Goal: Information Seeking & Learning: Compare options

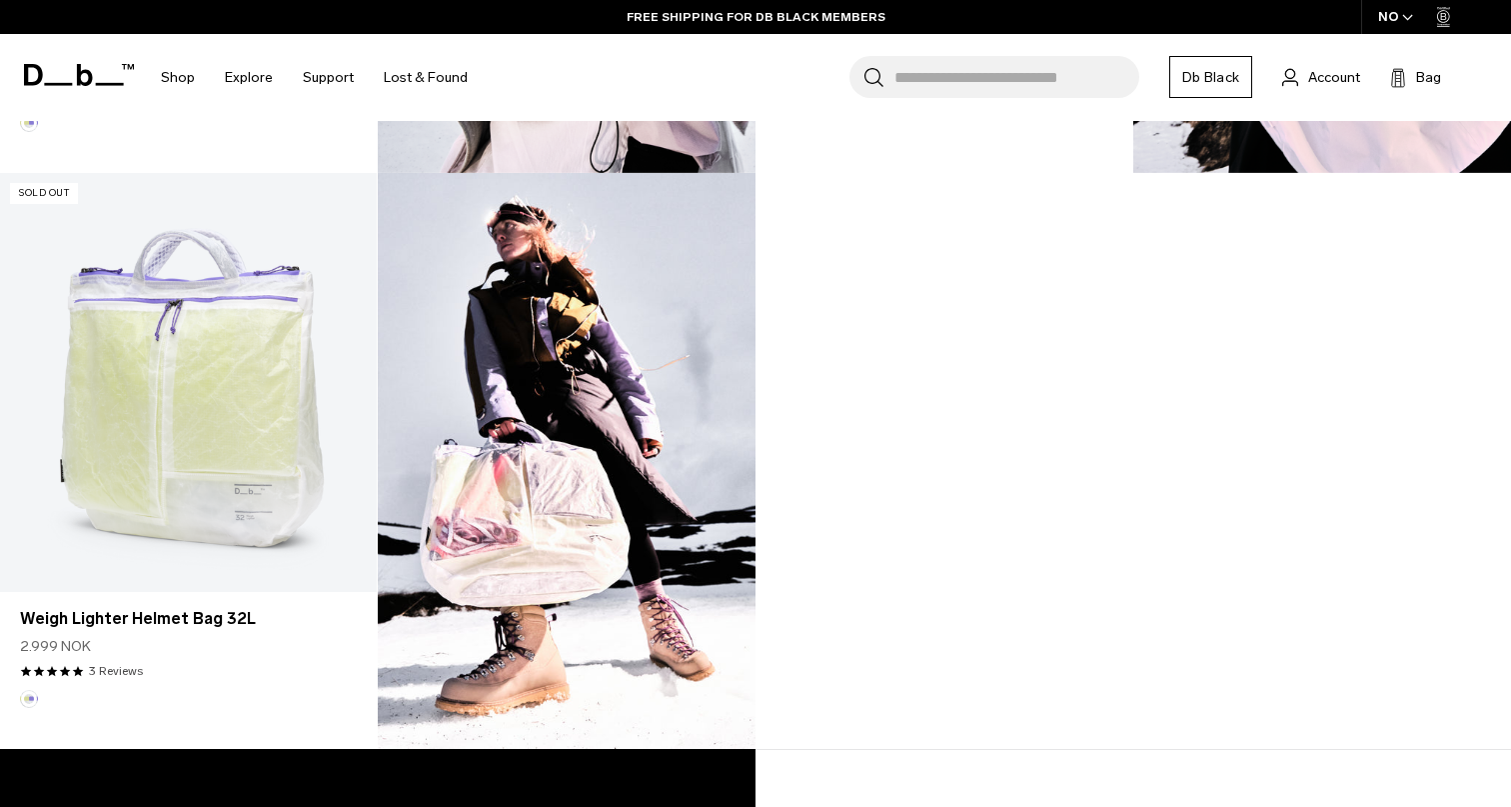
scroll to position [1689, 0]
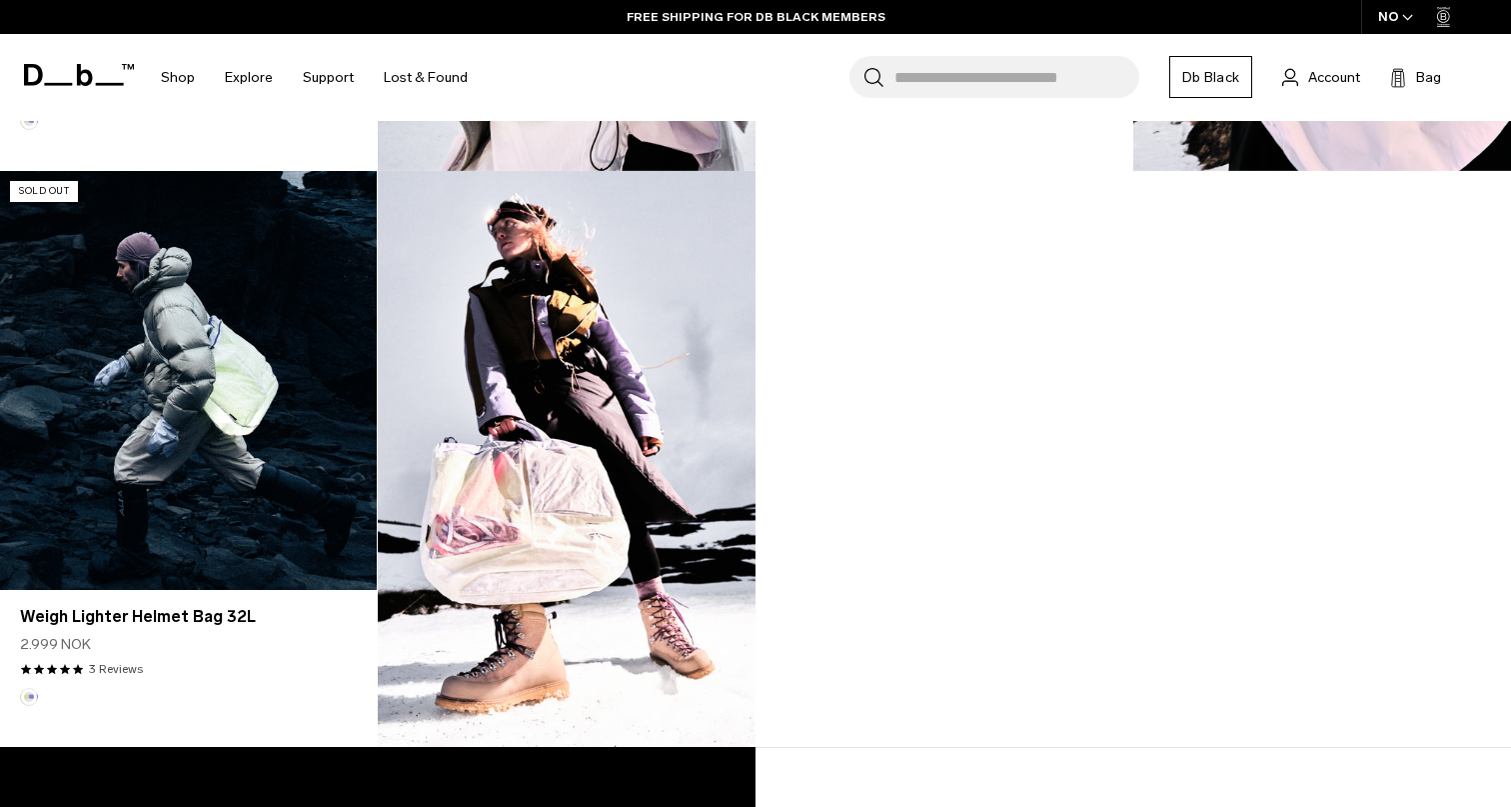
click at [256, 494] on link "Weigh Lighter Helmet Bag 32L" at bounding box center [188, 380] width 377 height 419
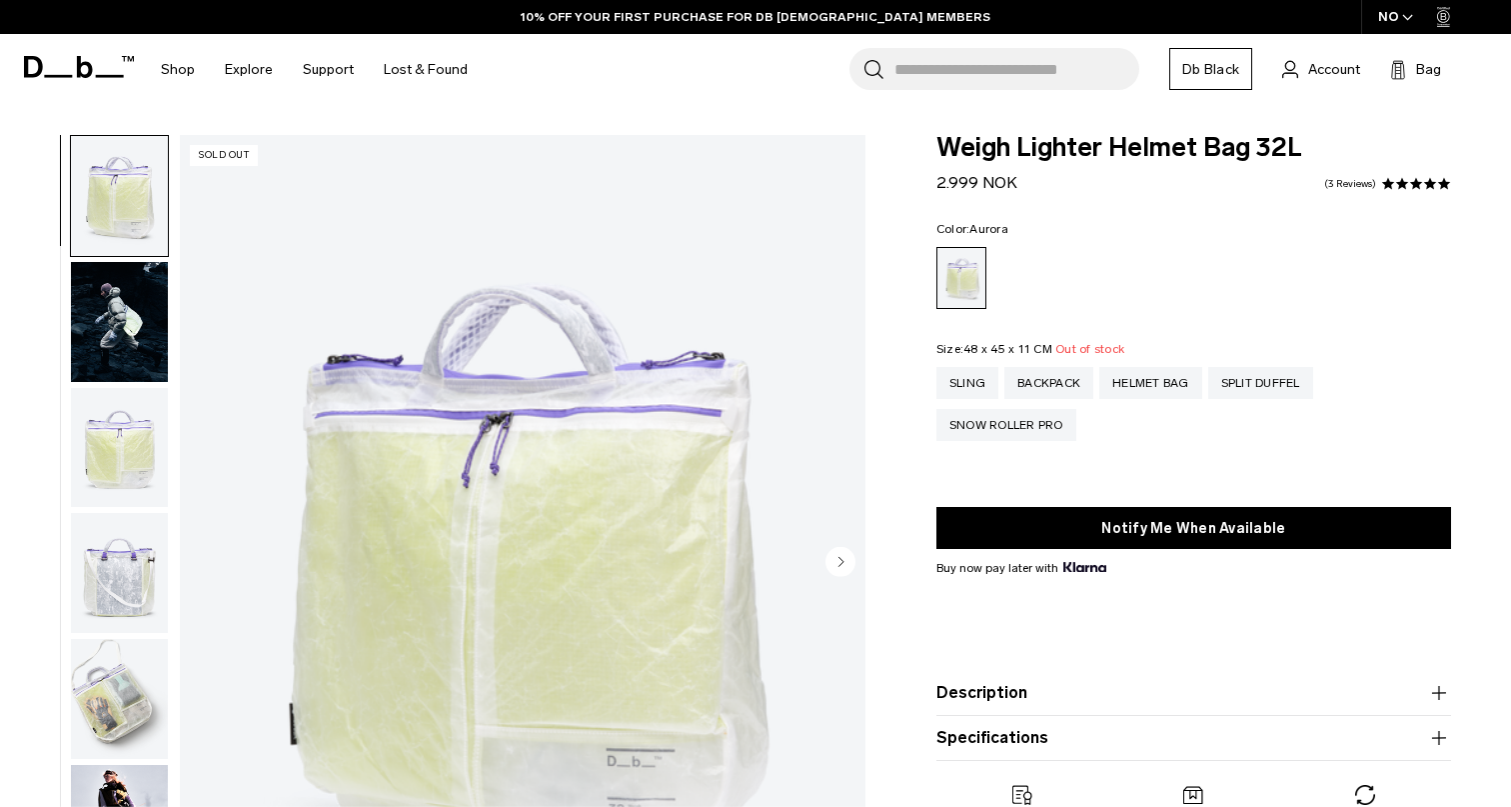
click at [842, 557] on circle "Next slide" at bounding box center [841, 561] width 30 height 30
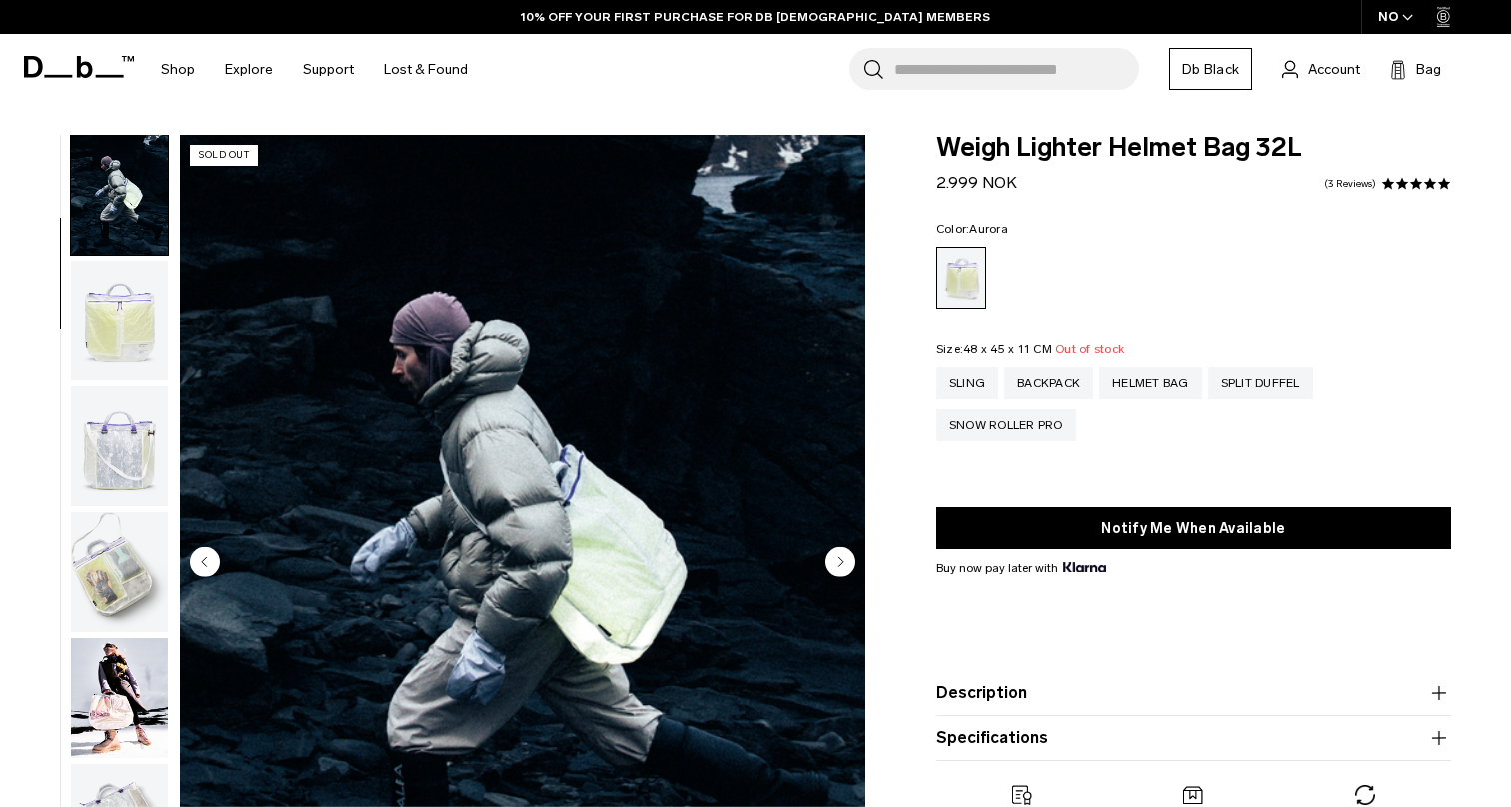
click at [842, 557] on circle "Next slide" at bounding box center [841, 561] width 30 height 30
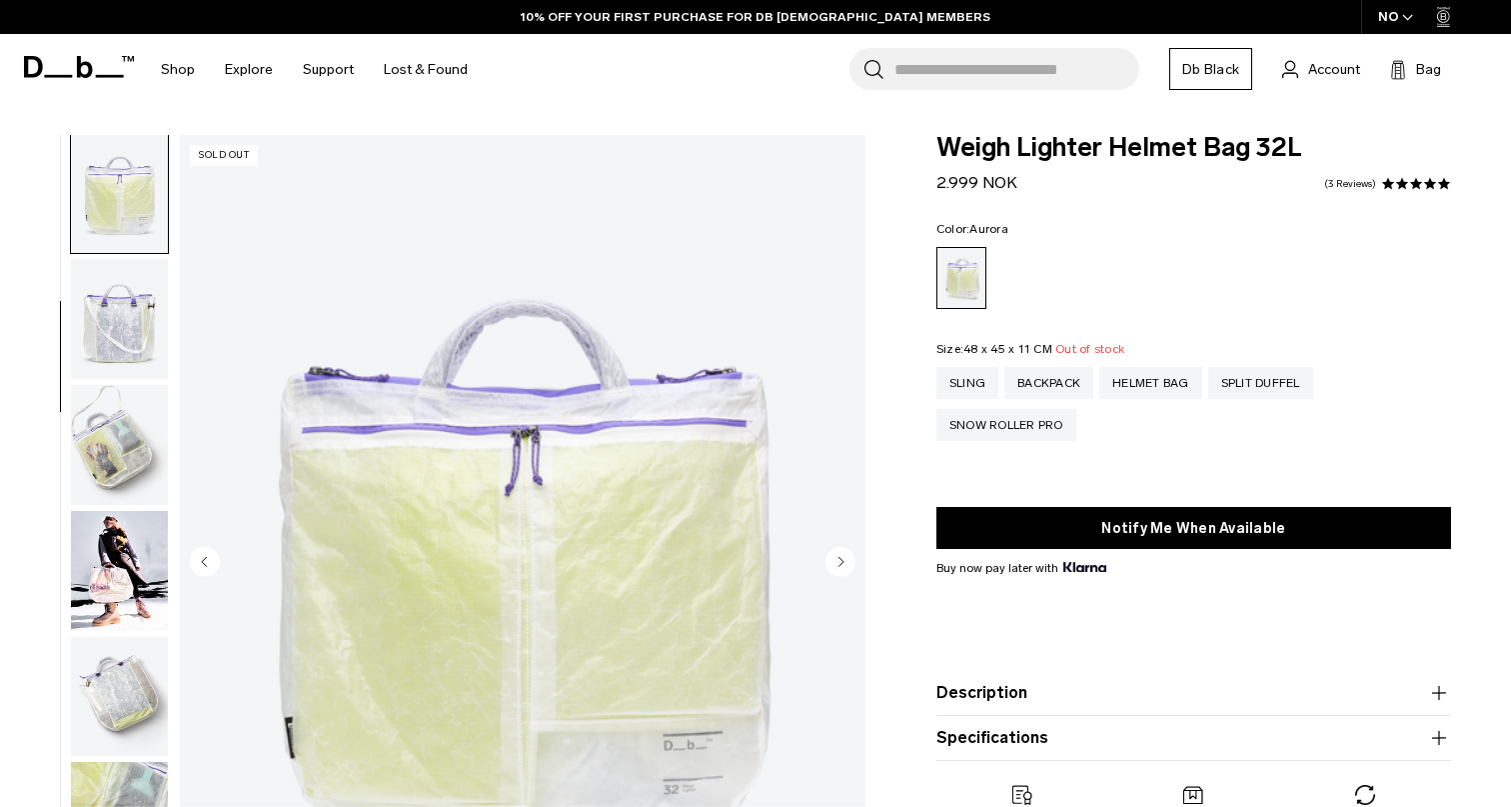
click at [842, 557] on circle "Next slide" at bounding box center [841, 561] width 30 height 30
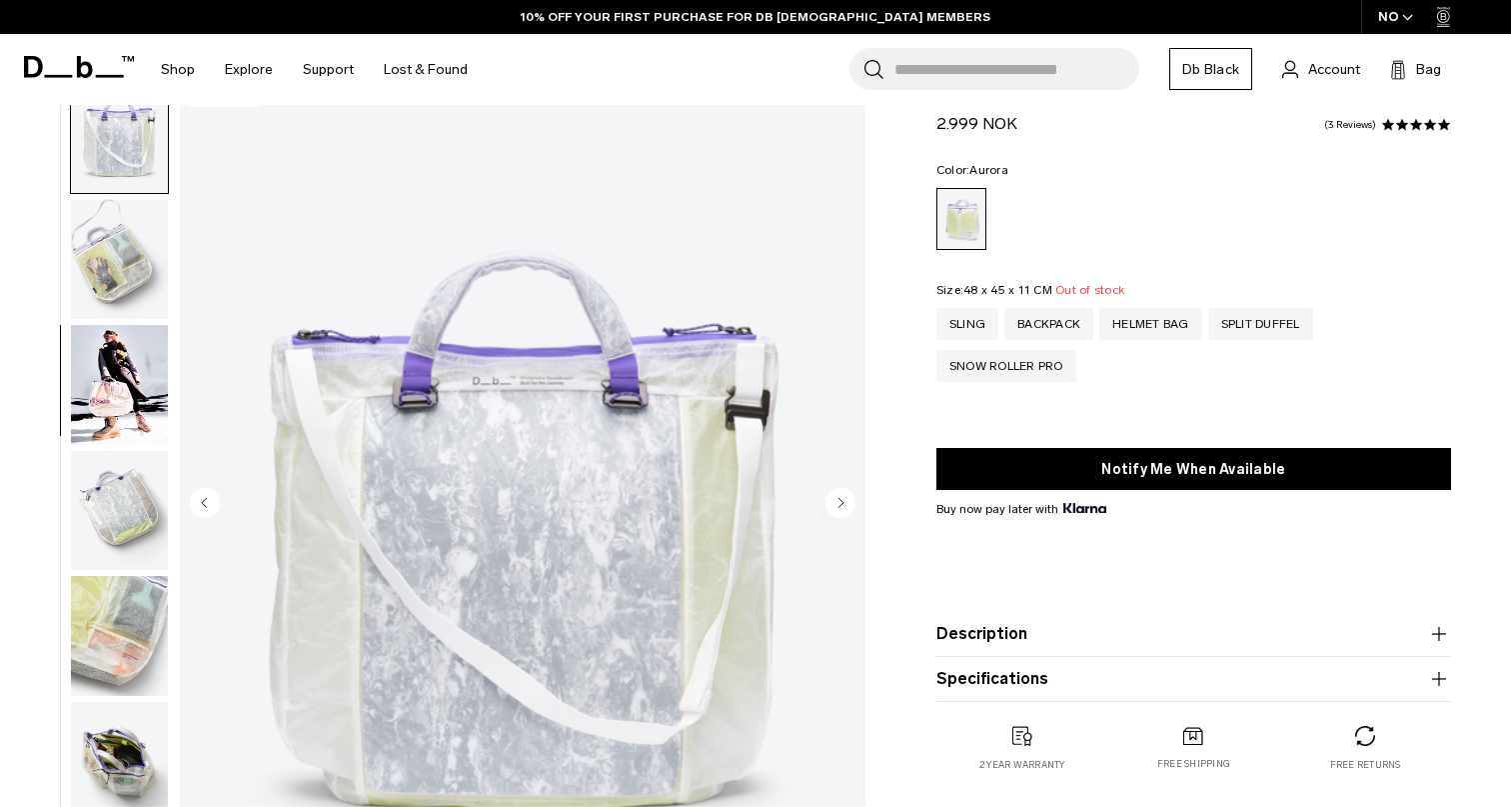
scroll to position [63, 0]
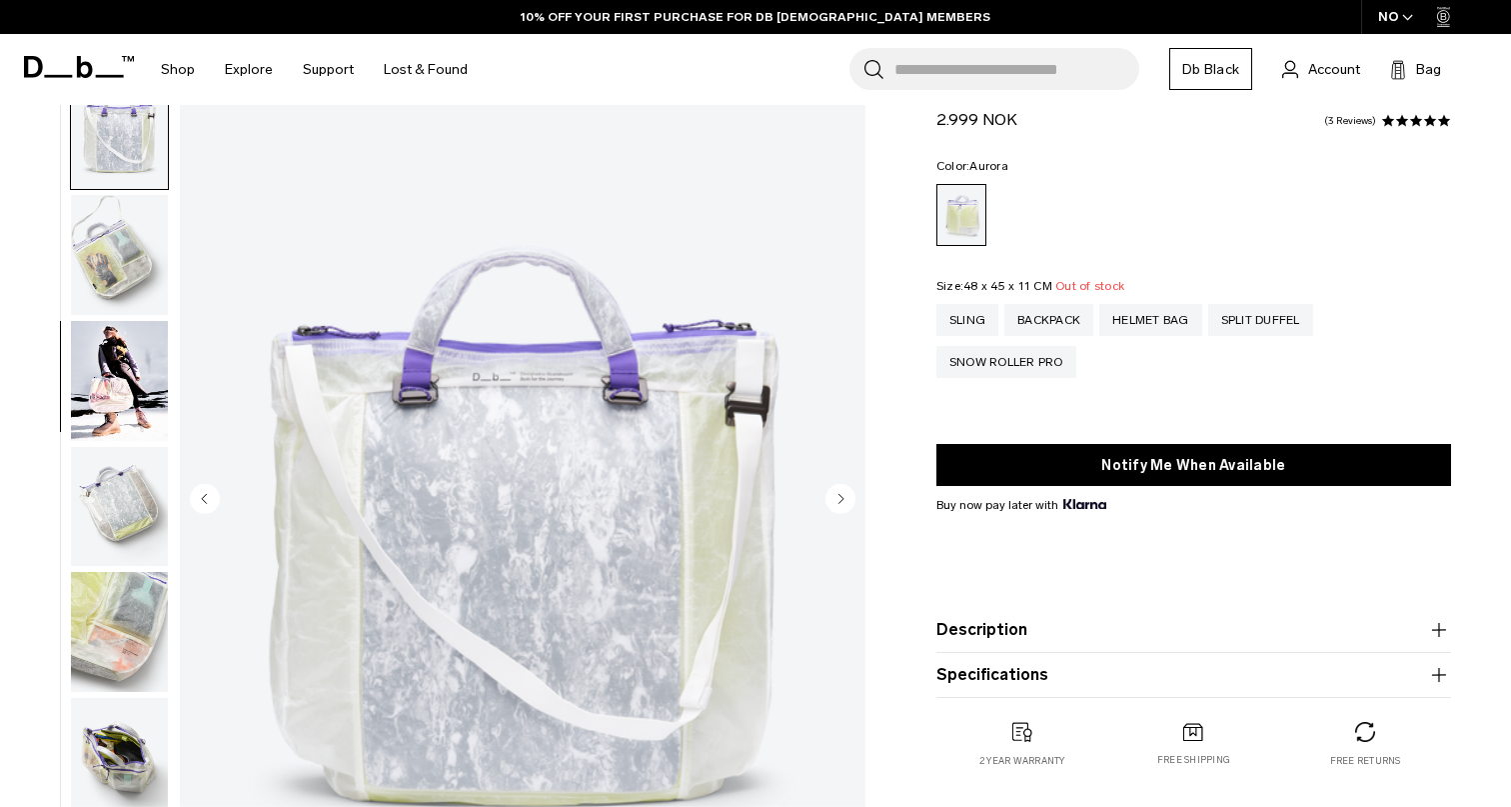
click at [846, 504] on circle "Next slide" at bounding box center [841, 498] width 30 height 30
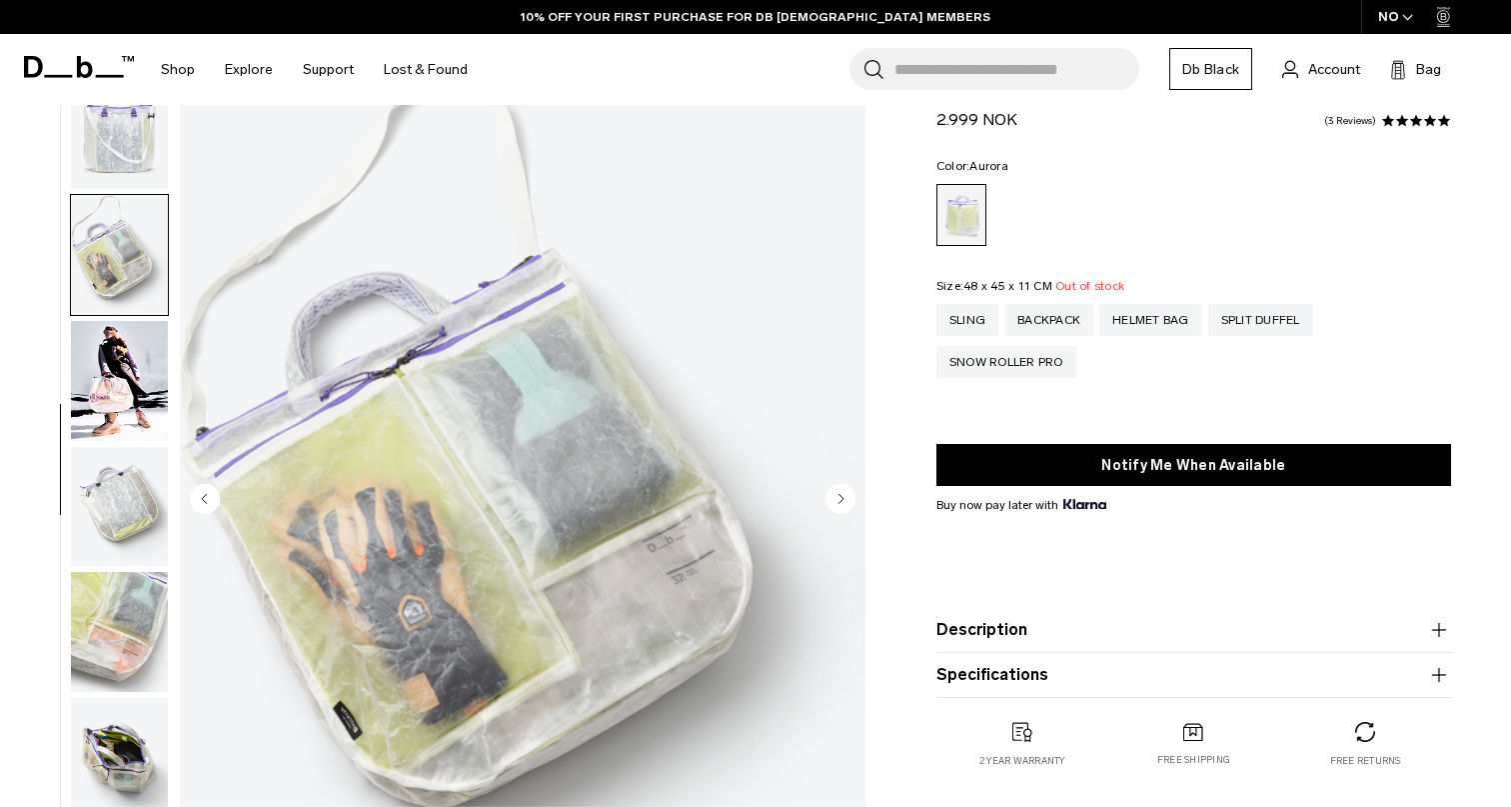
scroll to position [410, 0]
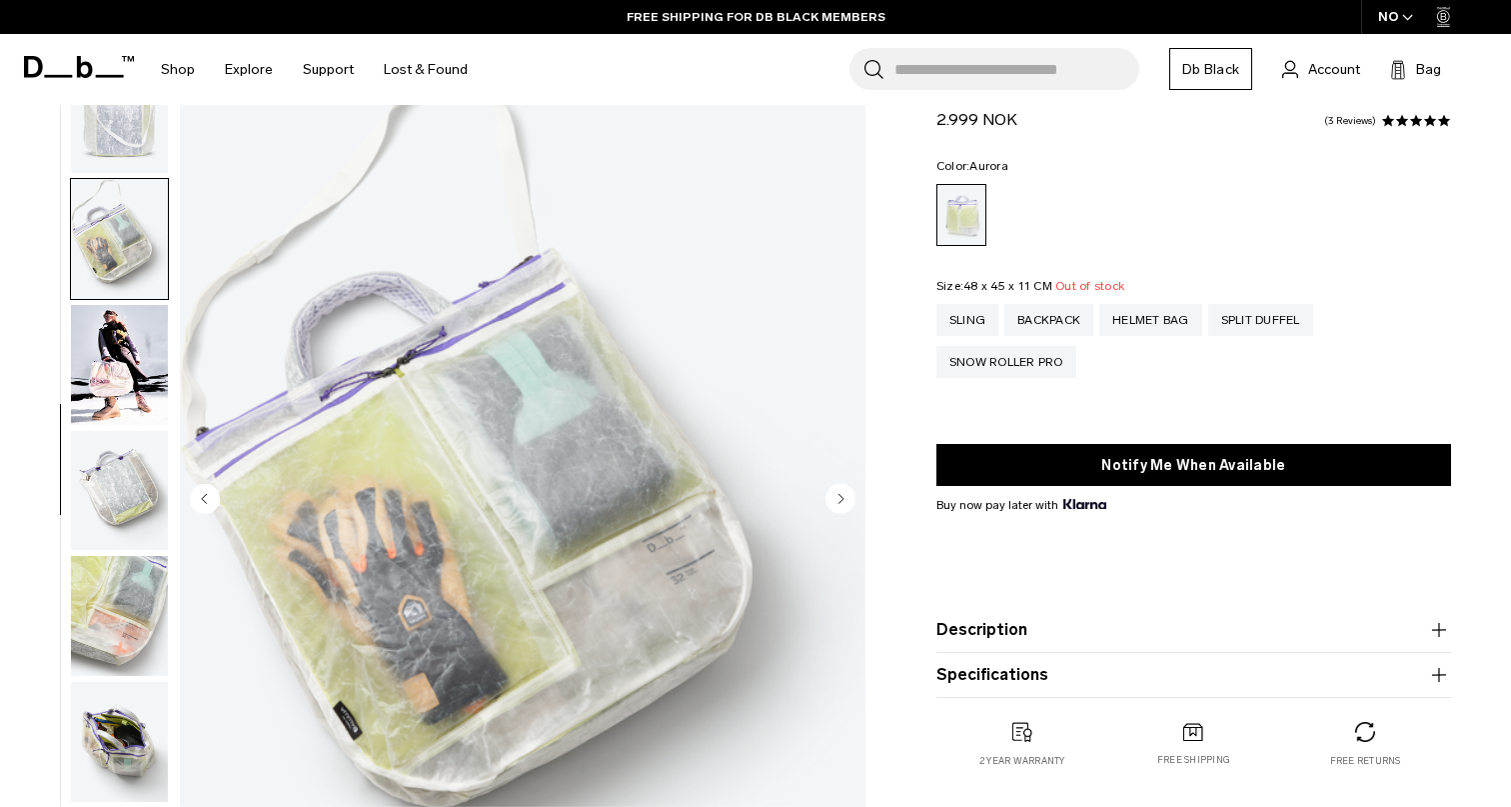
click at [846, 503] on circle "Next slide" at bounding box center [841, 498] width 30 height 30
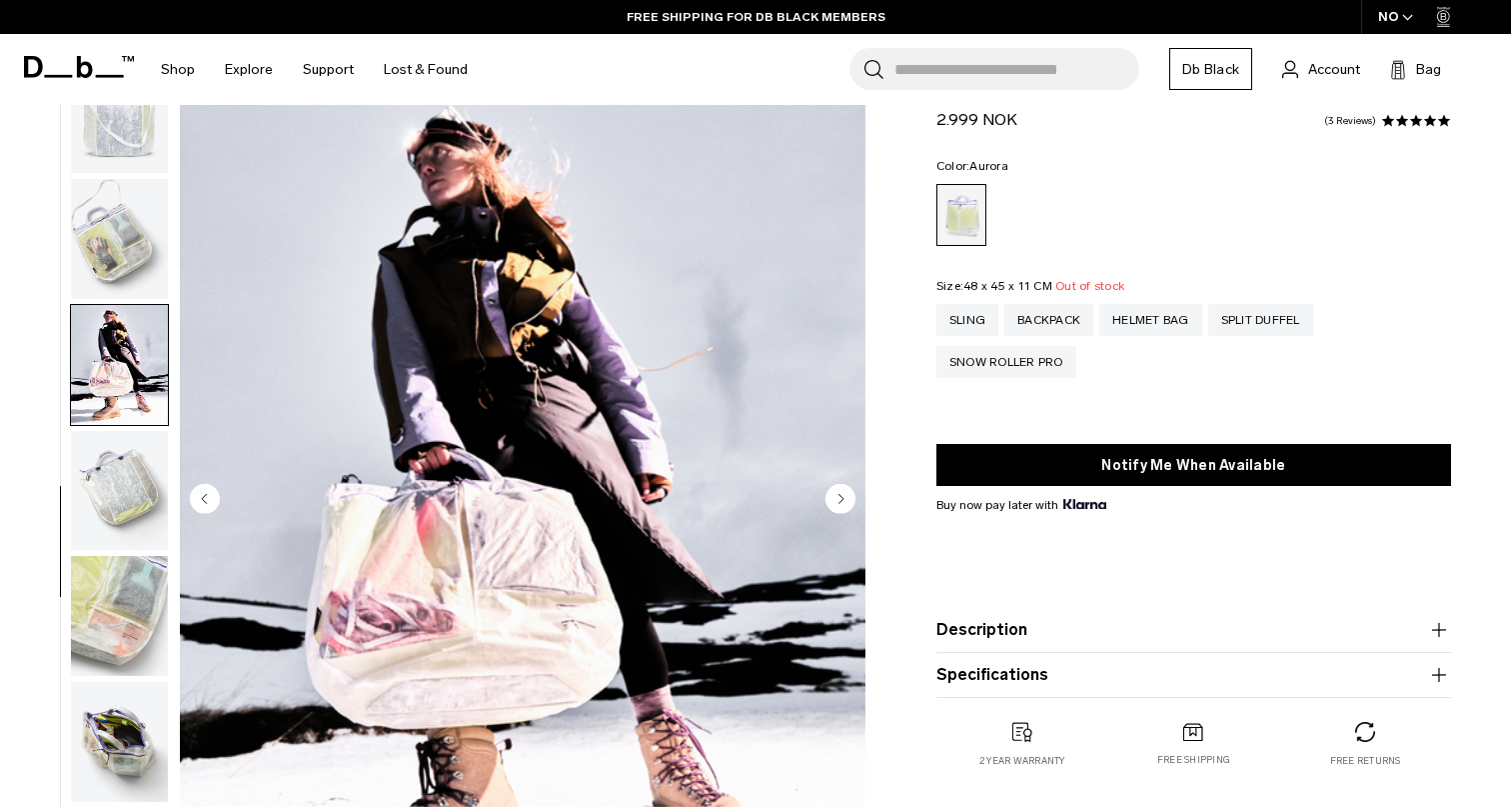
click at [846, 503] on circle "Next slide" at bounding box center [841, 498] width 30 height 30
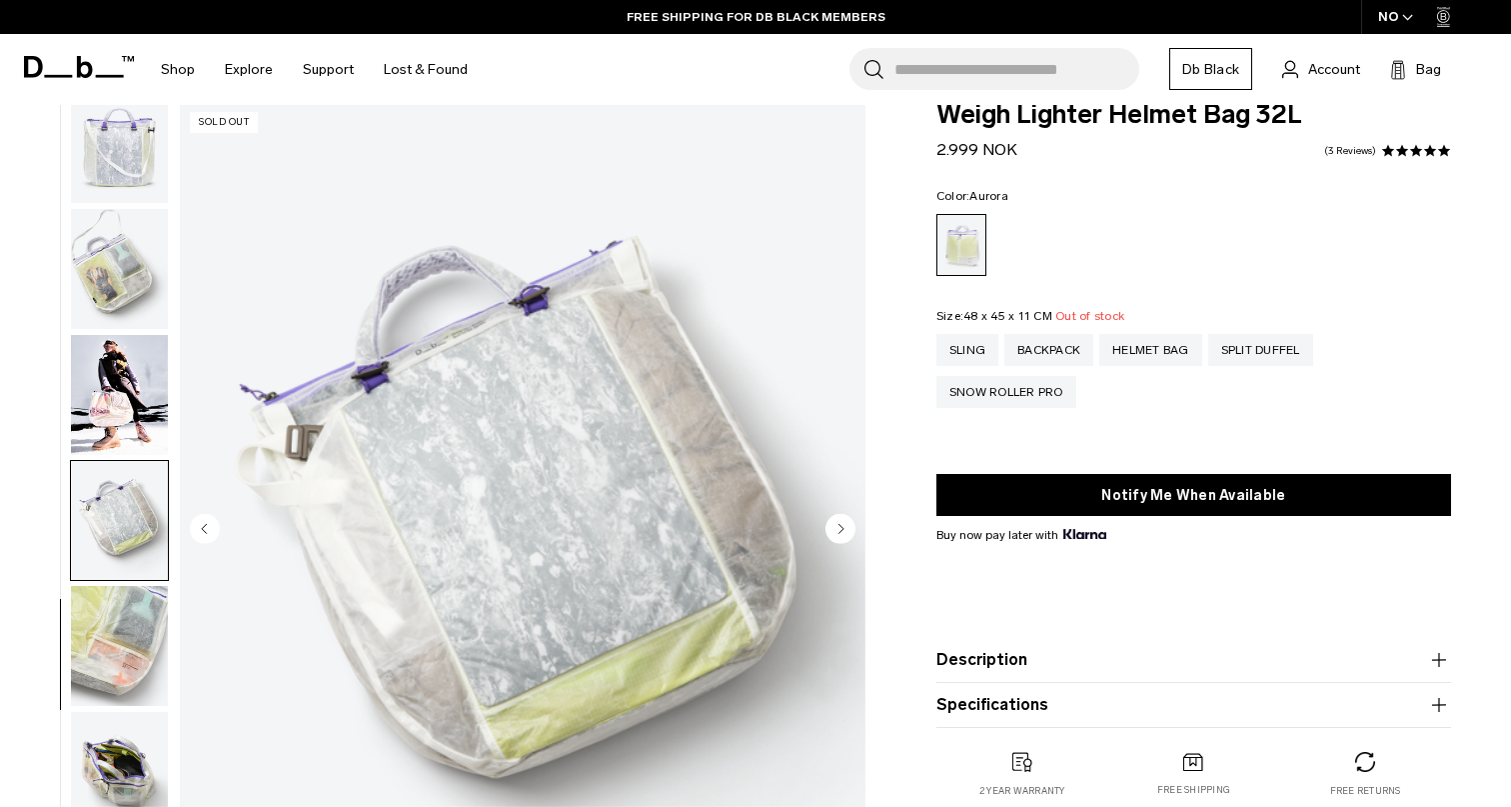
scroll to position [14, 0]
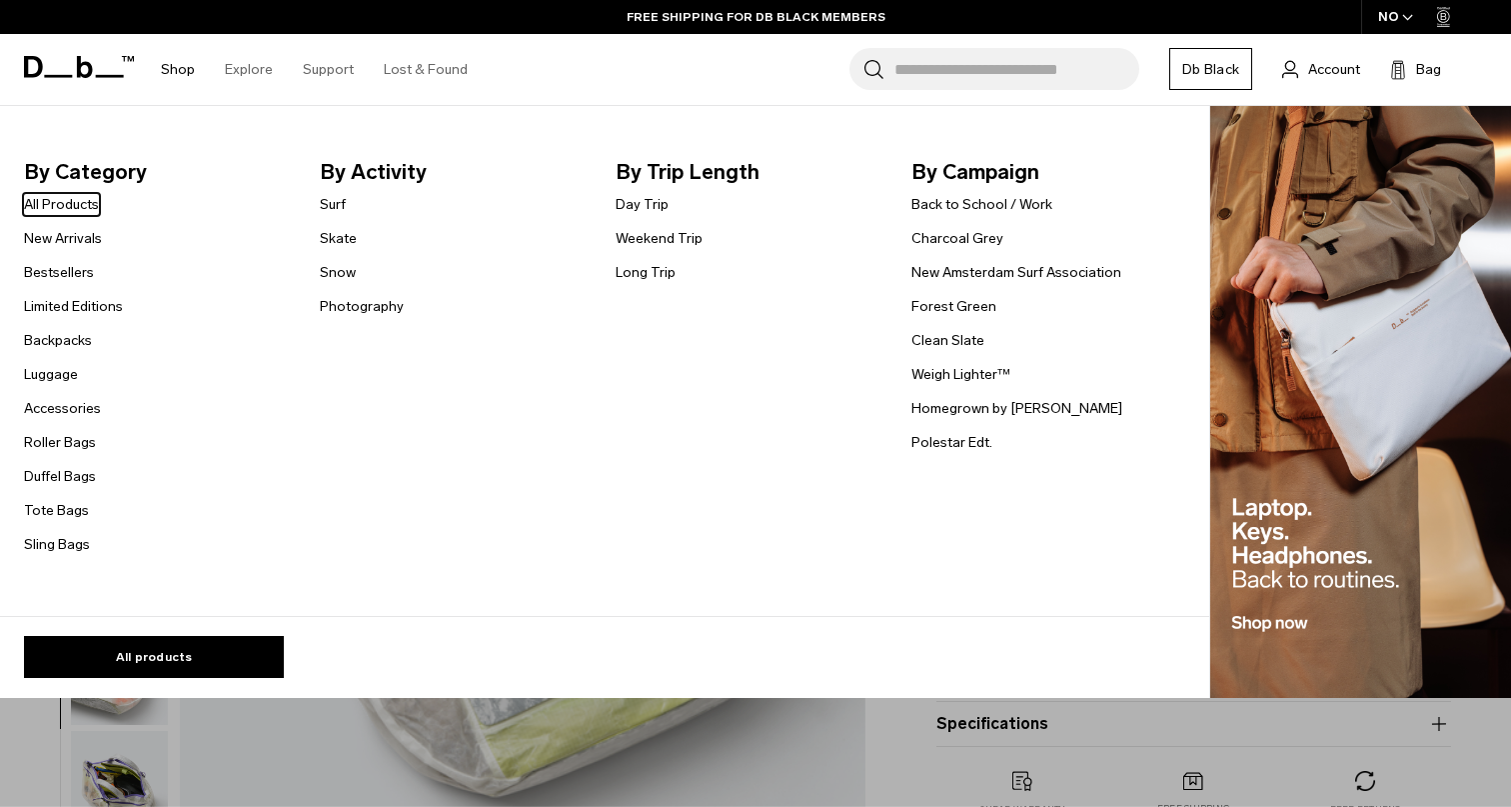
click at [198, 72] on li "Shop By Category All Products New Arrivals Bestsellers Limited Editions Backpac…" at bounding box center [178, 69] width 64 height 71
click at [60, 504] on link "Tote Bags" at bounding box center [56, 510] width 65 height 21
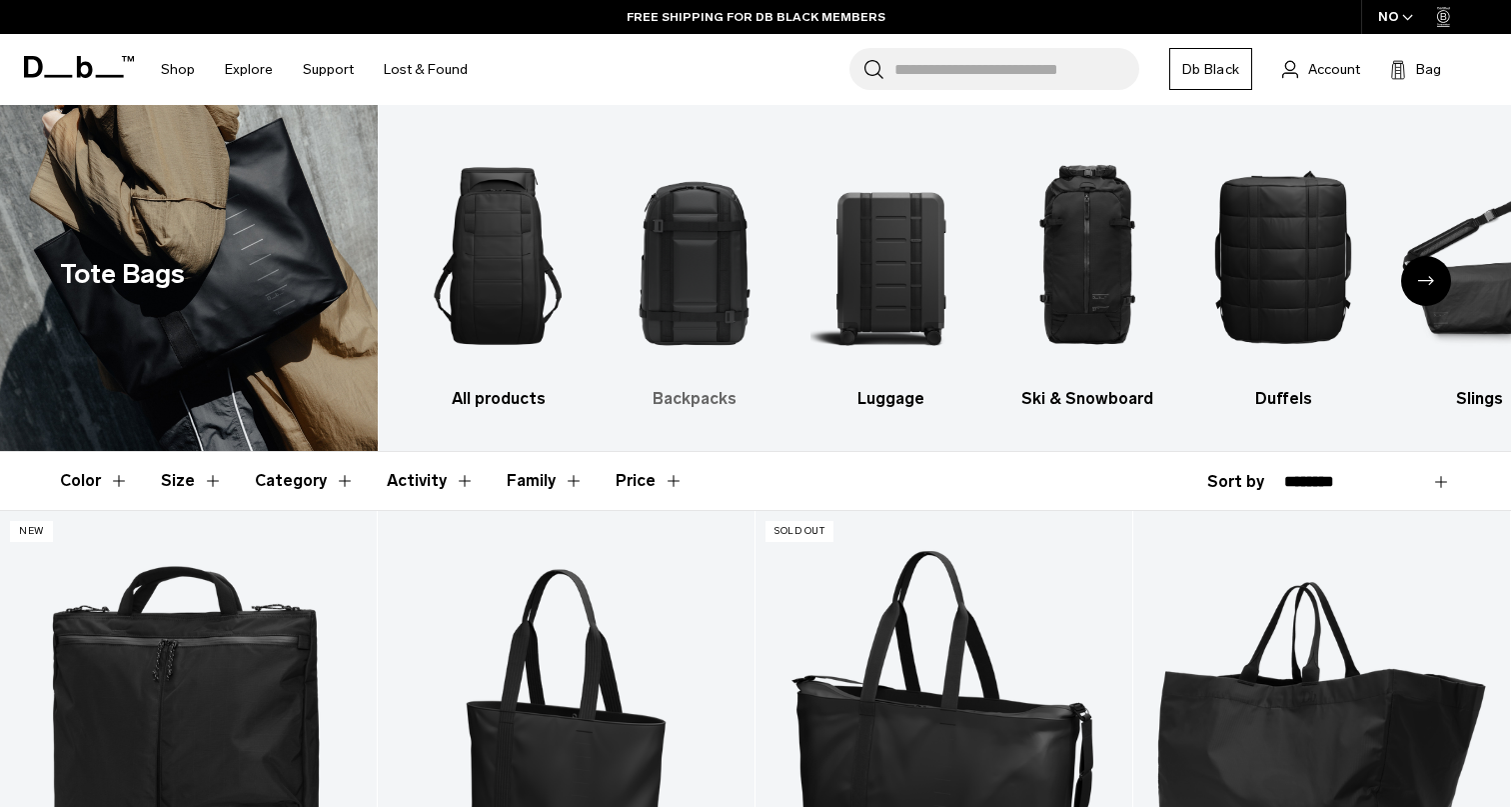
click at [681, 315] on img "2 / 10" at bounding box center [694, 256] width 161 height 242
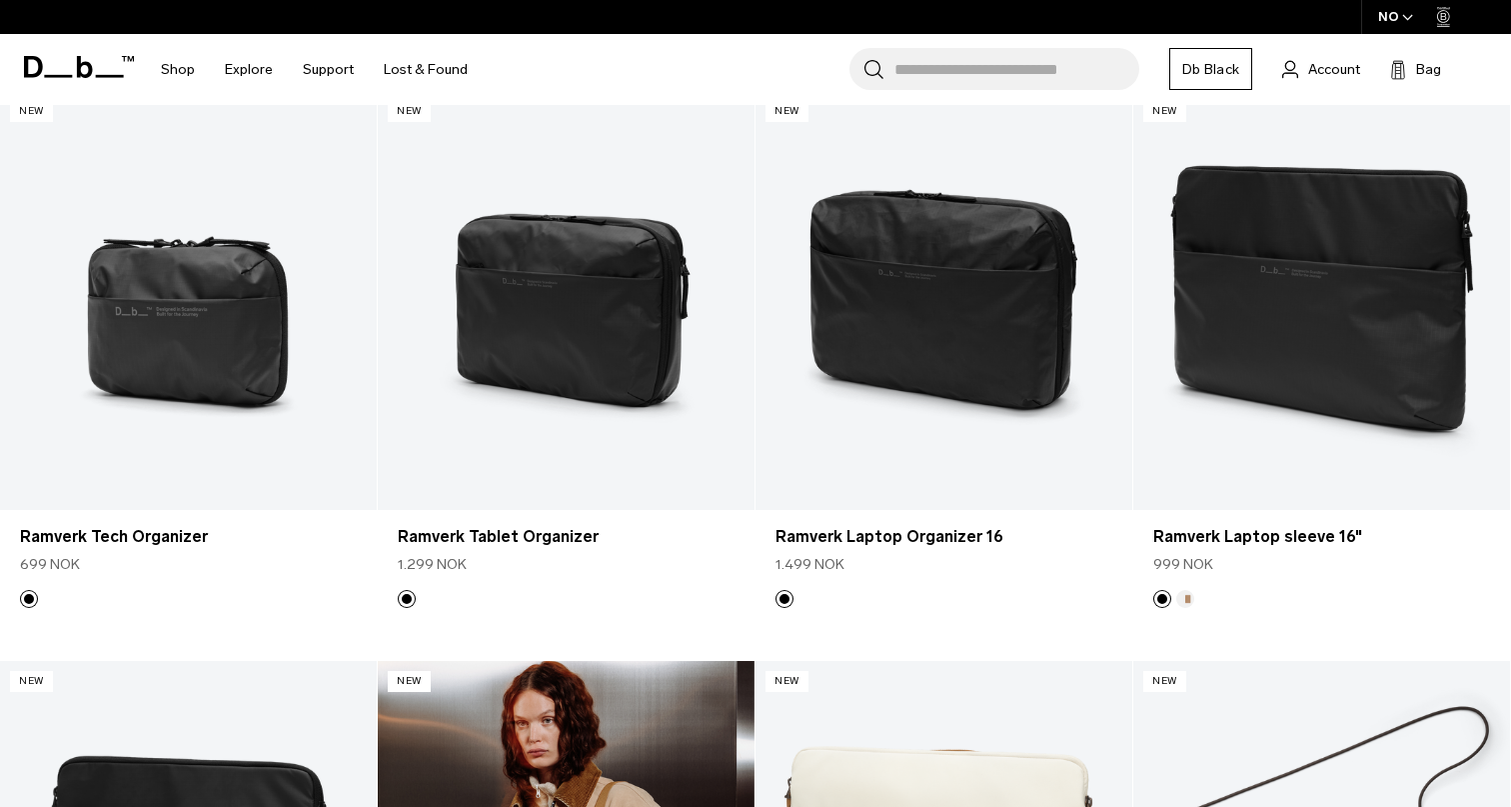
scroll to position [2141, 0]
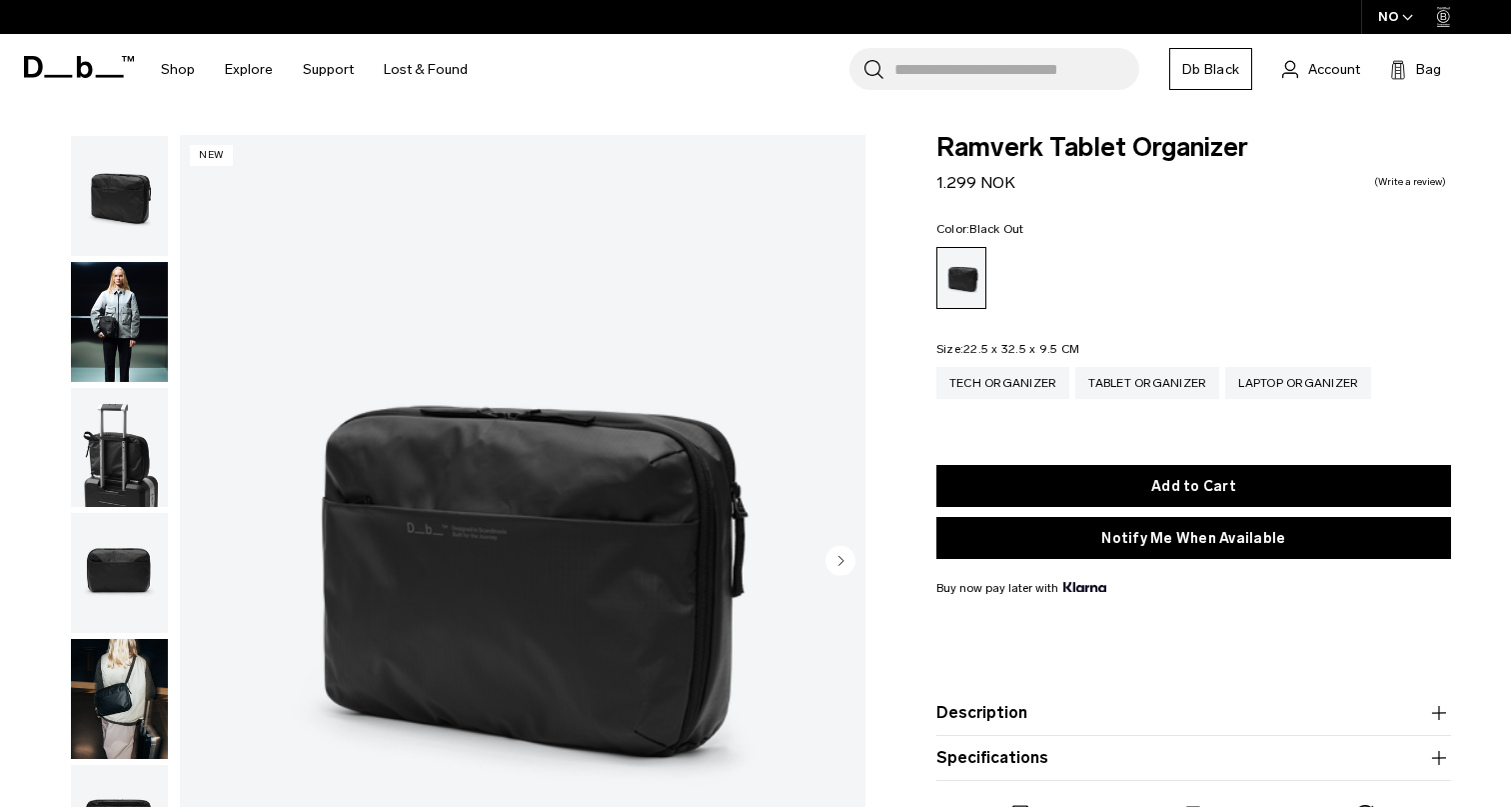
scroll to position [170, 0]
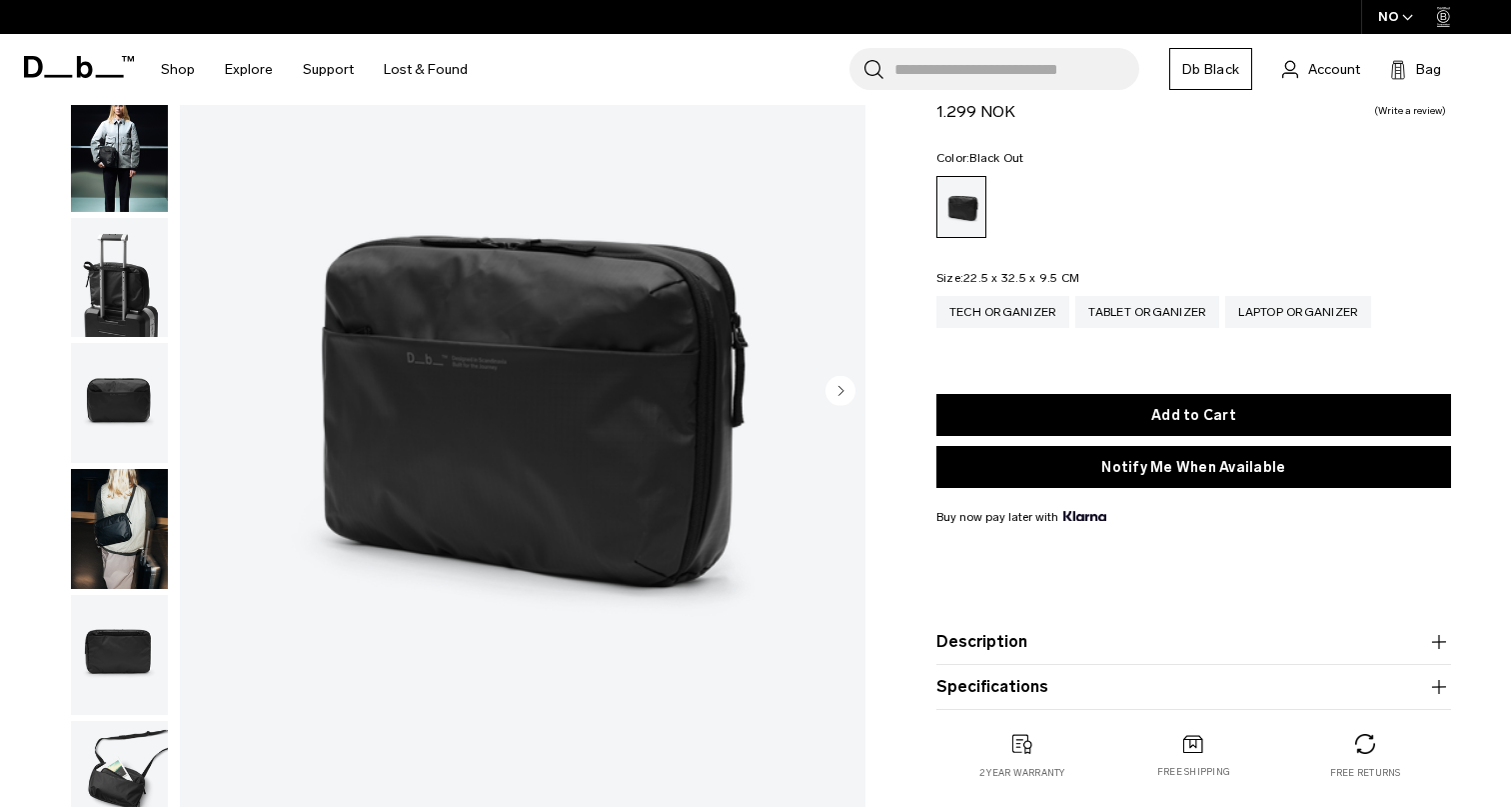
click at [964, 654] on button "Description" at bounding box center [1194, 642] width 515 height 24
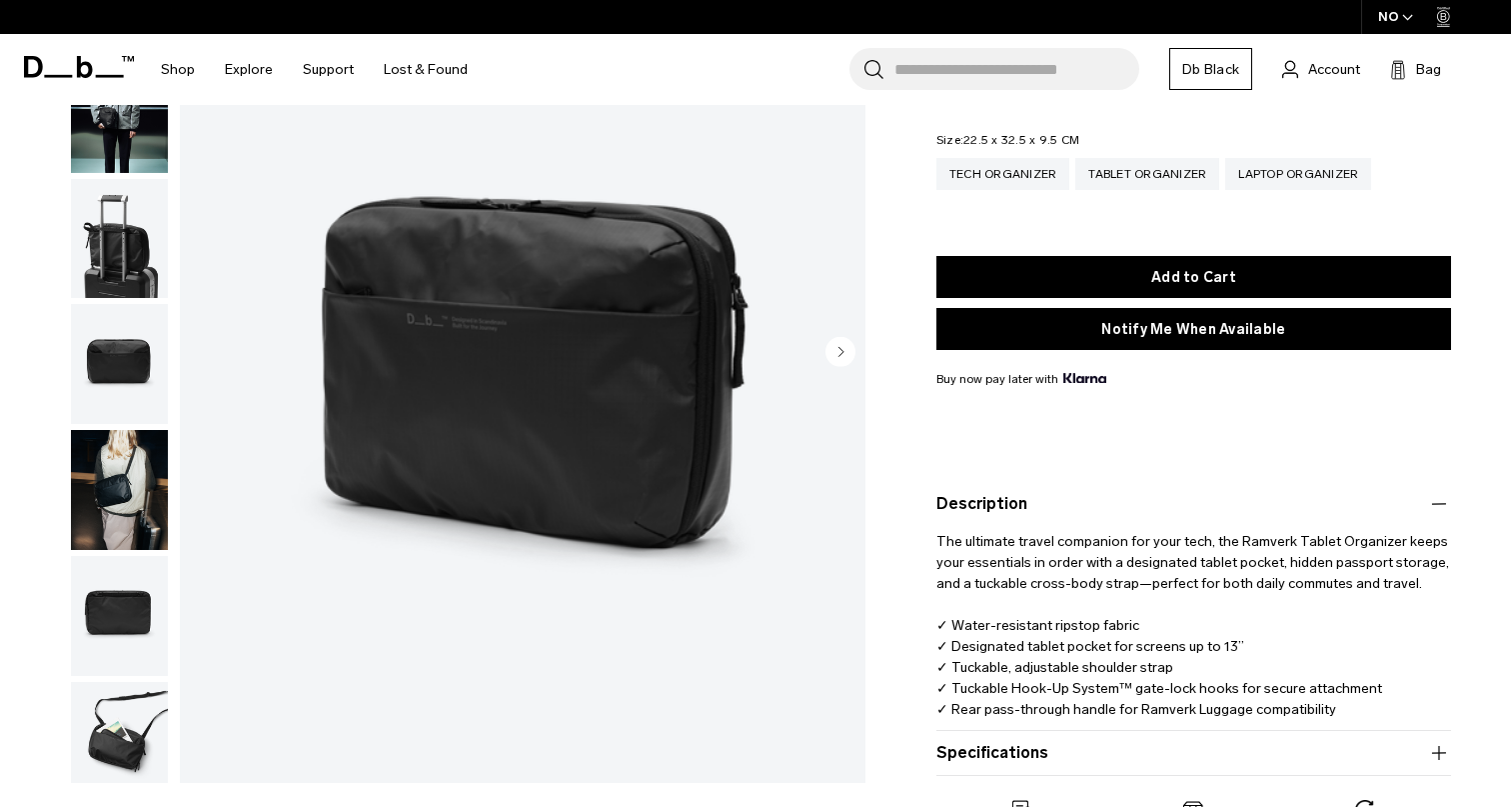
scroll to position [243, 0]
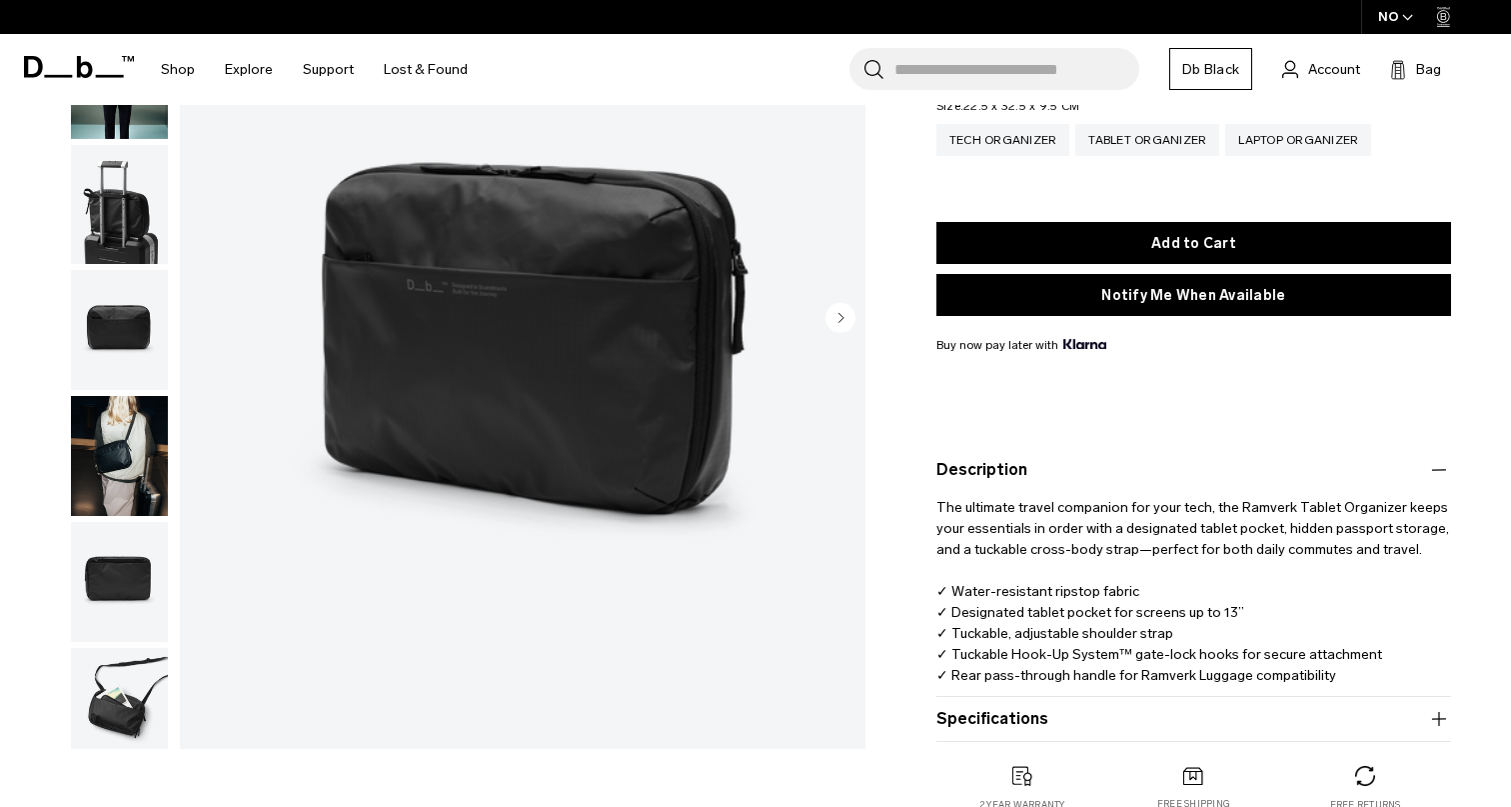
click at [976, 719] on button "Specifications" at bounding box center [1194, 719] width 515 height 24
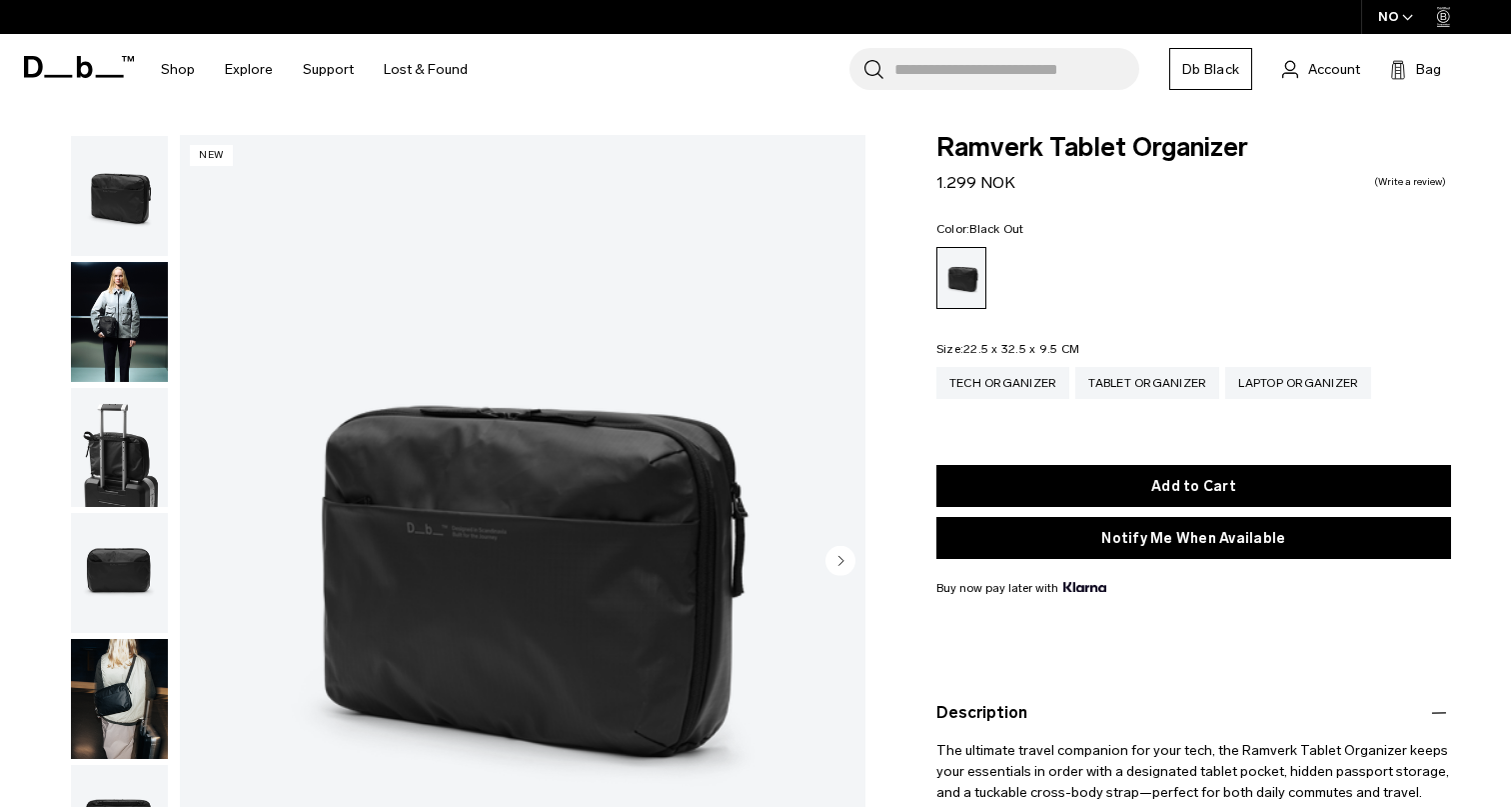
scroll to position [0, 0]
click at [838, 569] on circle "button" at bounding box center [841, 561] width 30 height 30
click at [111, 451] on img "button" at bounding box center [119, 448] width 97 height 120
click at [118, 579] on img "button" at bounding box center [119, 573] width 97 height 120
click at [118, 681] on img "button" at bounding box center [119, 699] width 97 height 120
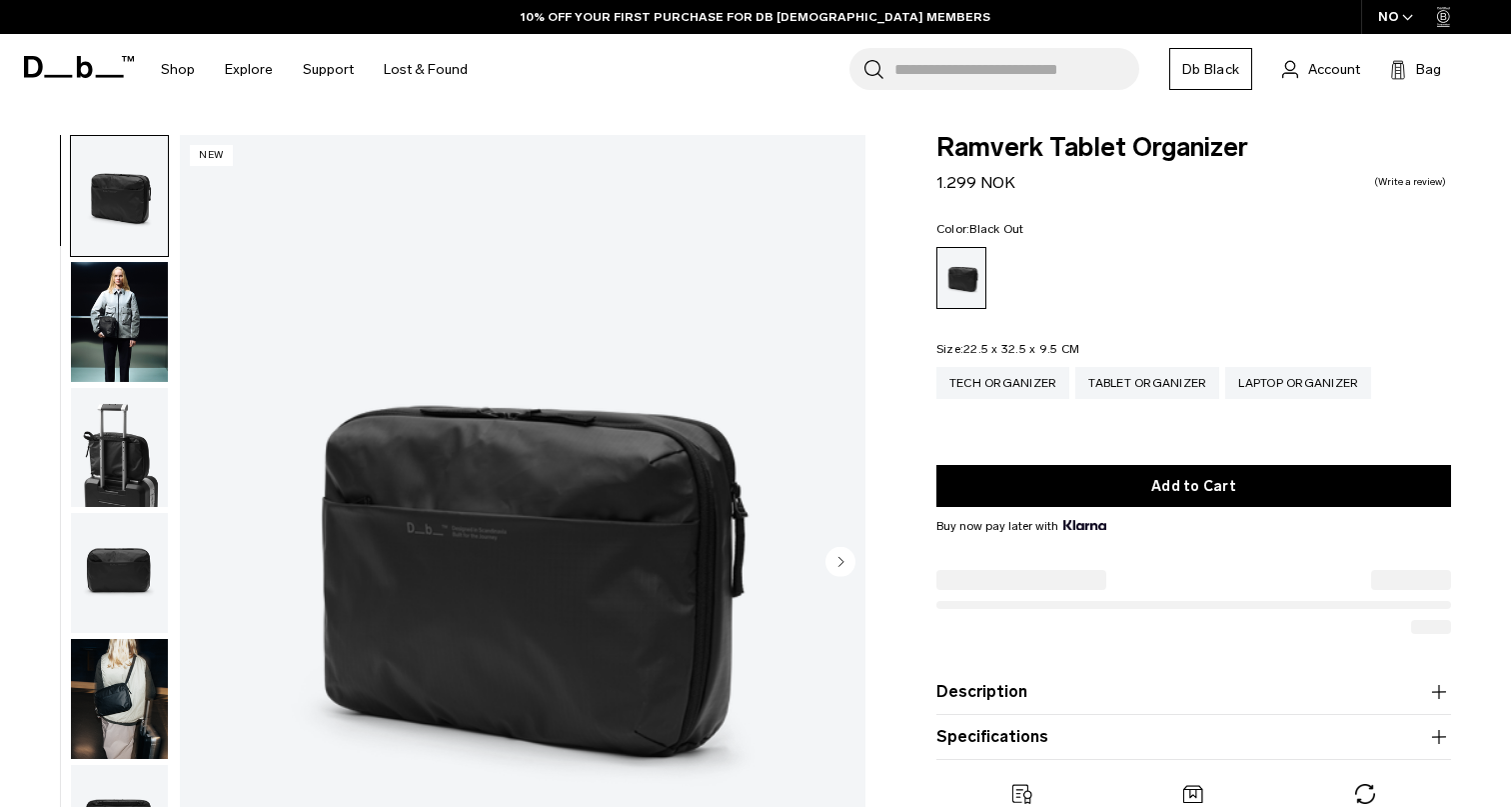
click at [839, 559] on circle "Next slide" at bounding box center [841, 561] width 30 height 30
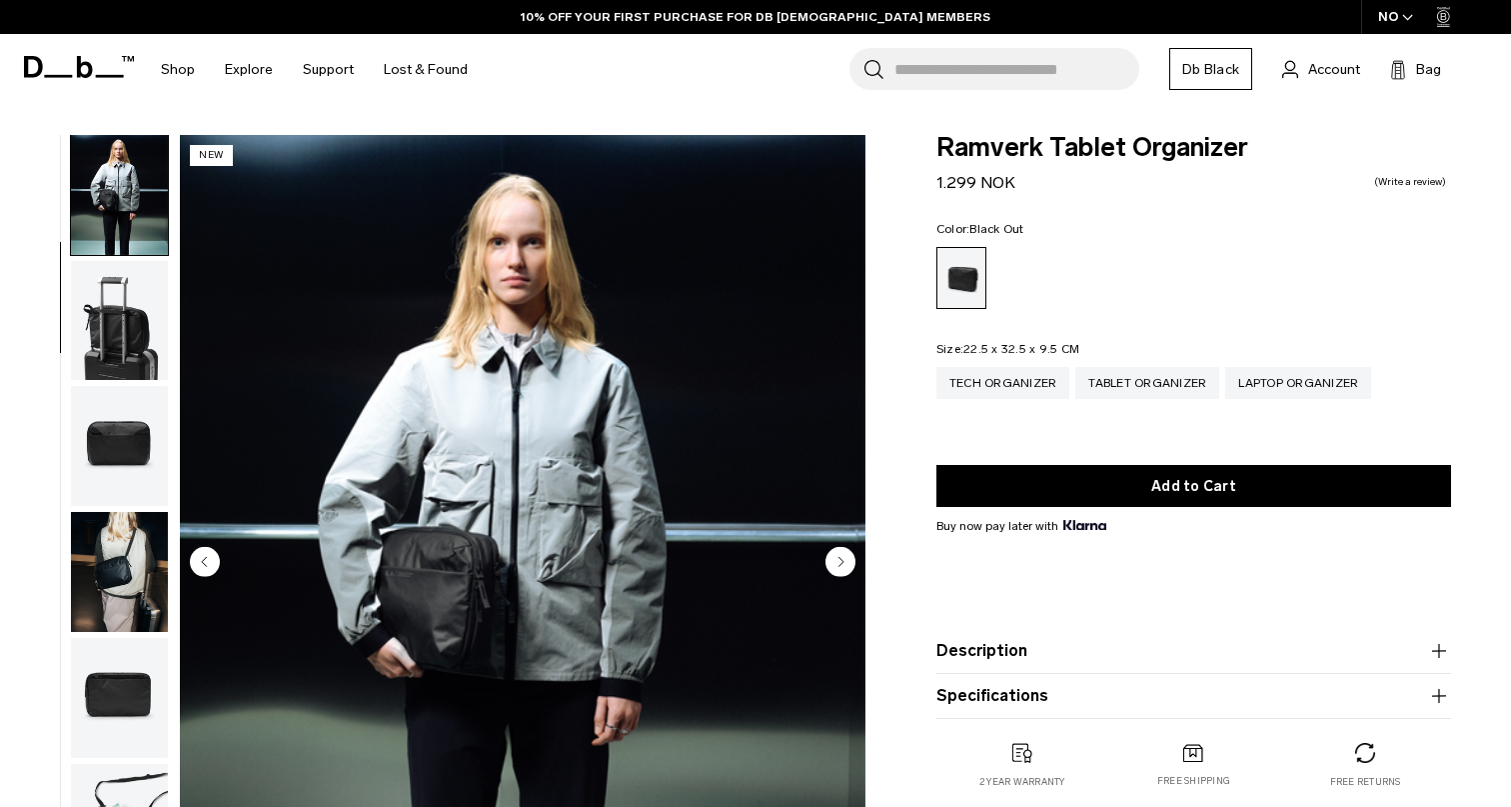
click at [839, 559] on circle "Next slide" at bounding box center [841, 561] width 30 height 30
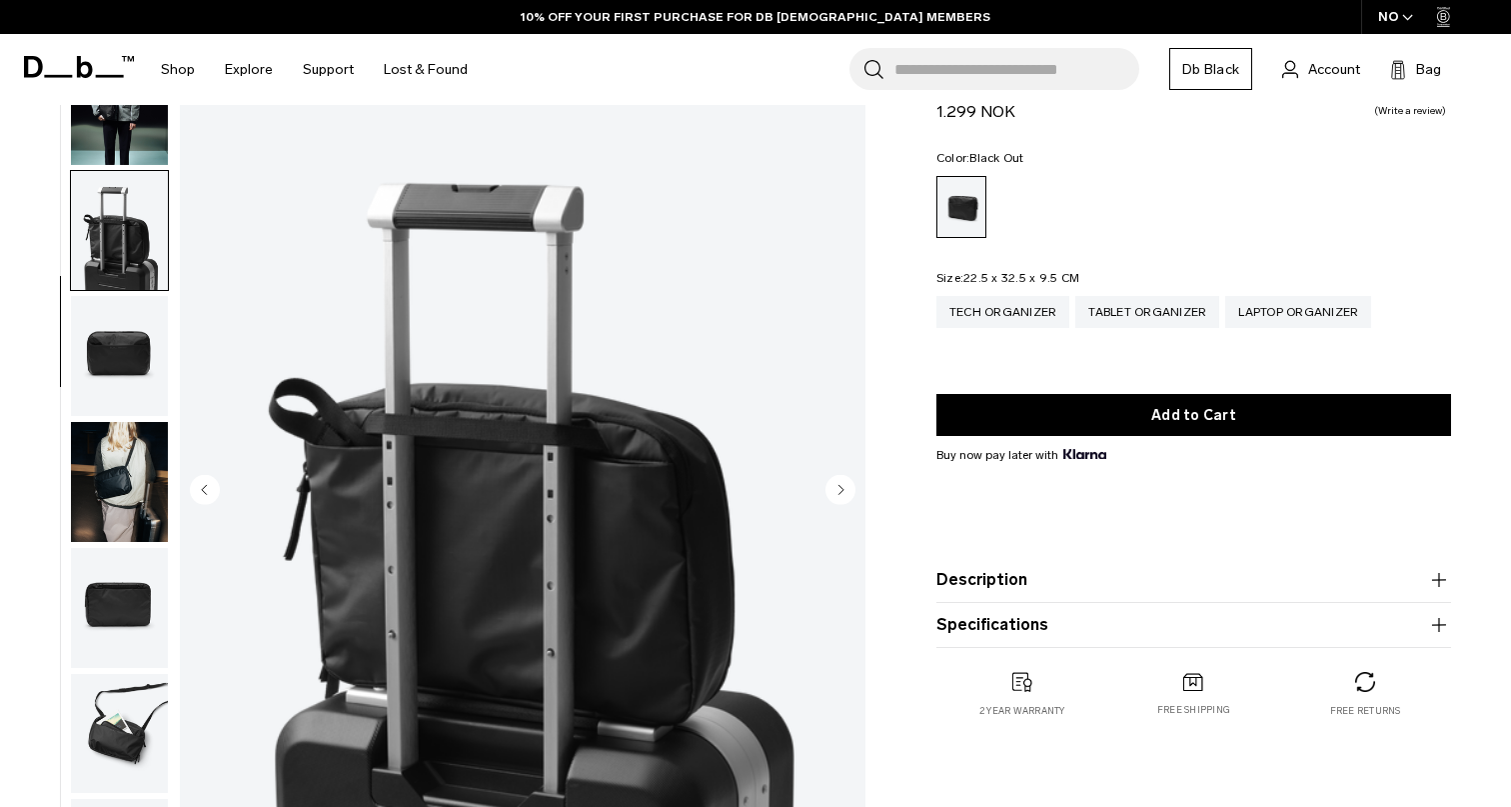
scroll to position [92, 0]
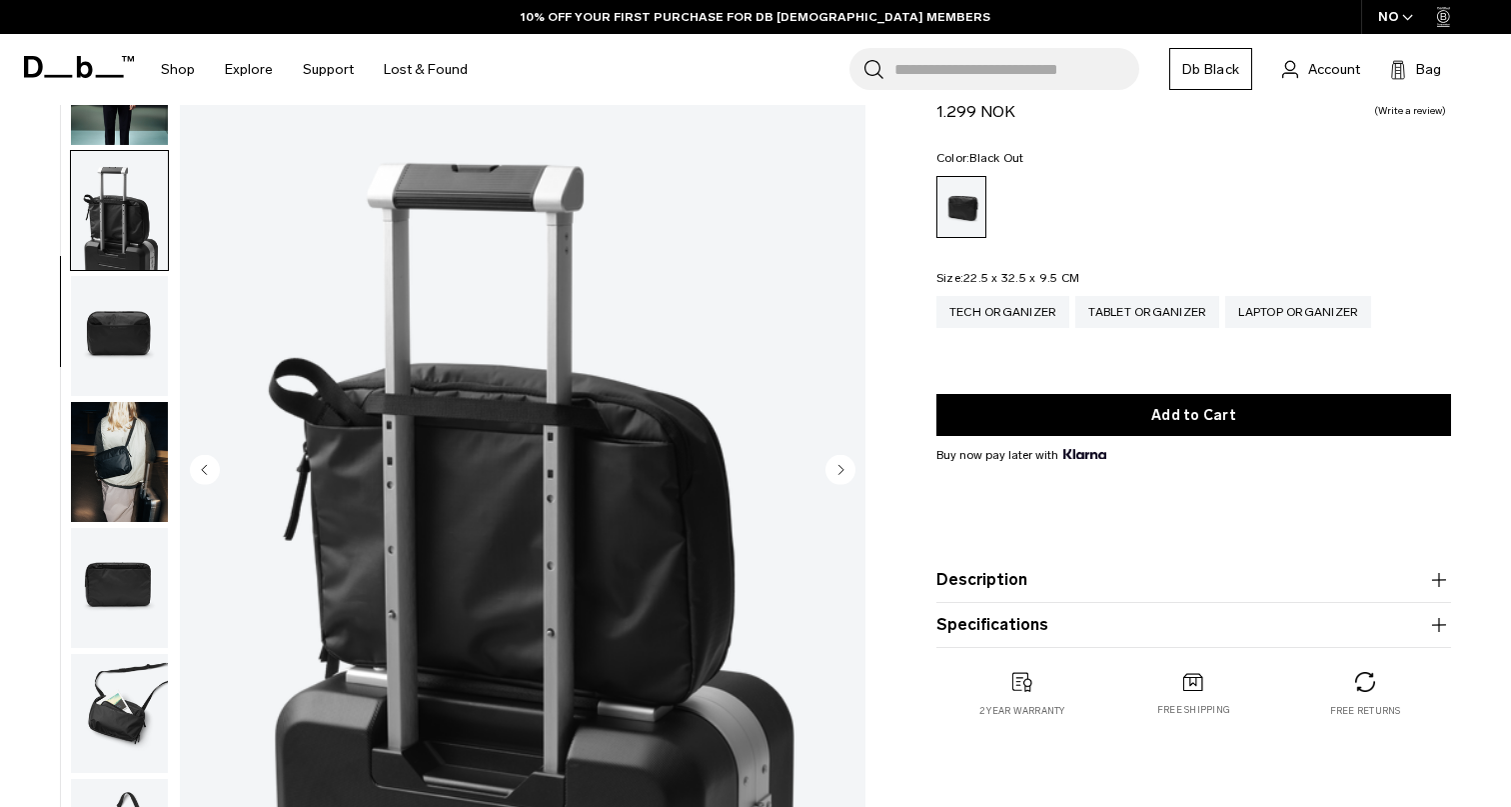
click at [843, 469] on icon "Next slide" at bounding box center [841, 469] width 5 height 9
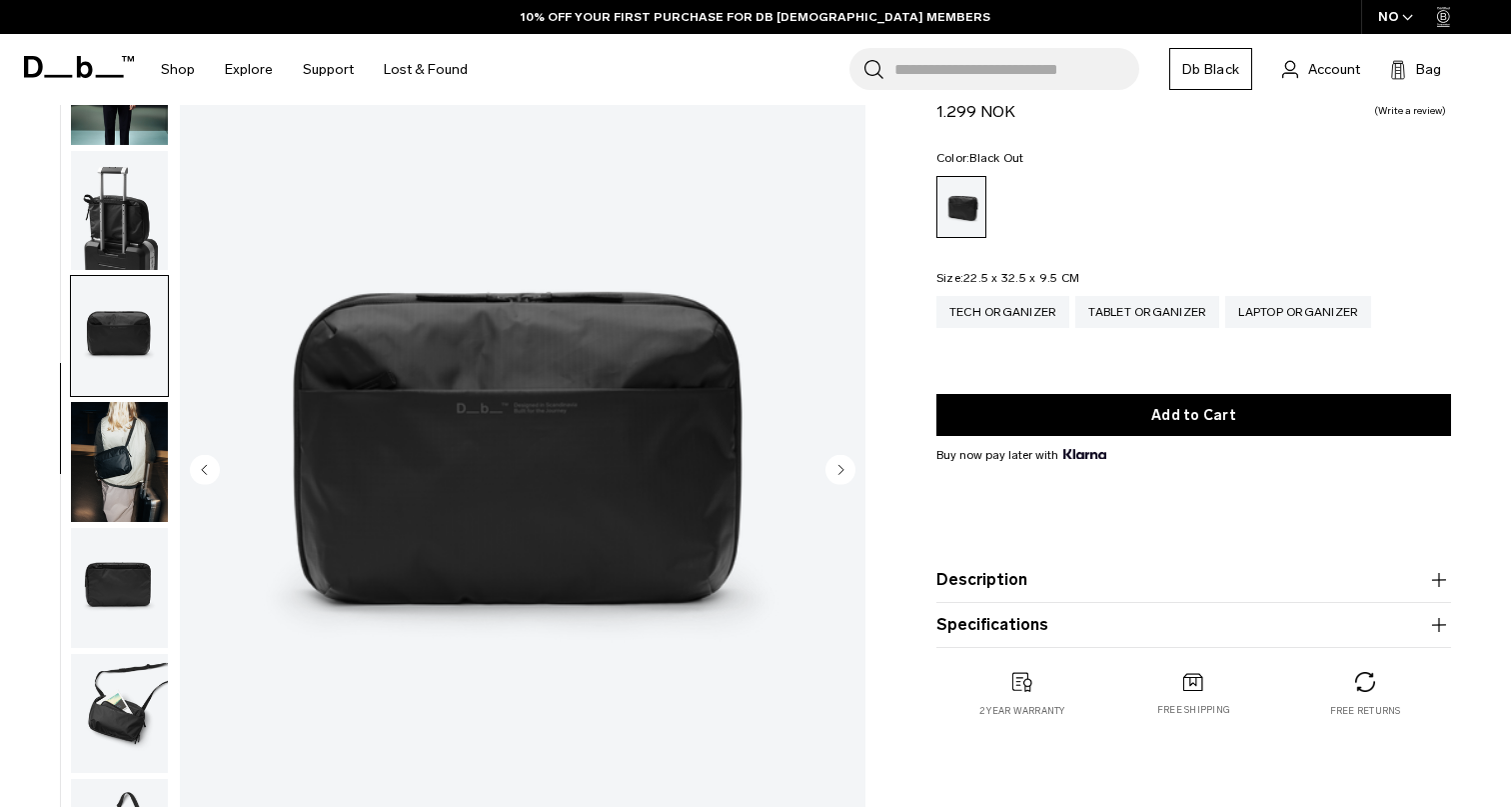
click at [843, 469] on icon "Next slide" at bounding box center [841, 469] width 5 height 9
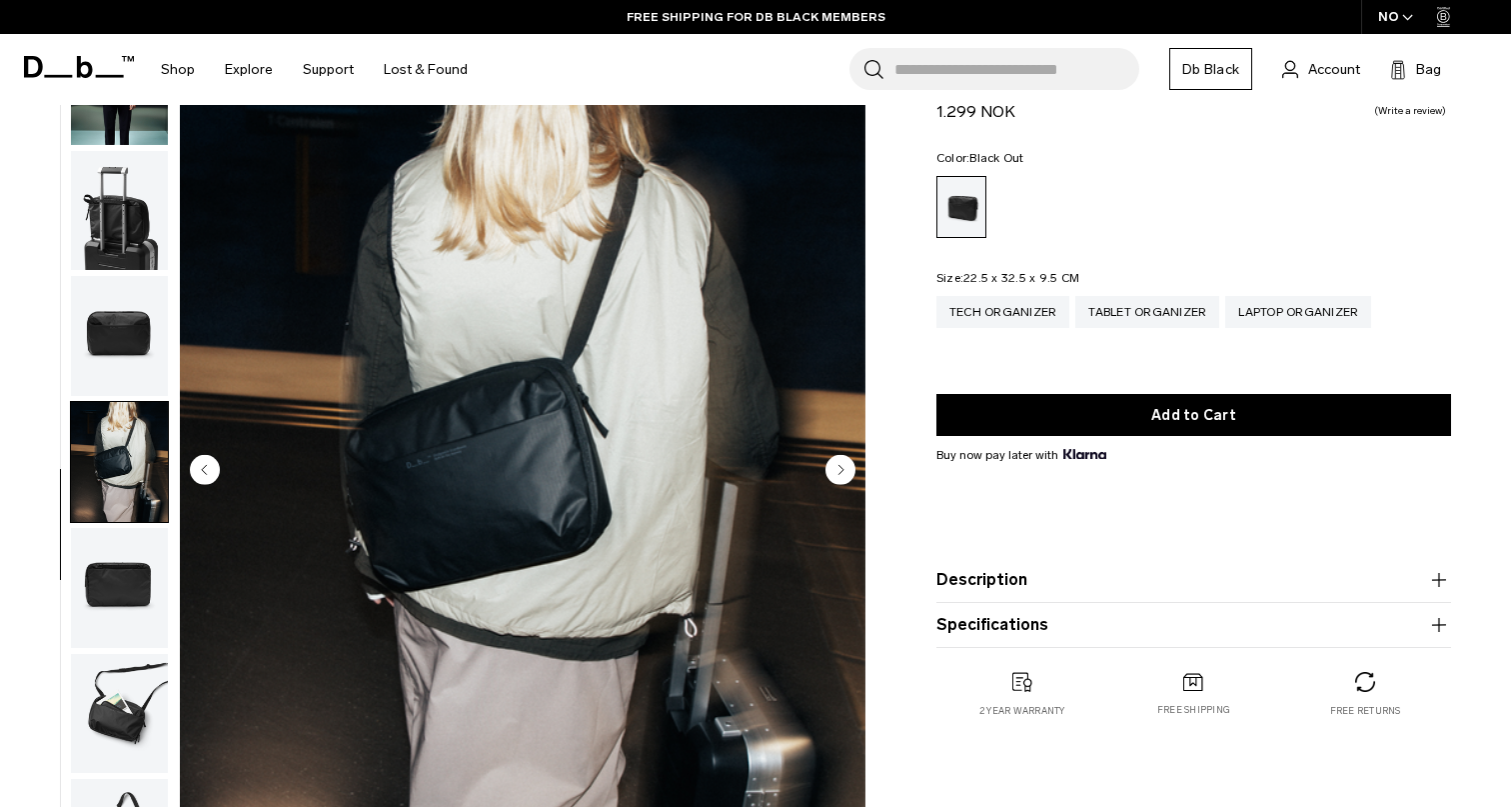
click at [838, 472] on circle "Next slide" at bounding box center [841, 469] width 30 height 30
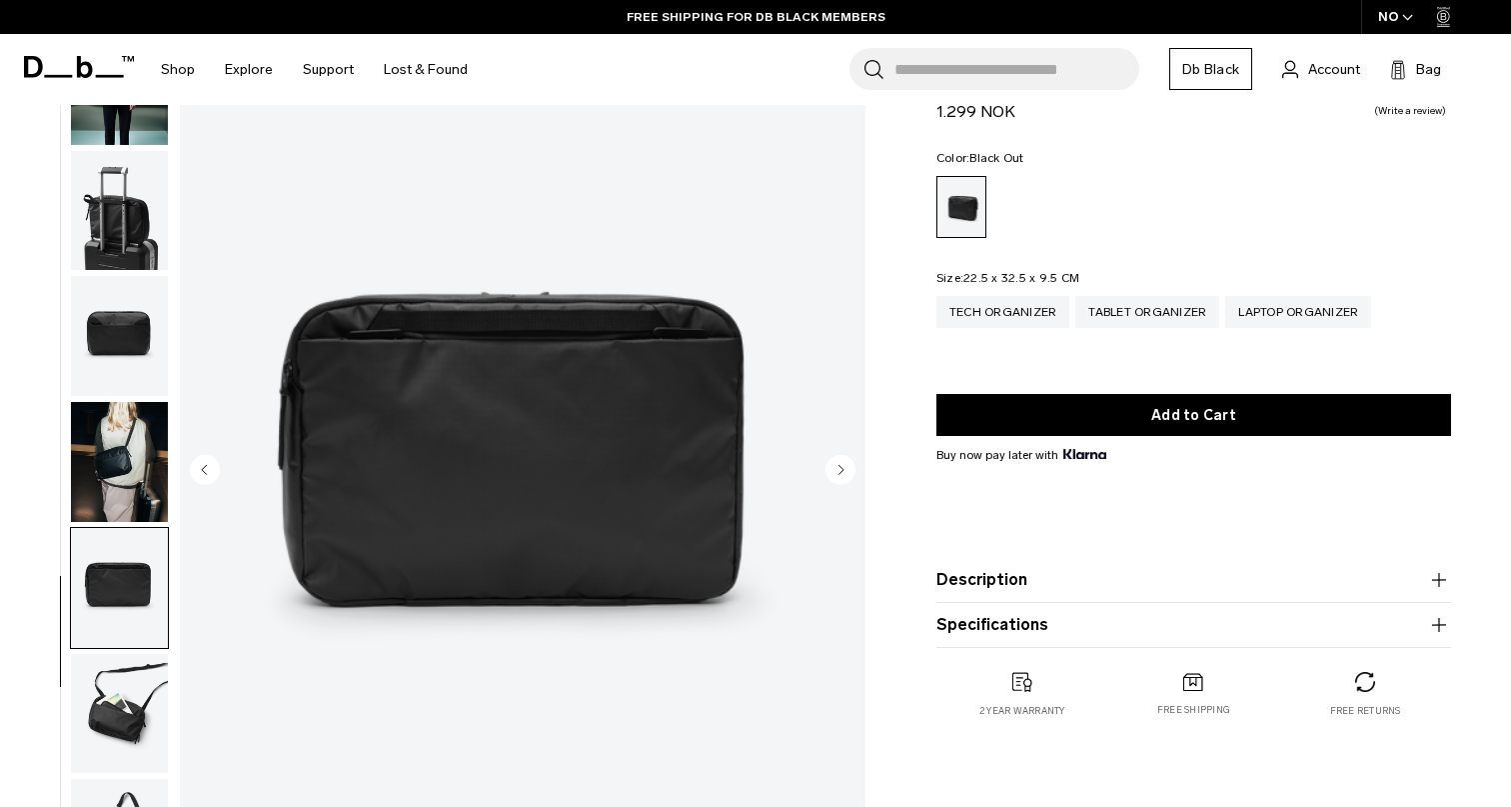
click at [838, 472] on circle "Next slide" at bounding box center [841, 469] width 30 height 30
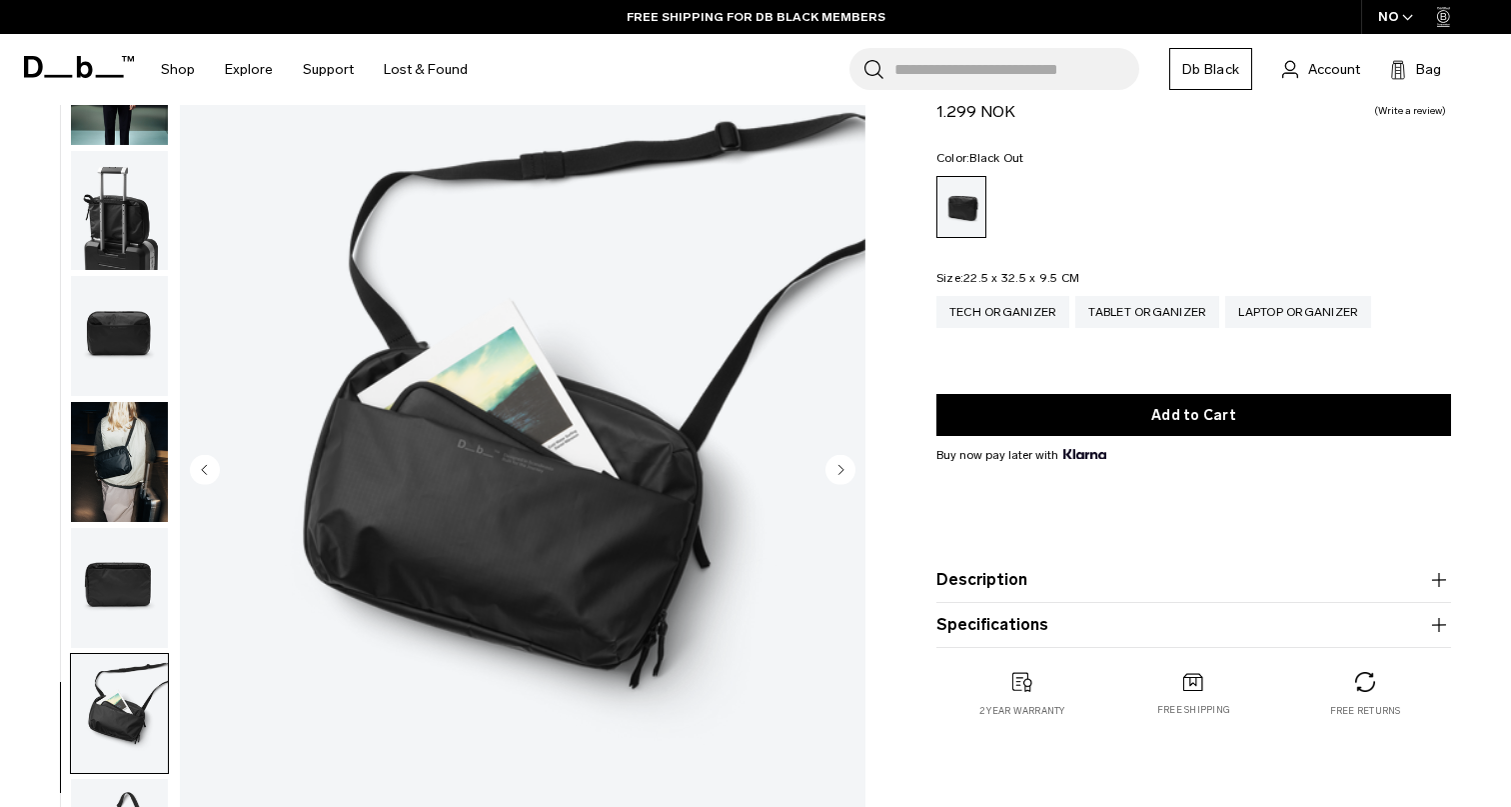
click at [838, 472] on circle "Next slide" at bounding box center [841, 469] width 30 height 30
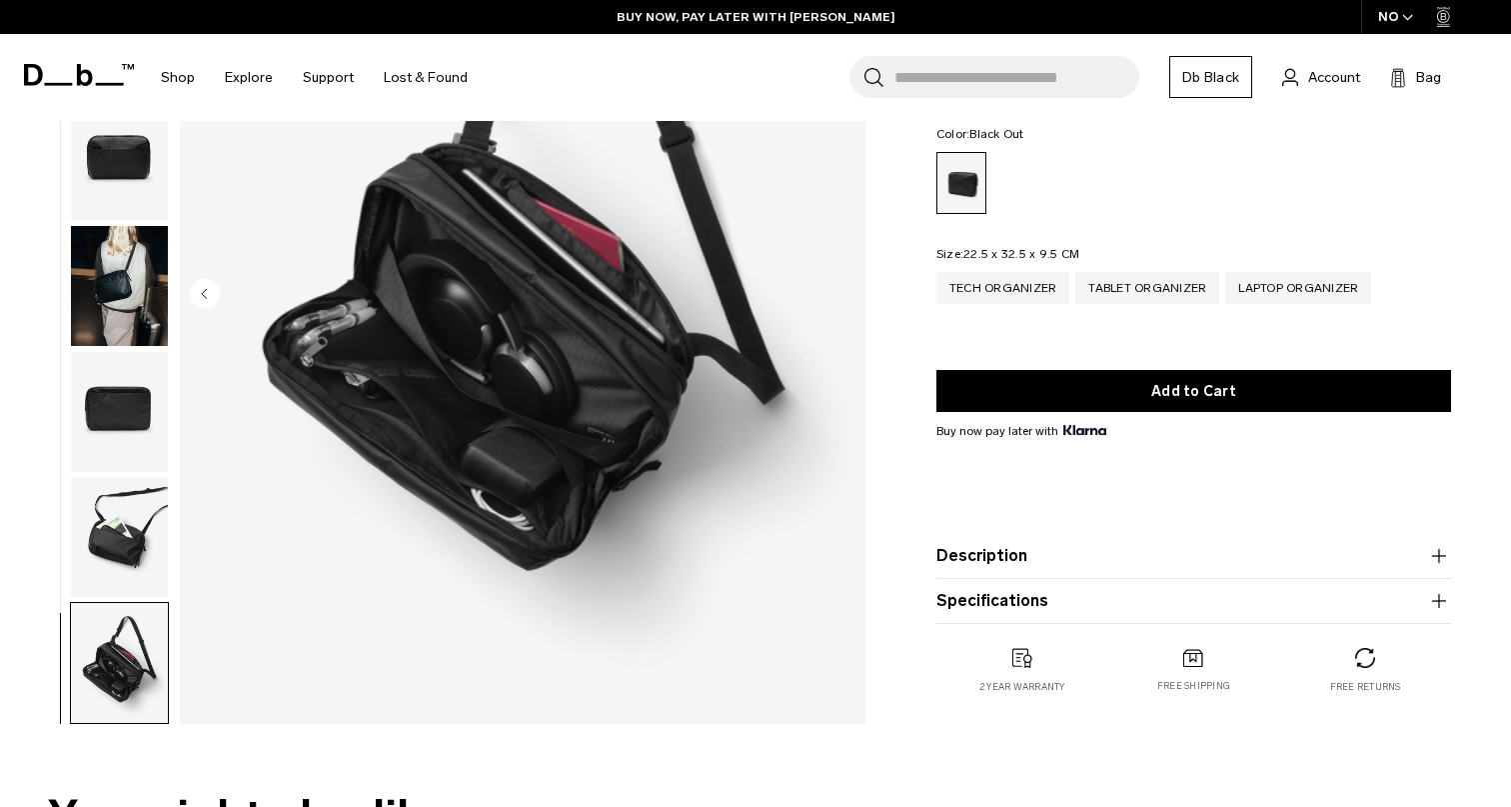
scroll to position [486, 0]
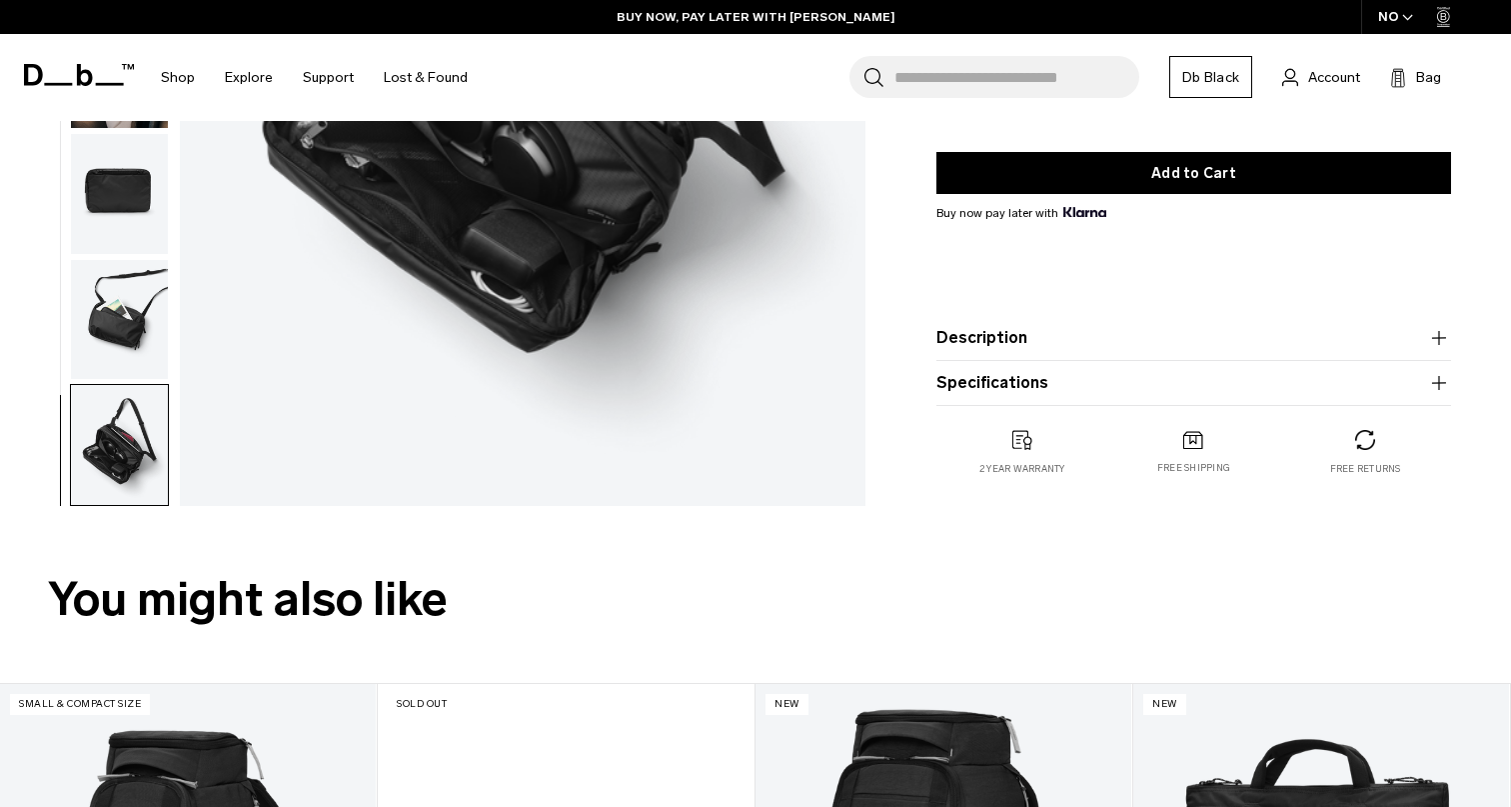
click at [977, 386] on button "Specifications" at bounding box center [1194, 383] width 515 height 24
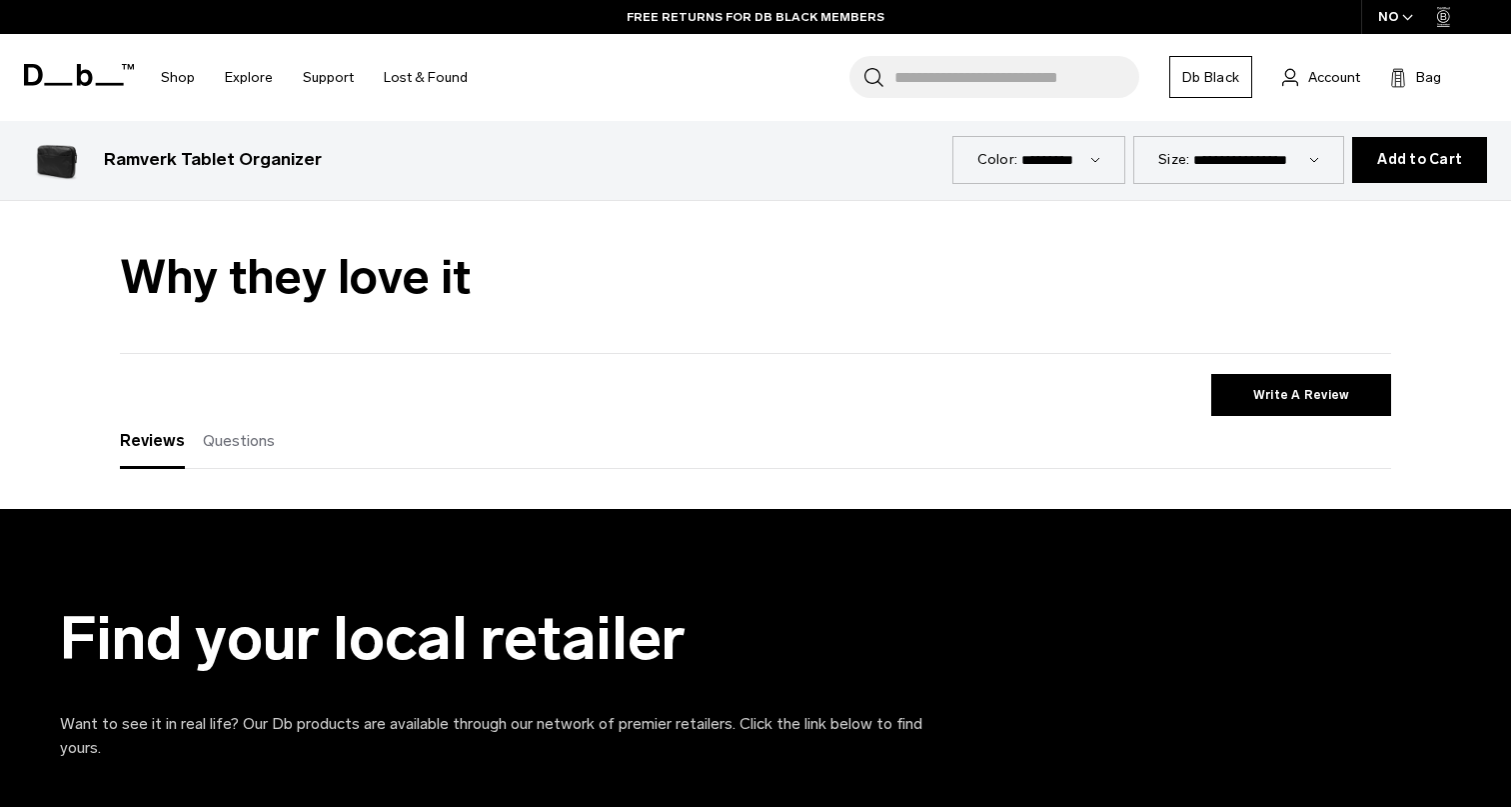
scroll to position [2996, 0]
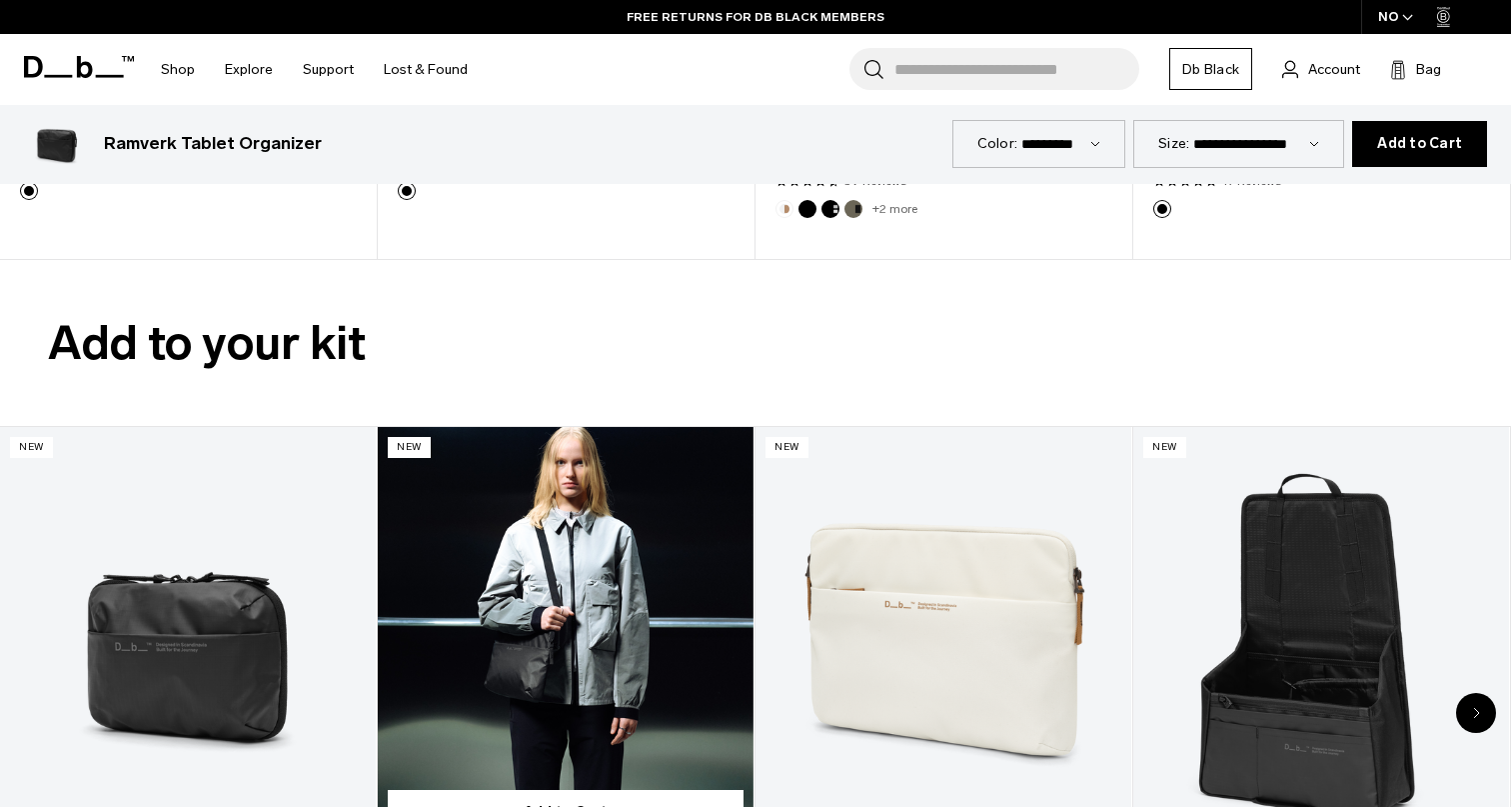
click at [549, 585] on link "Ramverk Laptop sleeve 14" at bounding box center [566, 636] width 376 height 418
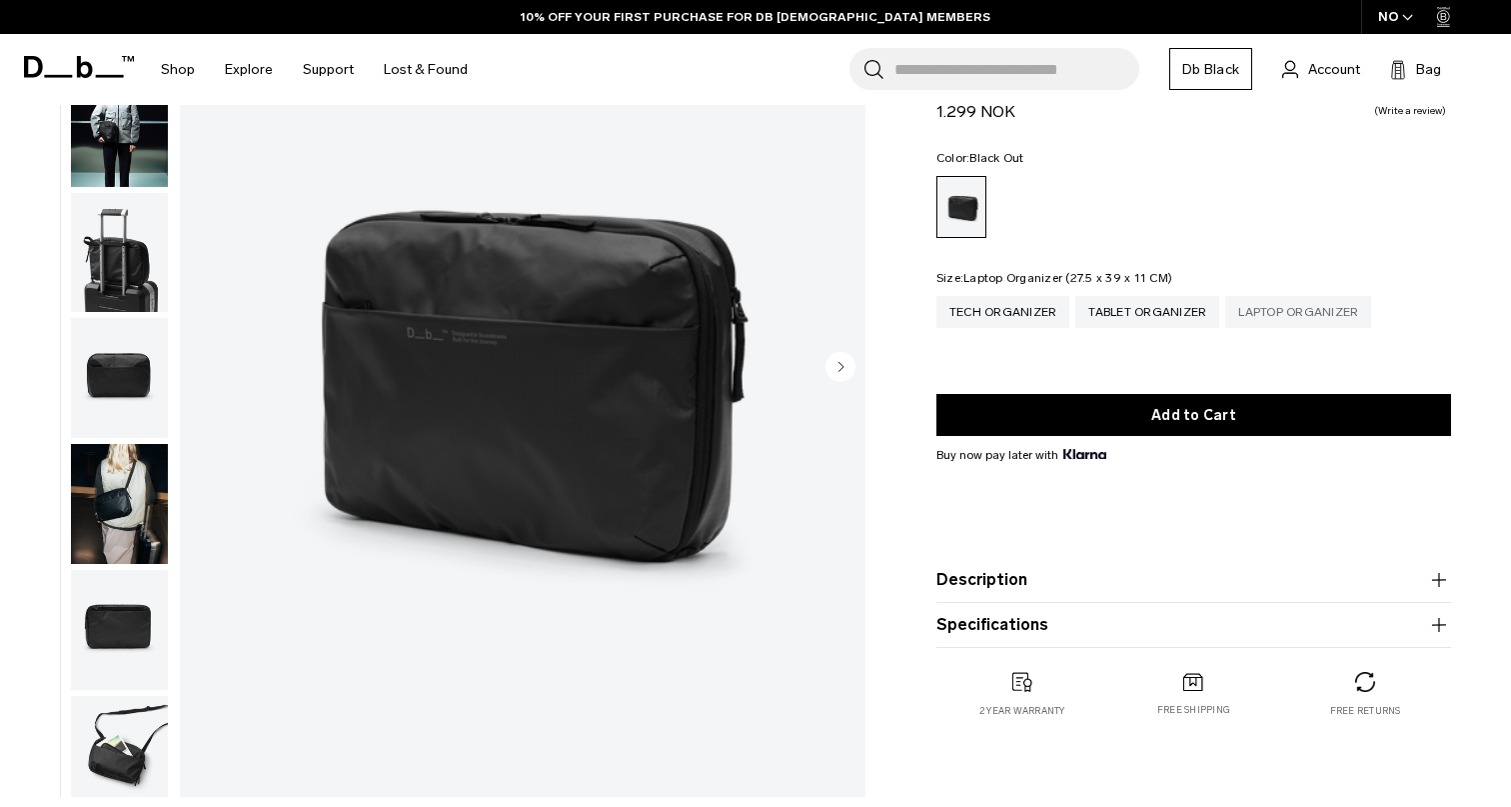
click at [1261, 324] on div "Laptop Organizer" at bounding box center [1298, 312] width 146 height 32
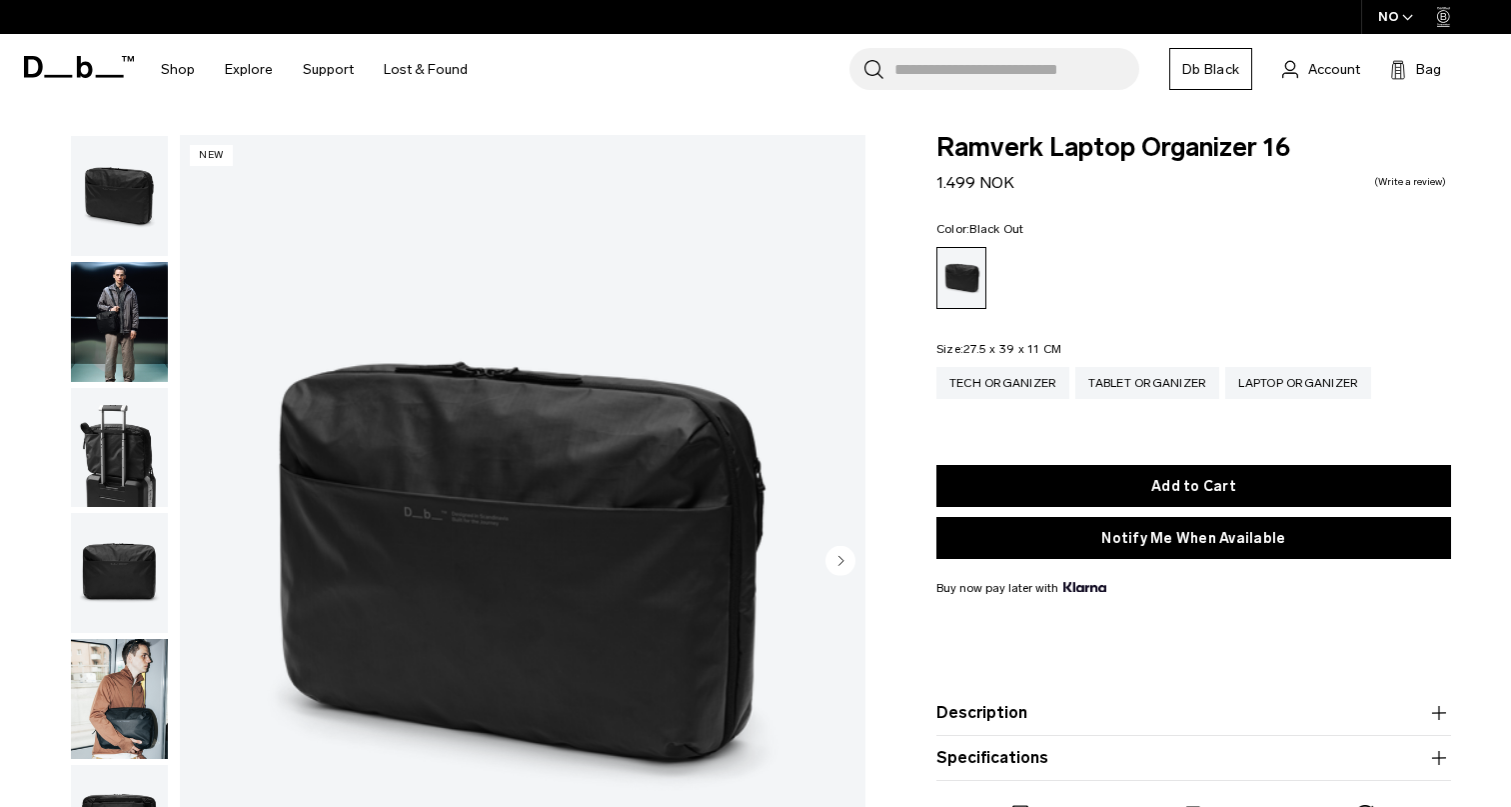
click at [847, 569] on circle "button" at bounding box center [841, 561] width 30 height 30
click at [846, 565] on circle "button" at bounding box center [841, 561] width 30 height 30
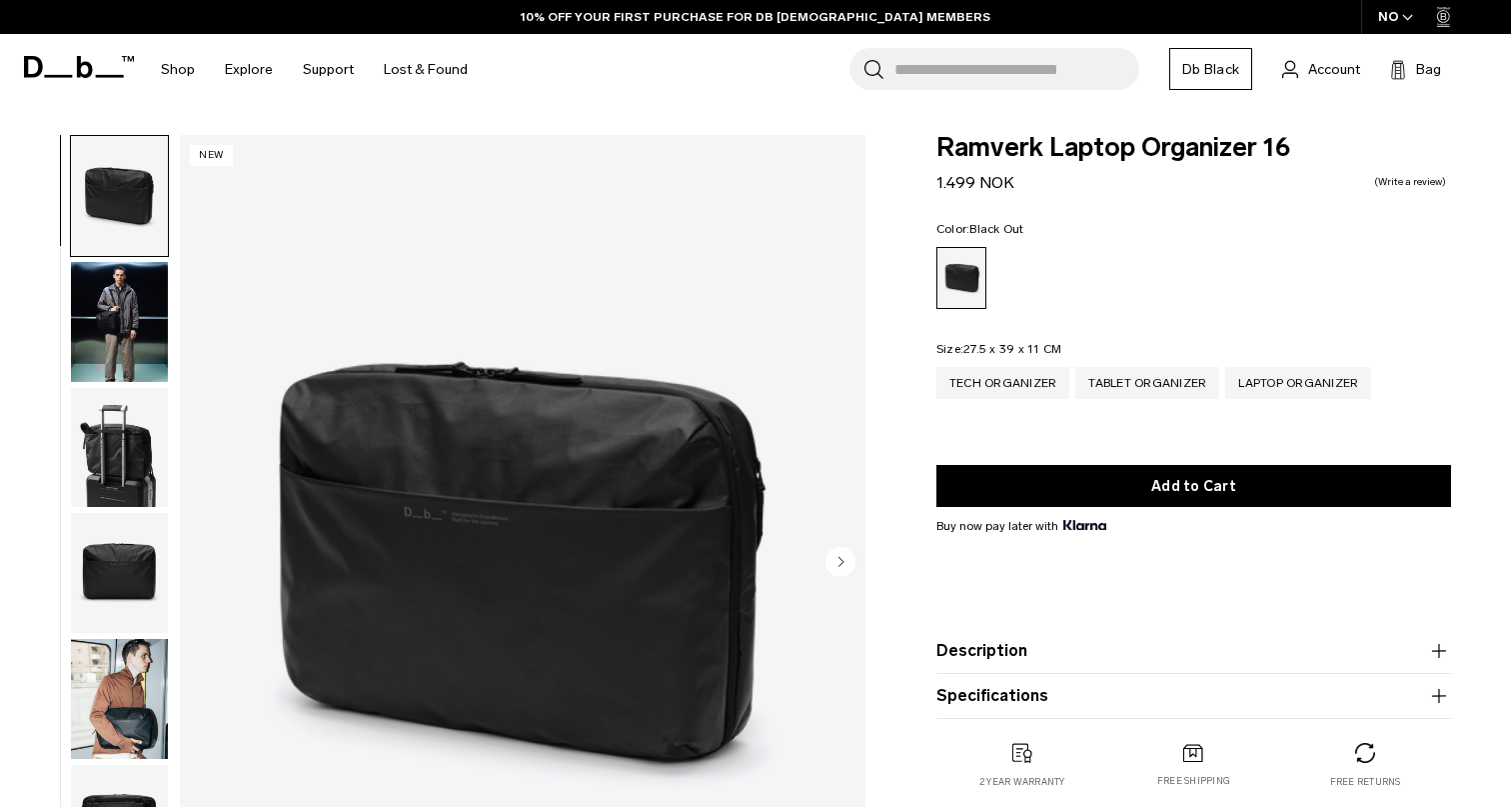
click at [850, 563] on circle "Next slide" at bounding box center [841, 561] width 30 height 30
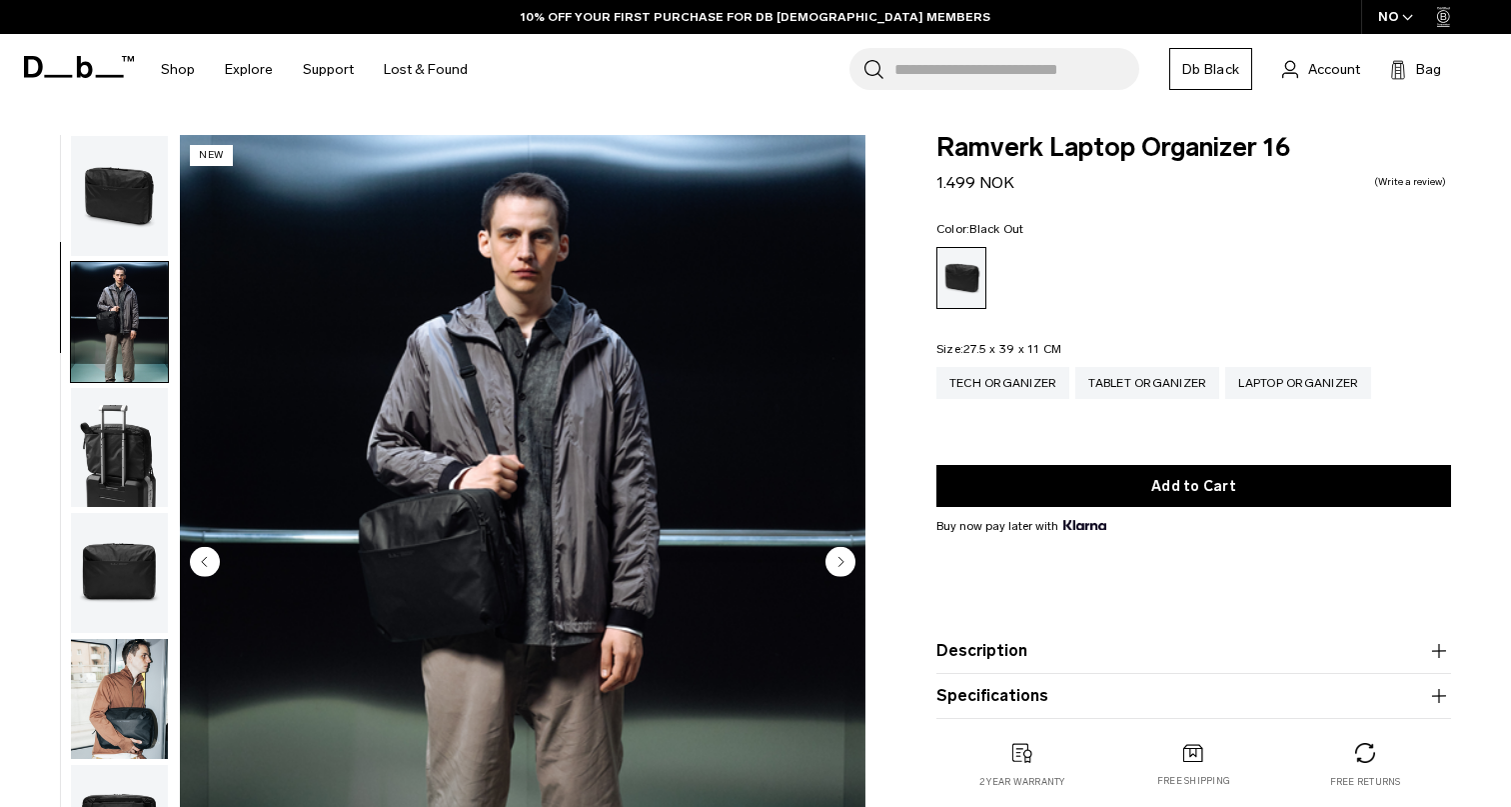
scroll to position [127, 0]
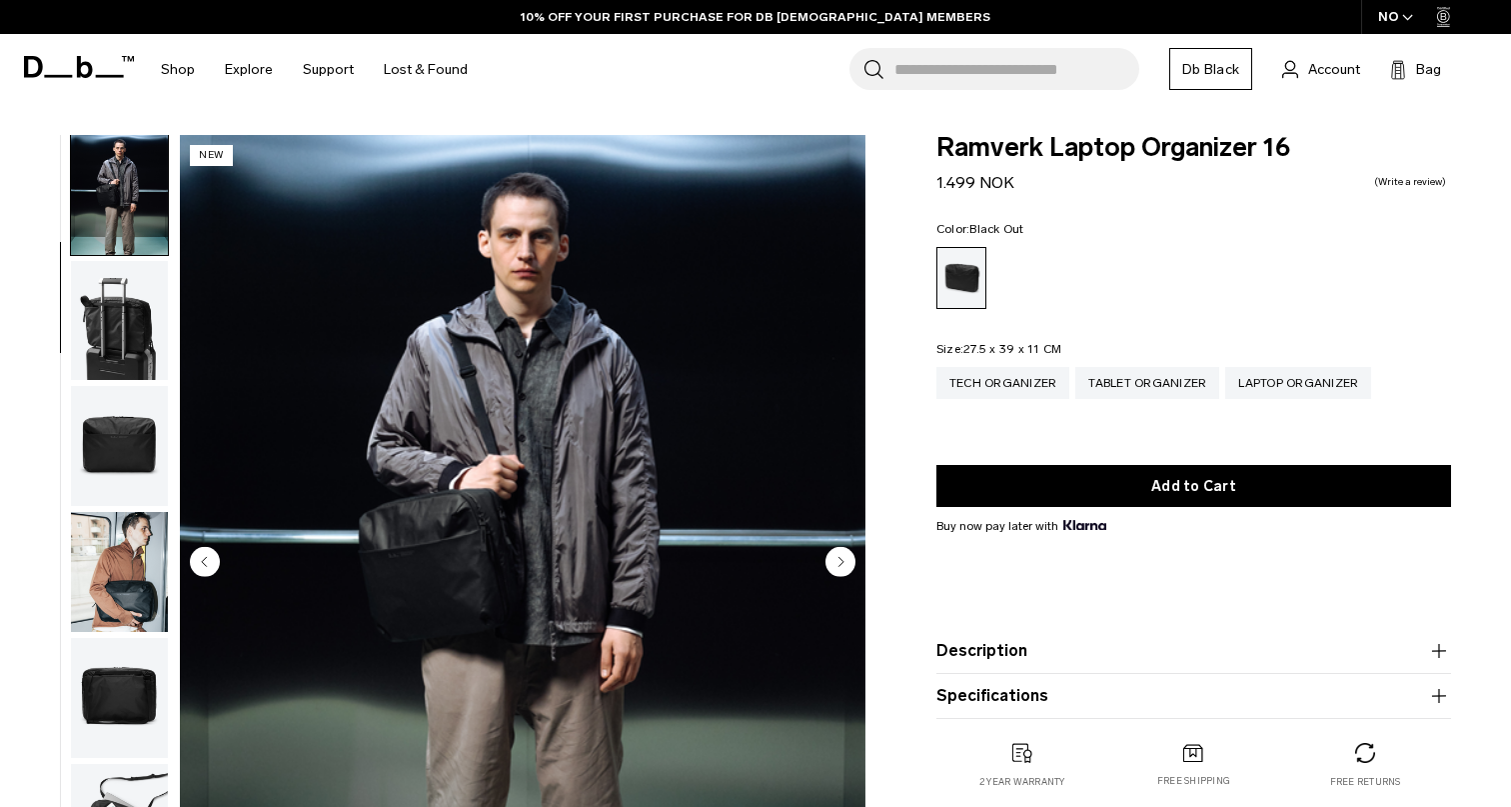
click at [850, 563] on circle "Next slide" at bounding box center [841, 561] width 30 height 30
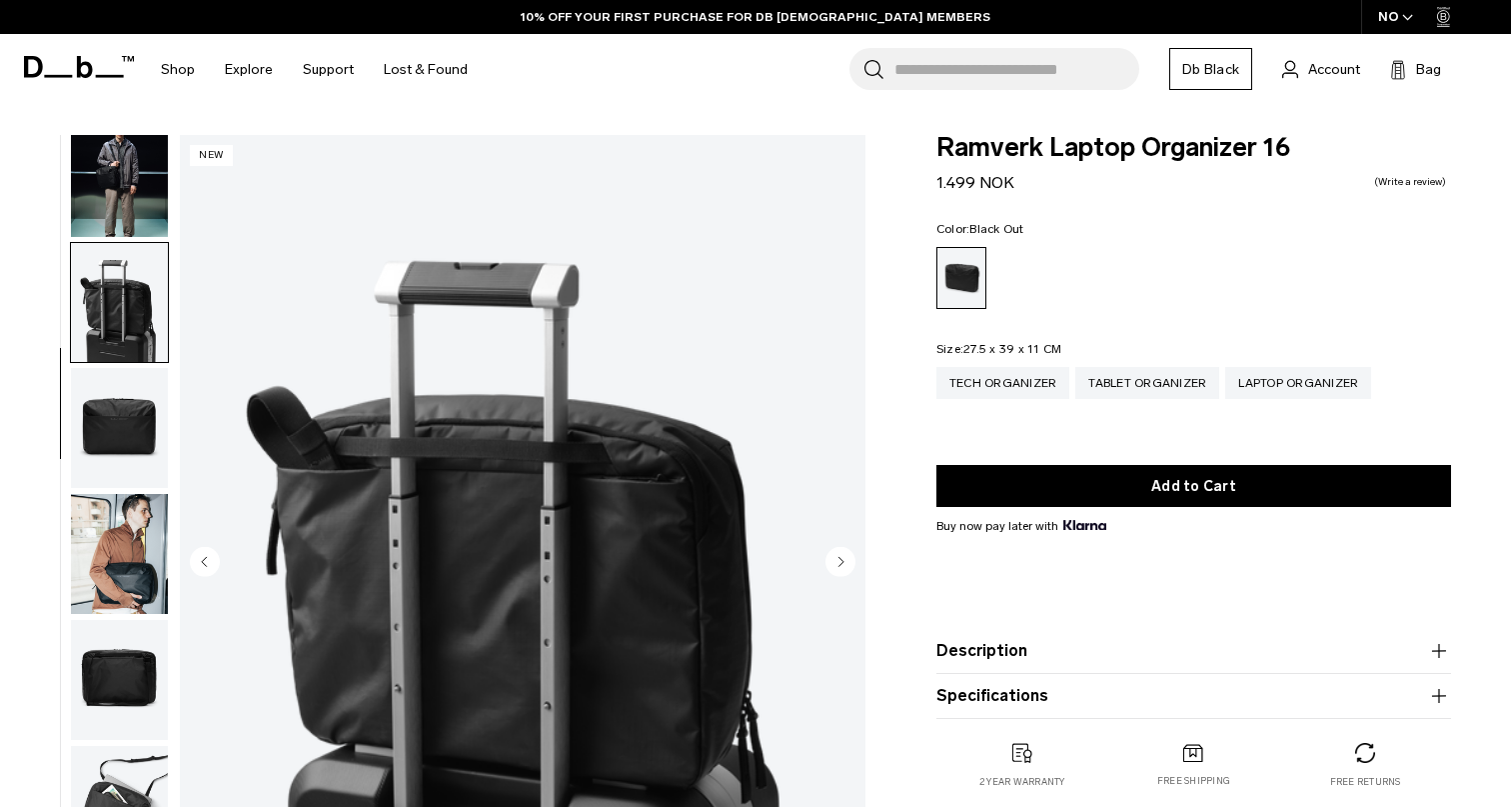
click at [850, 563] on circle "Next slide" at bounding box center [841, 561] width 30 height 30
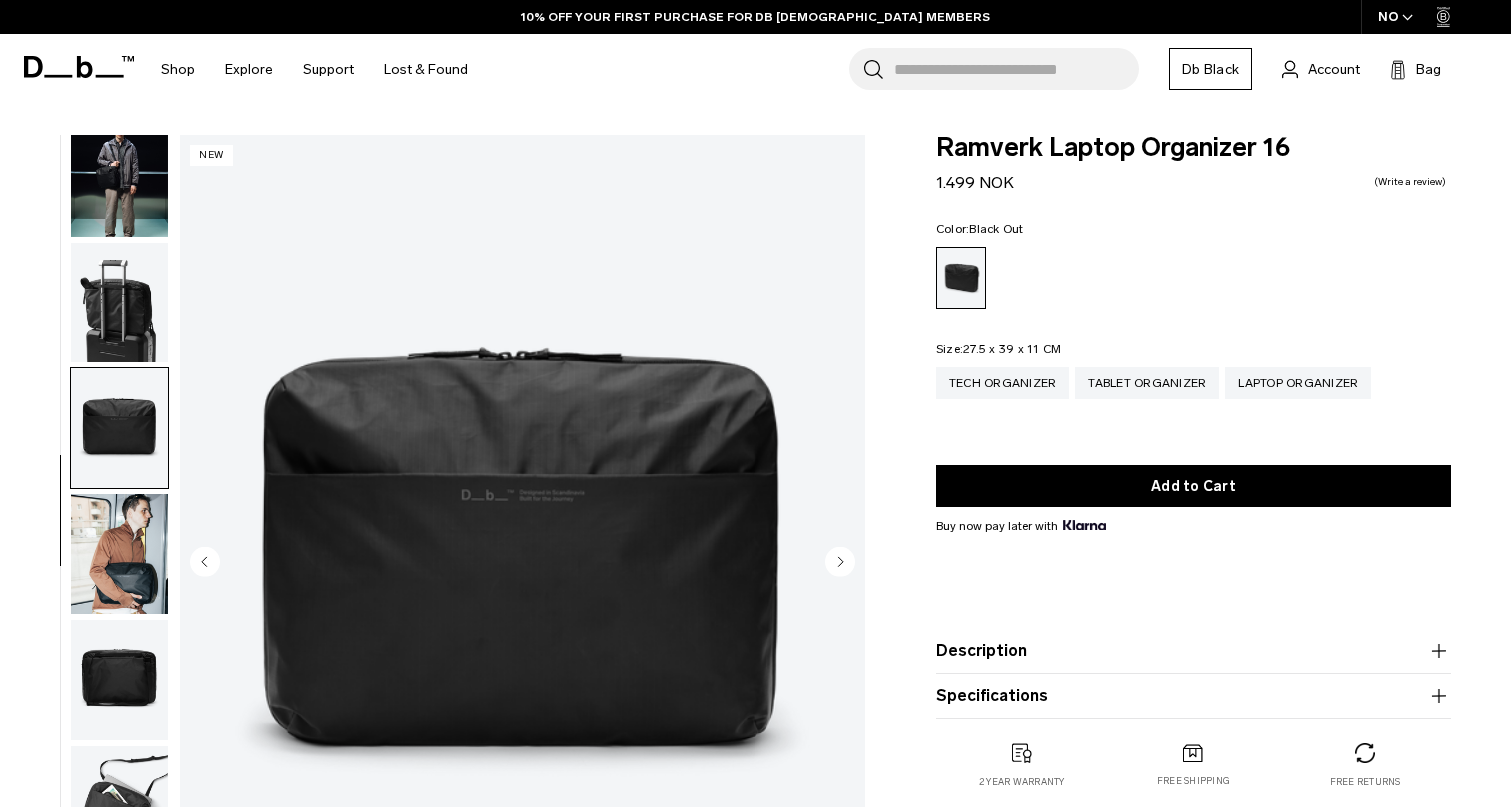
click at [850, 563] on circle "Next slide" at bounding box center [841, 561] width 30 height 30
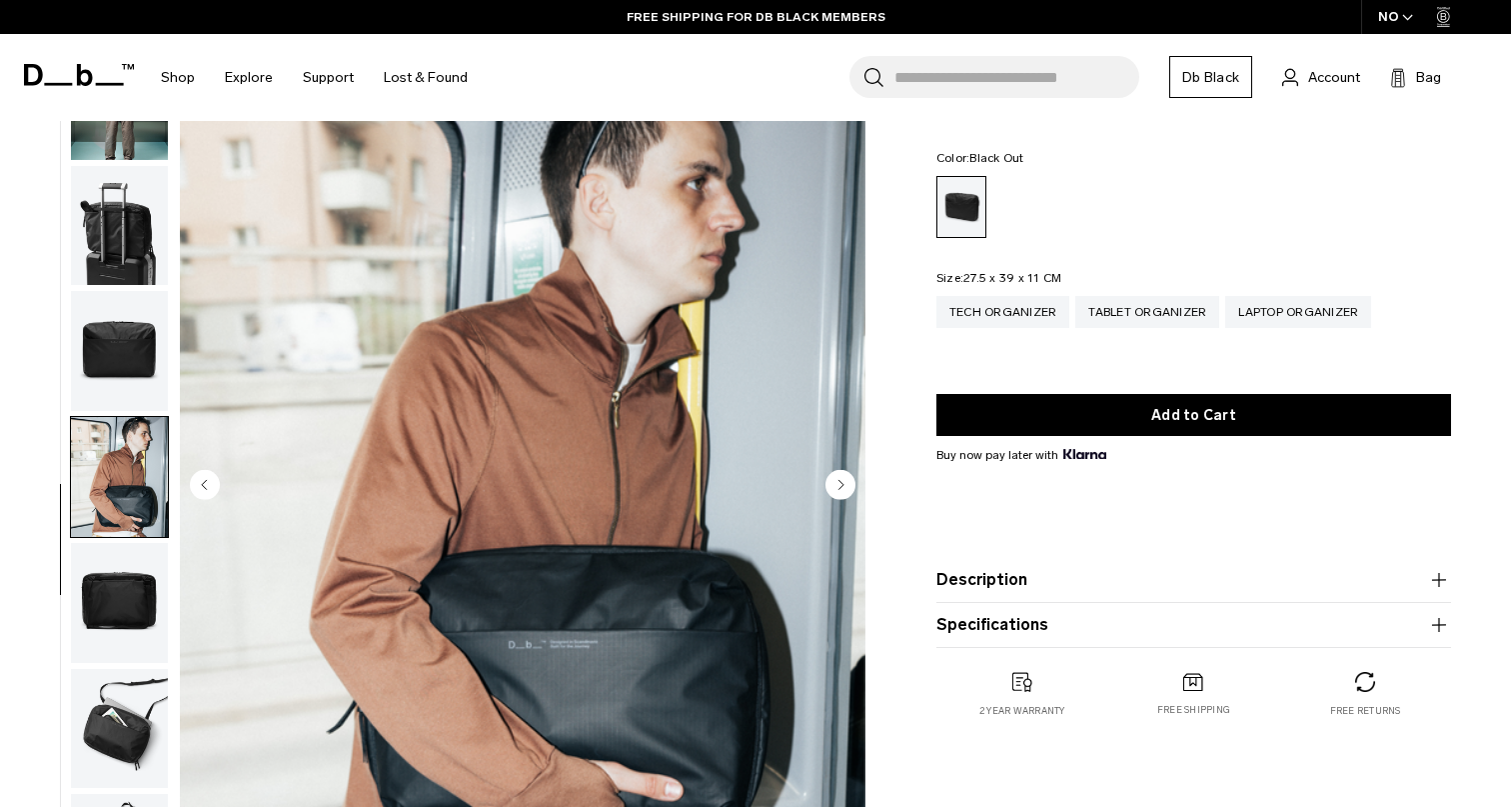
scroll to position [56, 0]
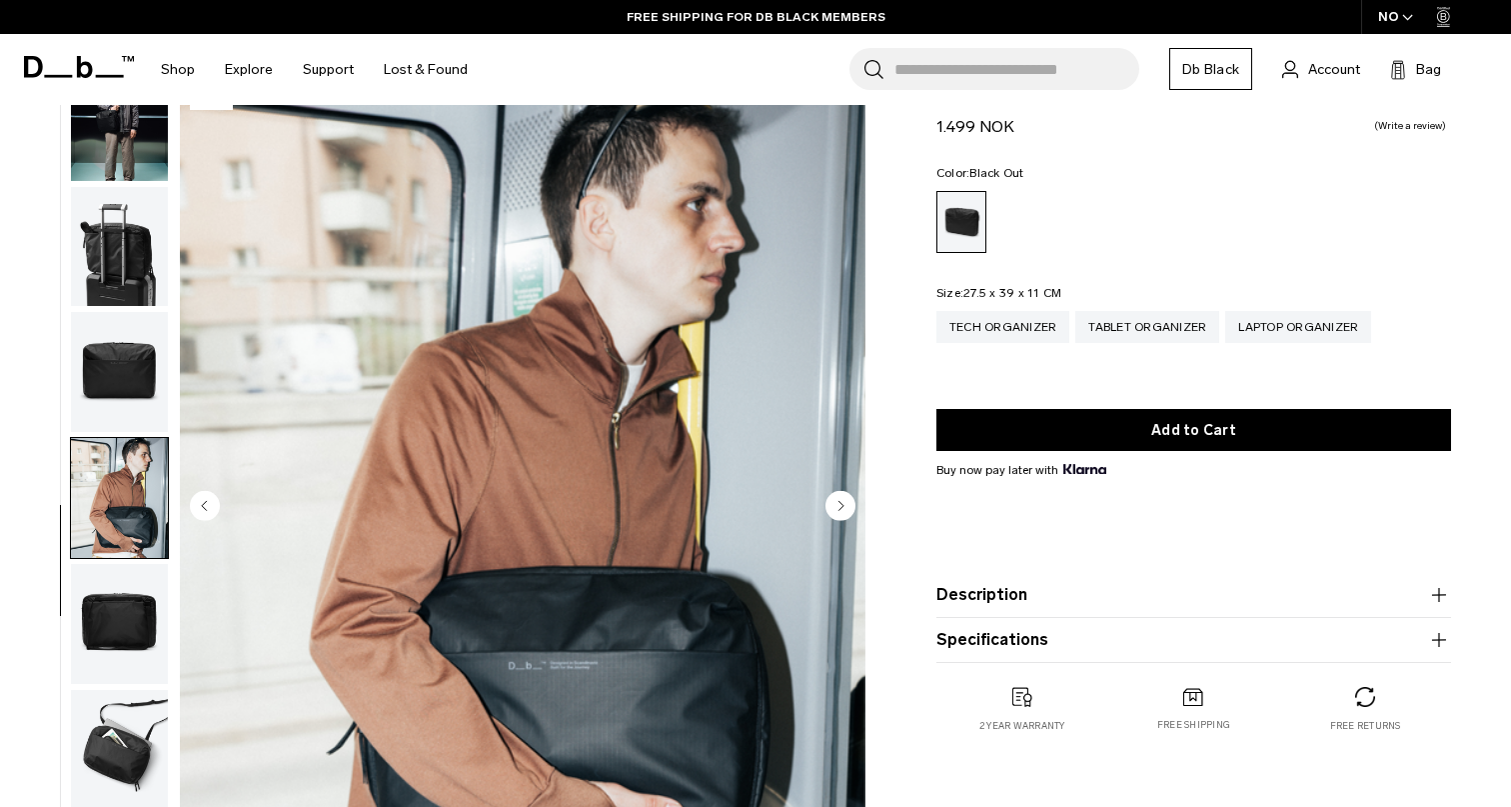
click at [842, 510] on circle "Next slide" at bounding box center [841, 505] width 30 height 30
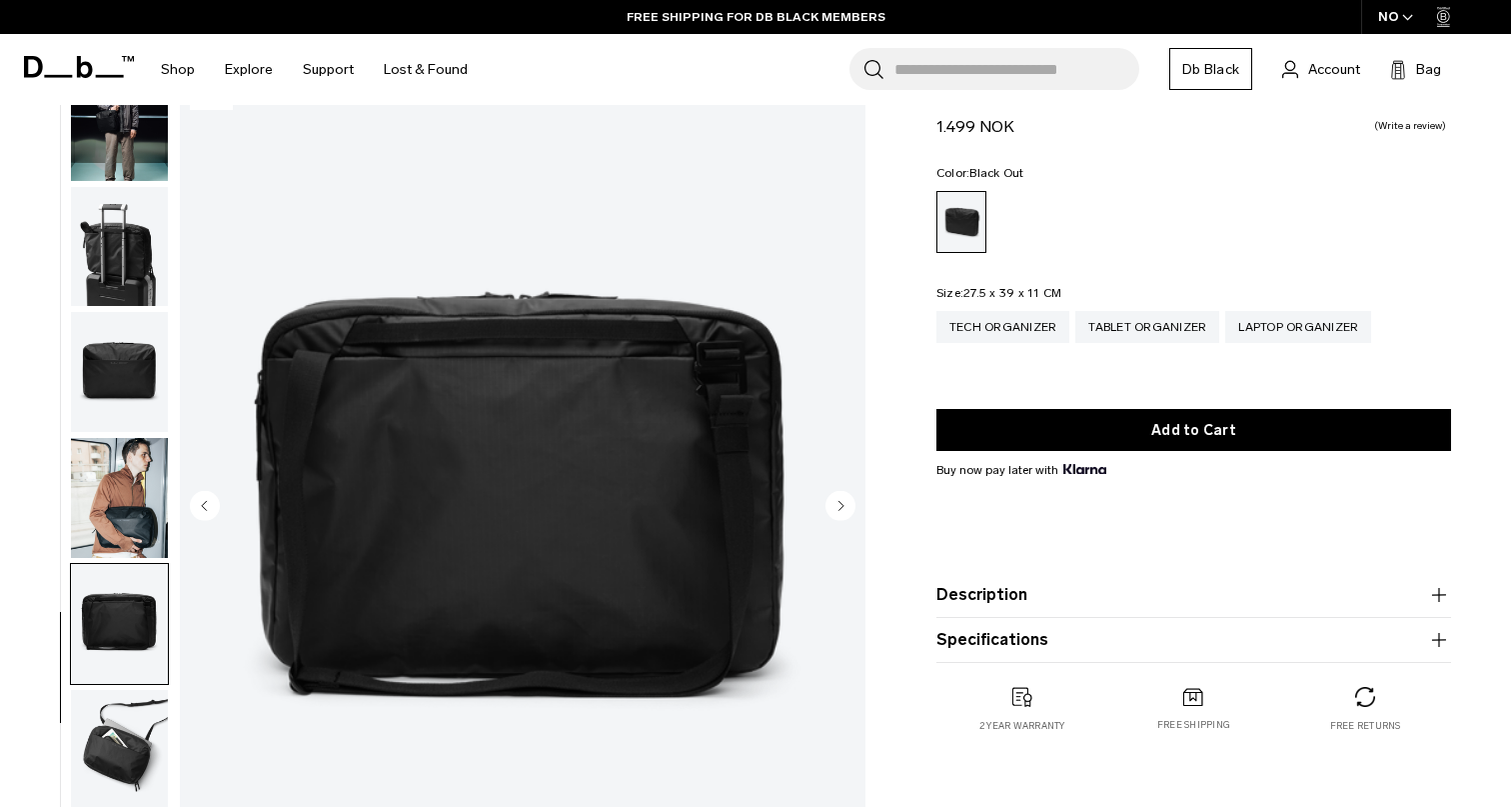
click at [842, 510] on circle "Next slide" at bounding box center [841, 505] width 30 height 30
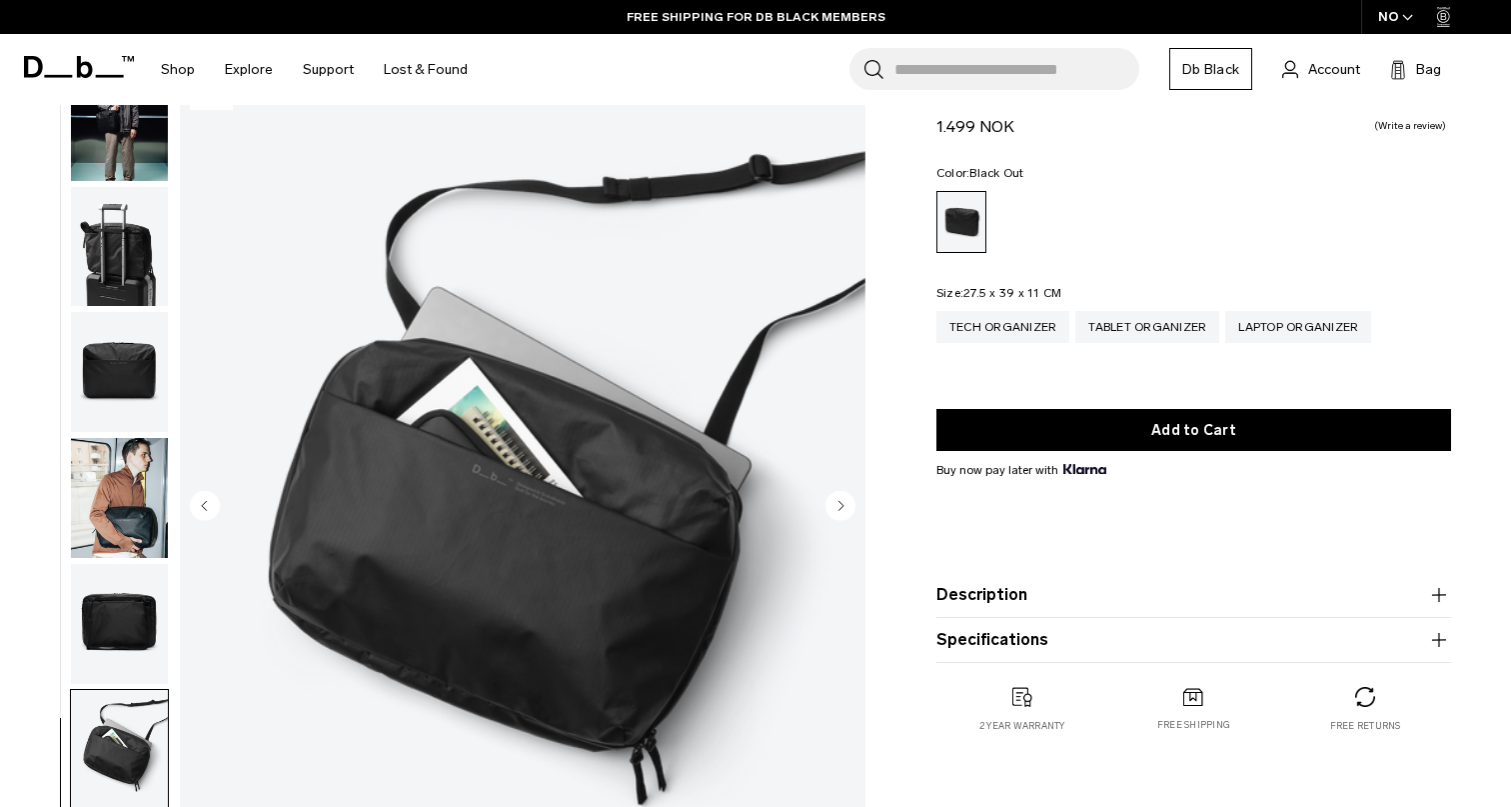
click at [842, 510] on circle "Next slide" at bounding box center [841, 505] width 30 height 30
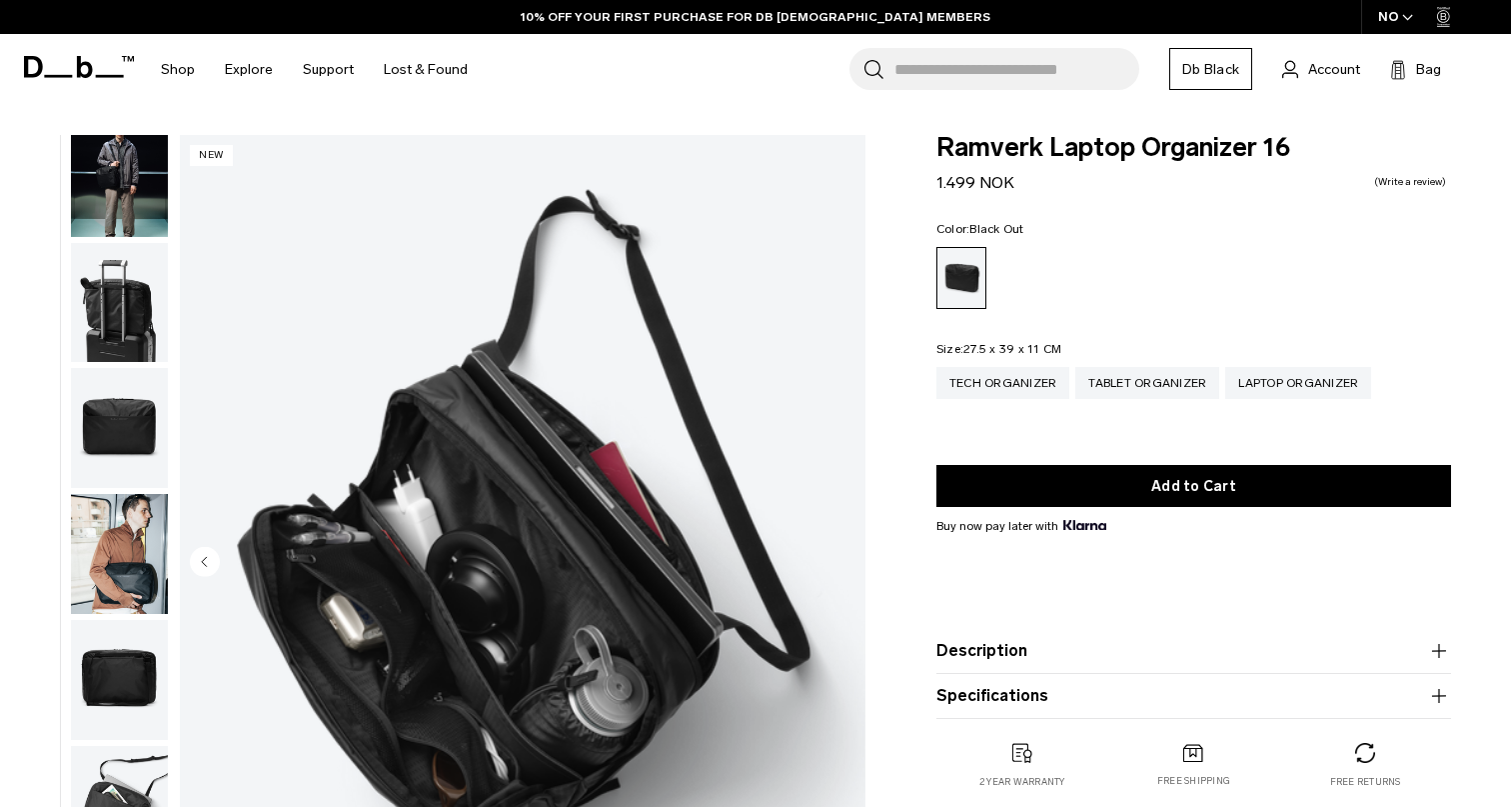
scroll to position [0, 0]
click at [117, 456] on img "button" at bounding box center [119, 428] width 97 height 120
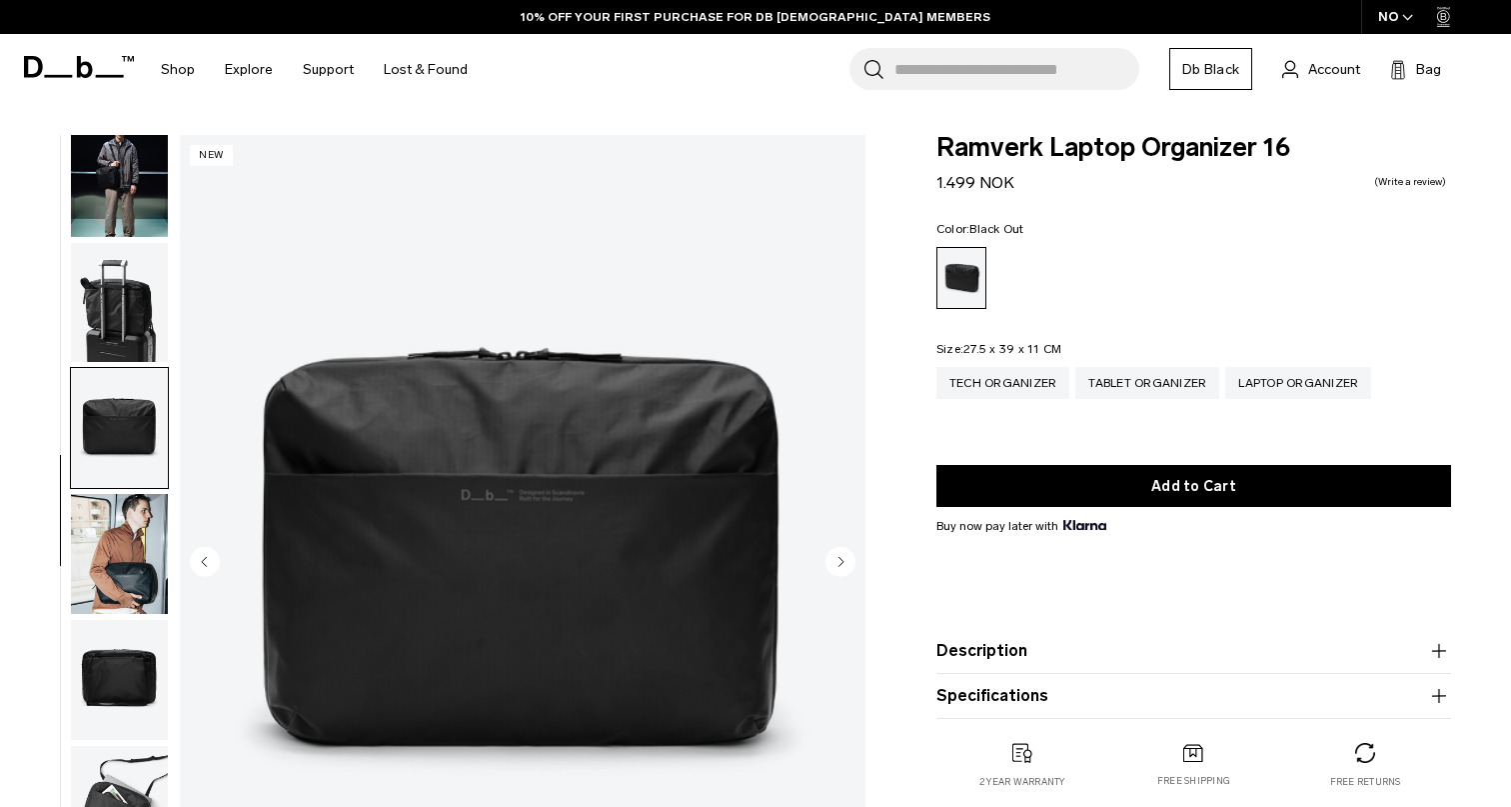
click at [119, 520] on img "button" at bounding box center [119, 554] width 97 height 120
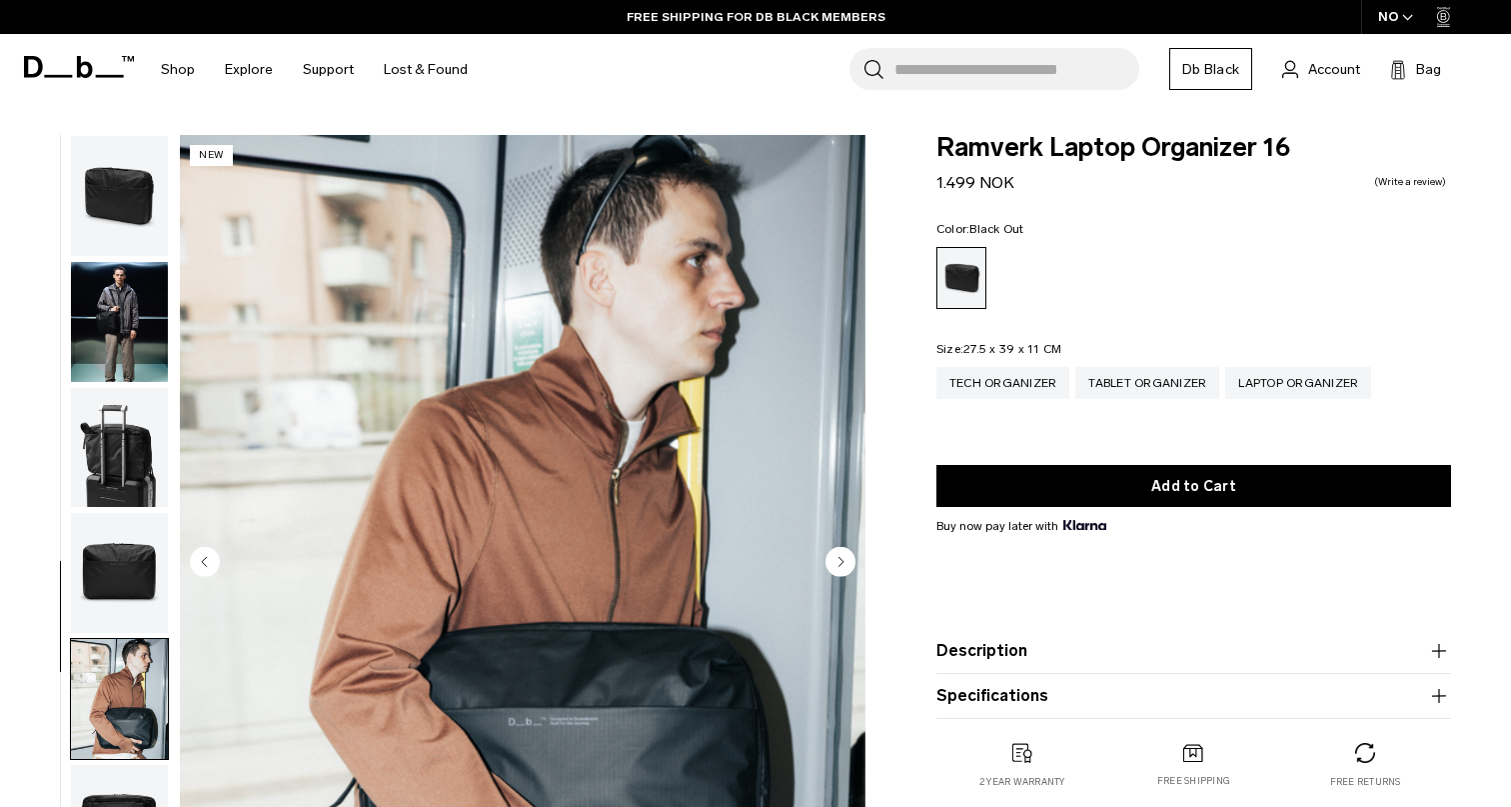
click at [114, 219] on img "button" at bounding box center [119, 196] width 97 height 120
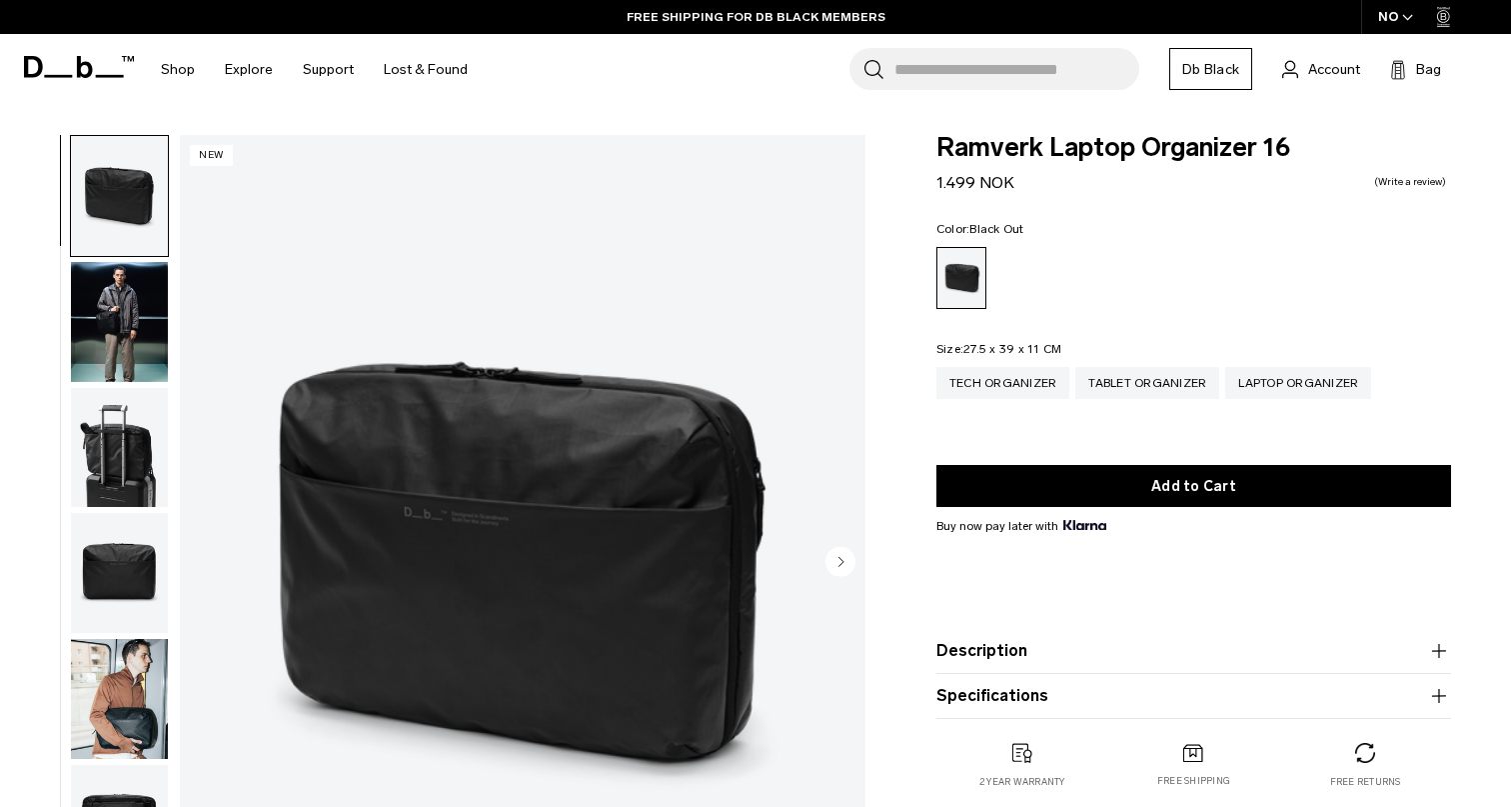
click at [113, 282] on img "button" at bounding box center [119, 322] width 97 height 120
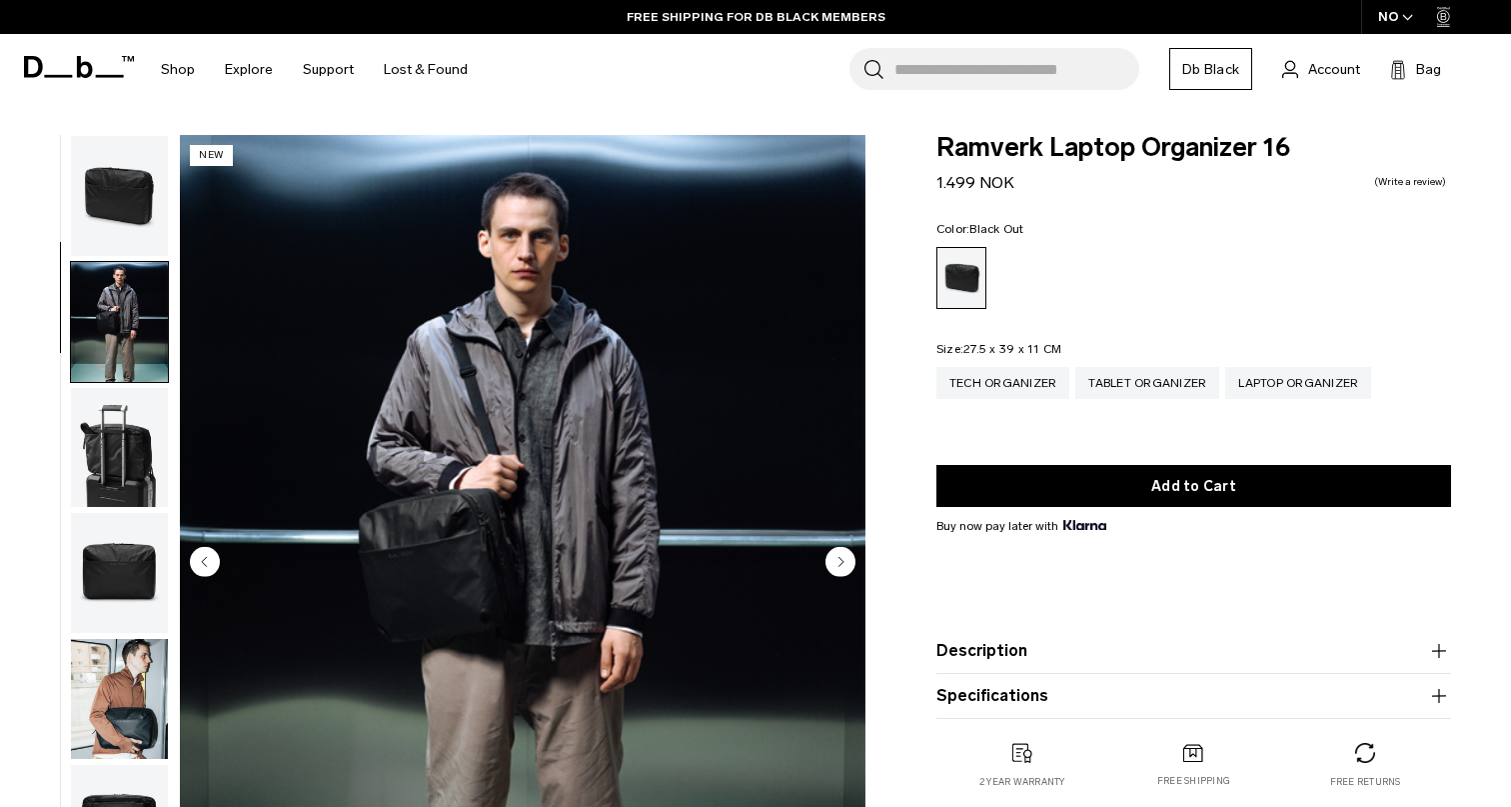
scroll to position [127, 0]
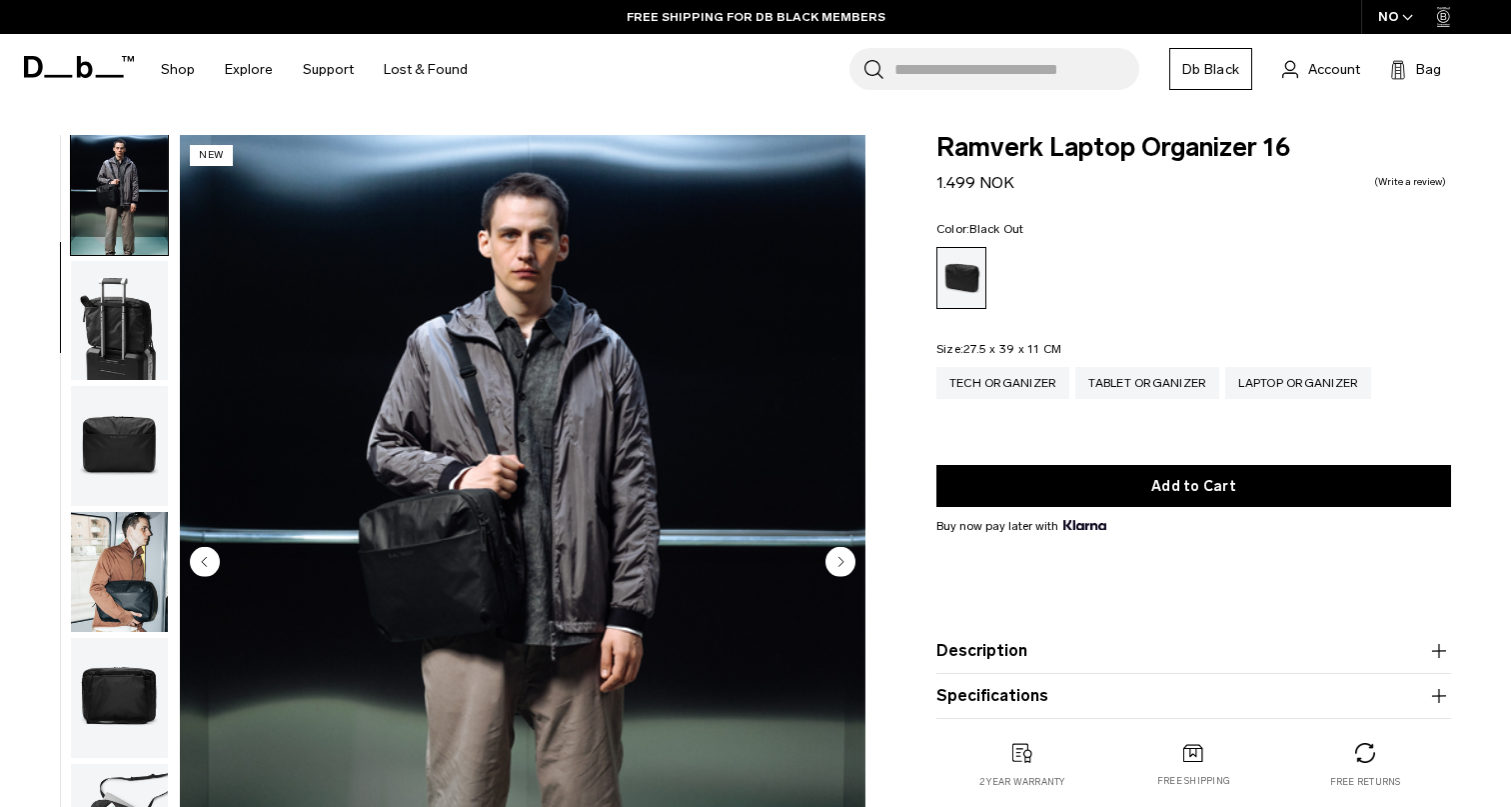
click at [118, 330] on img "button" at bounding box center [119, 321] width 97 height 120
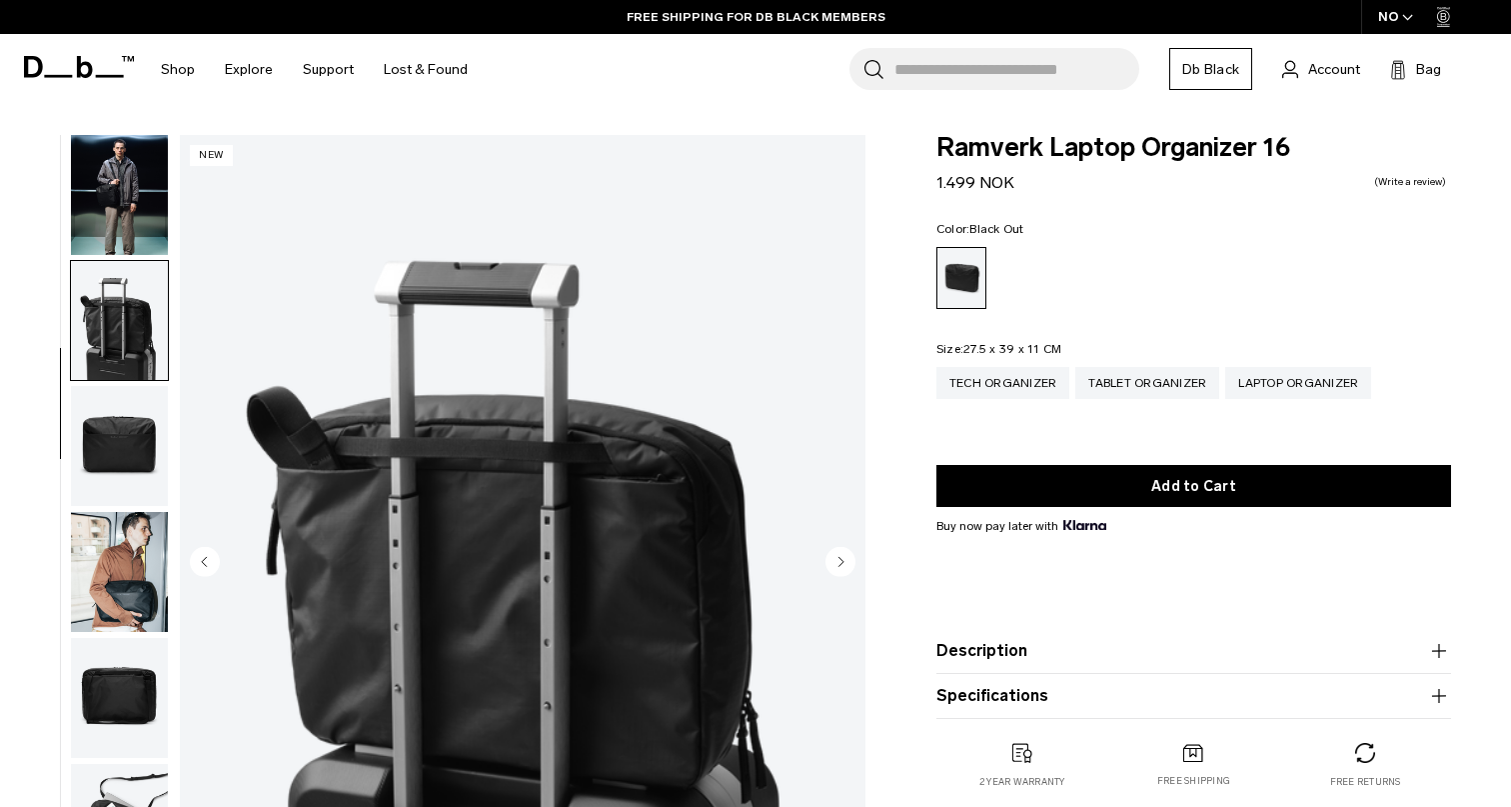
scroll to position [157, 0]
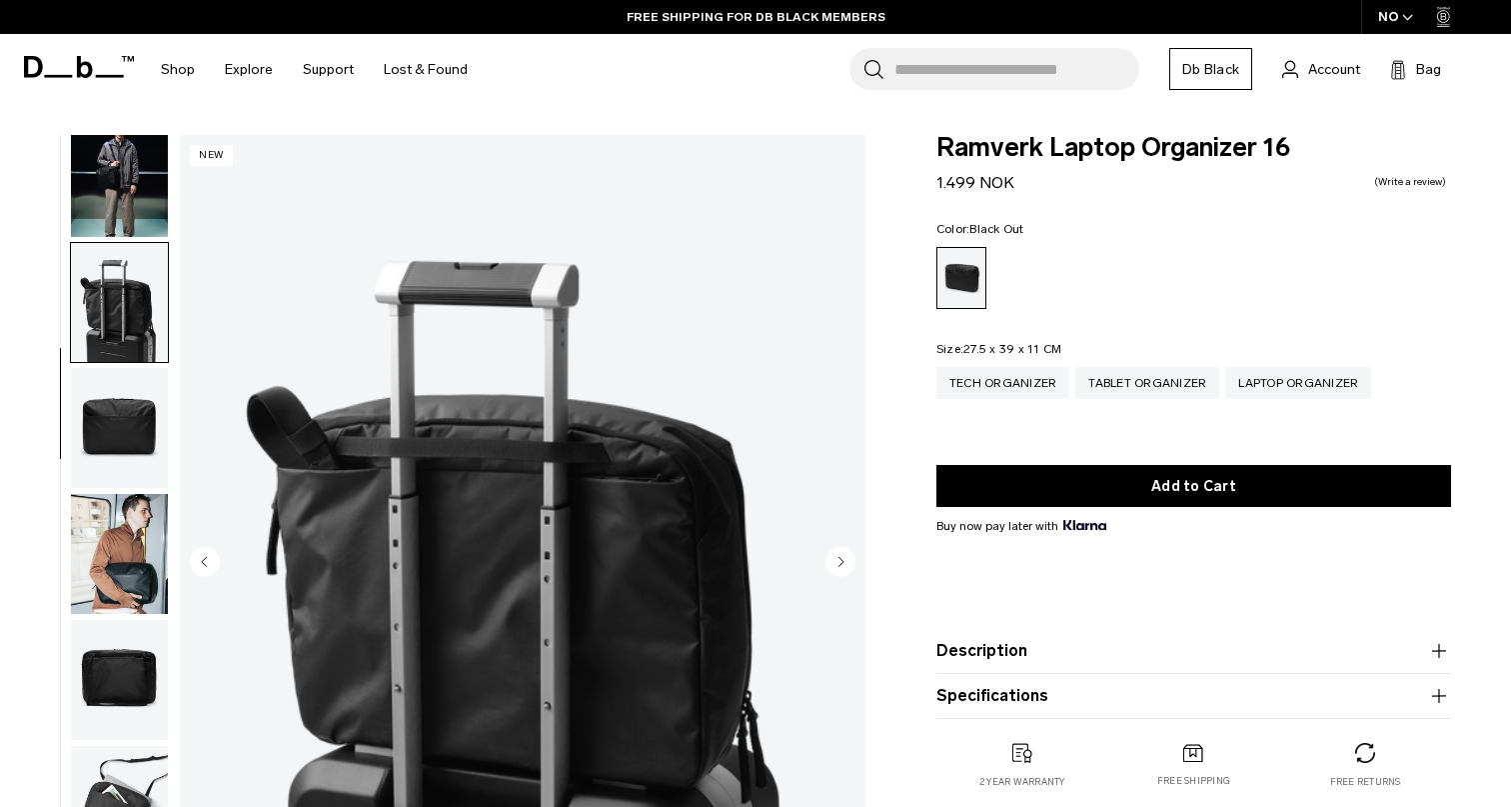
click at [120, 414] on img "button" at bounding box center [119, 428] width 97 height 120
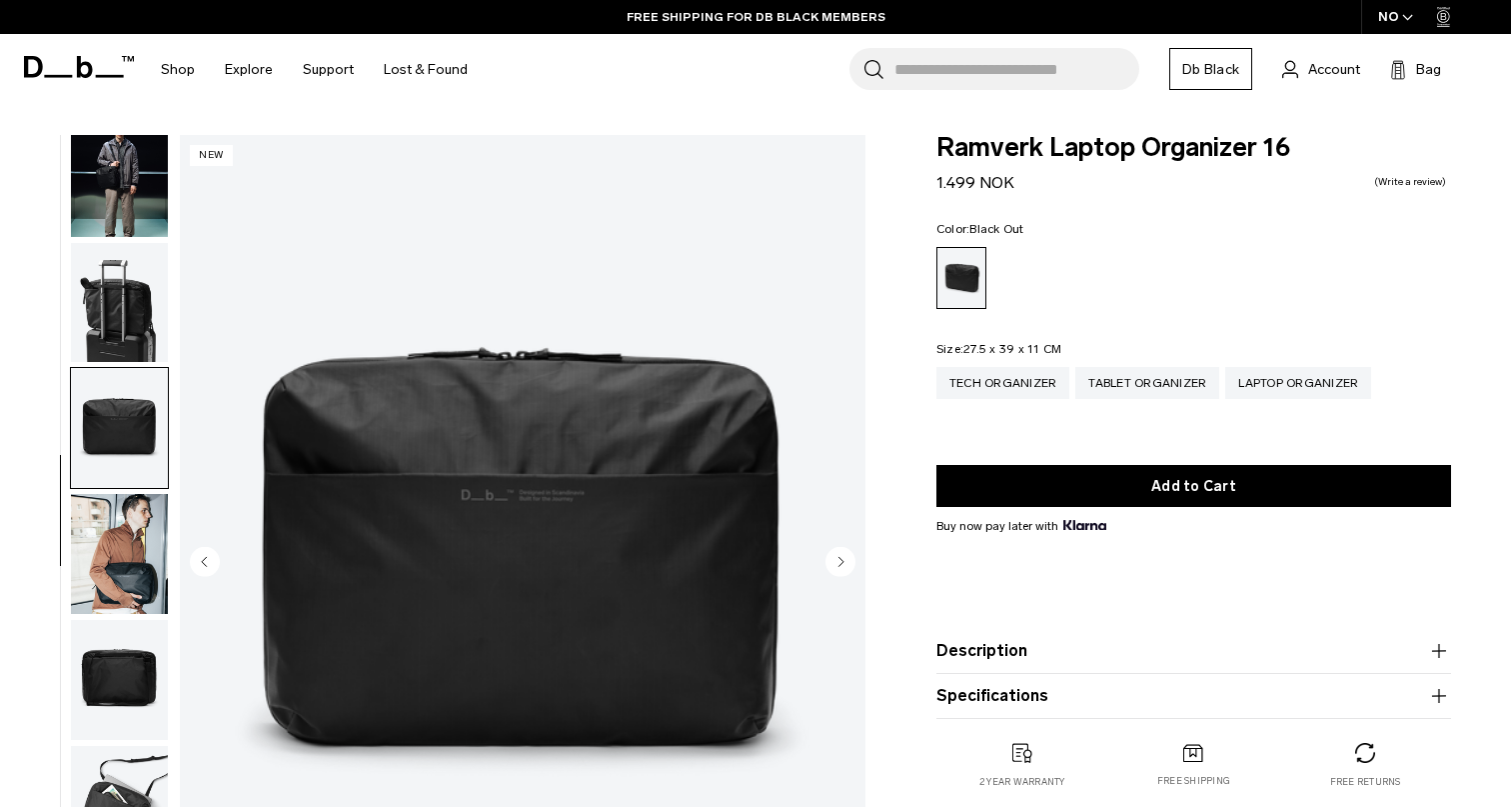
scroll to position [112, 0]
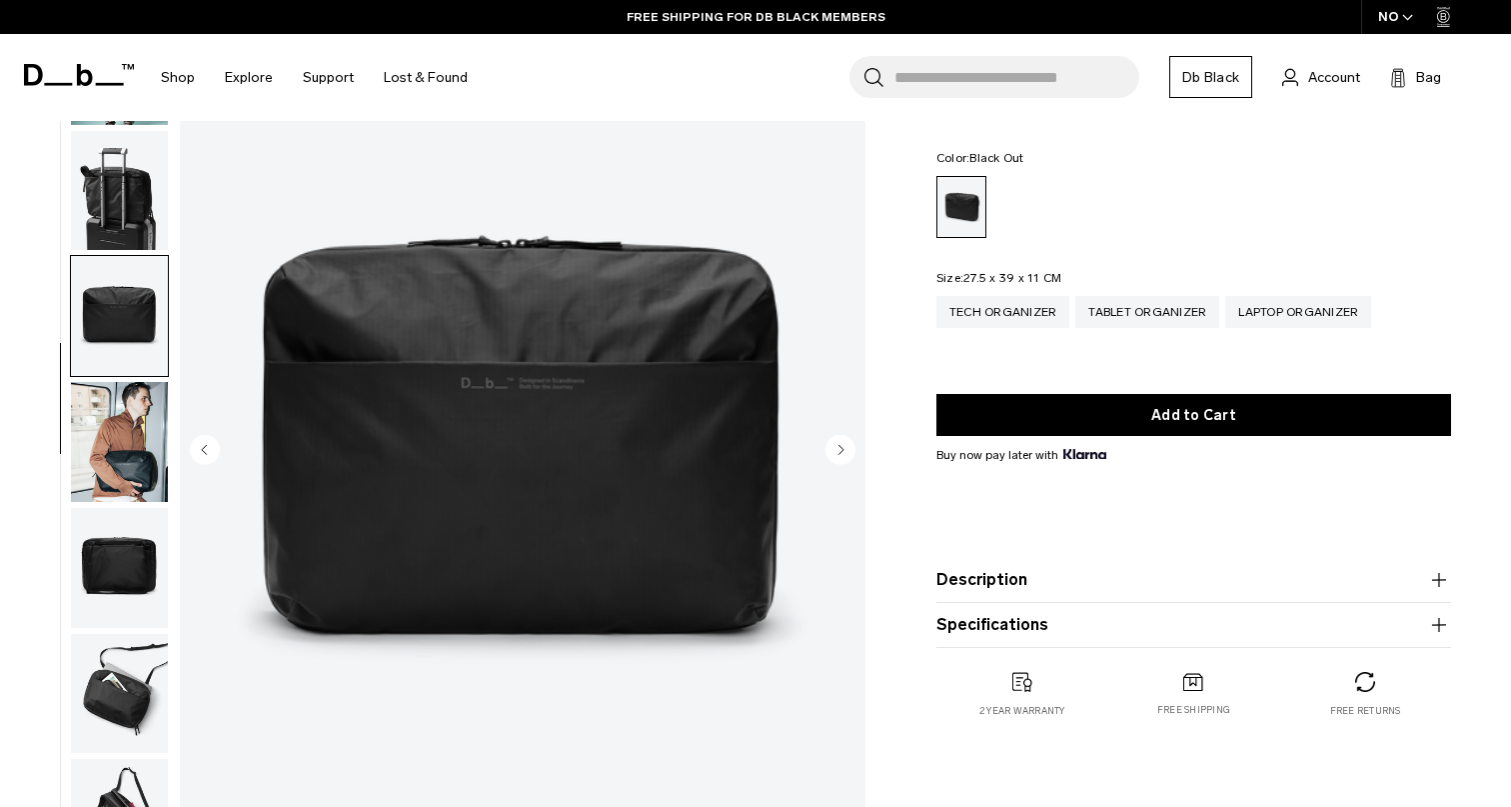
click at [120, 414] on img "button" at bounding box center [119, 442] width 97 height 120
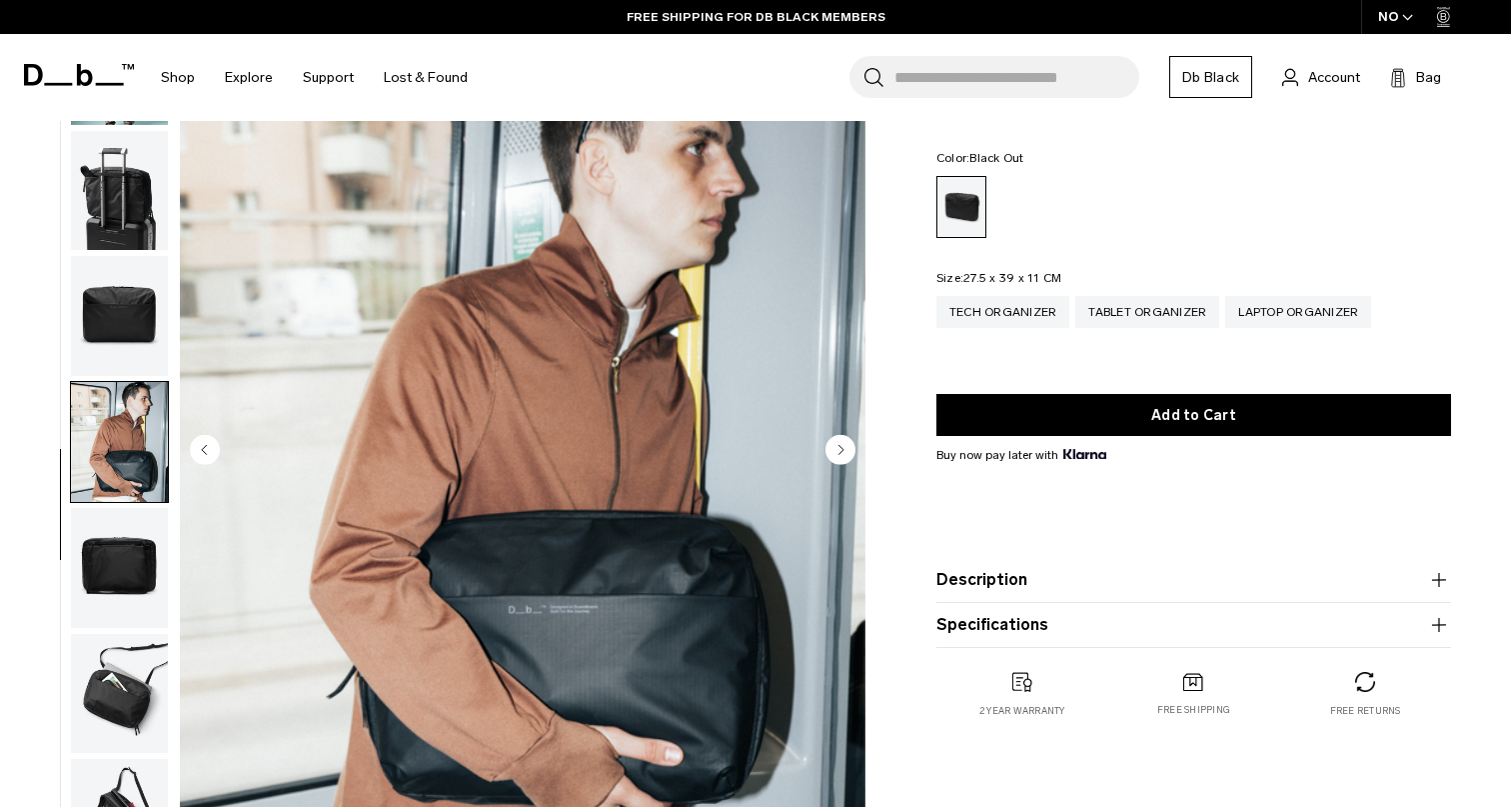
click at [119, 534] on img "button" at bounding box center [119, 568] width 97 height 120
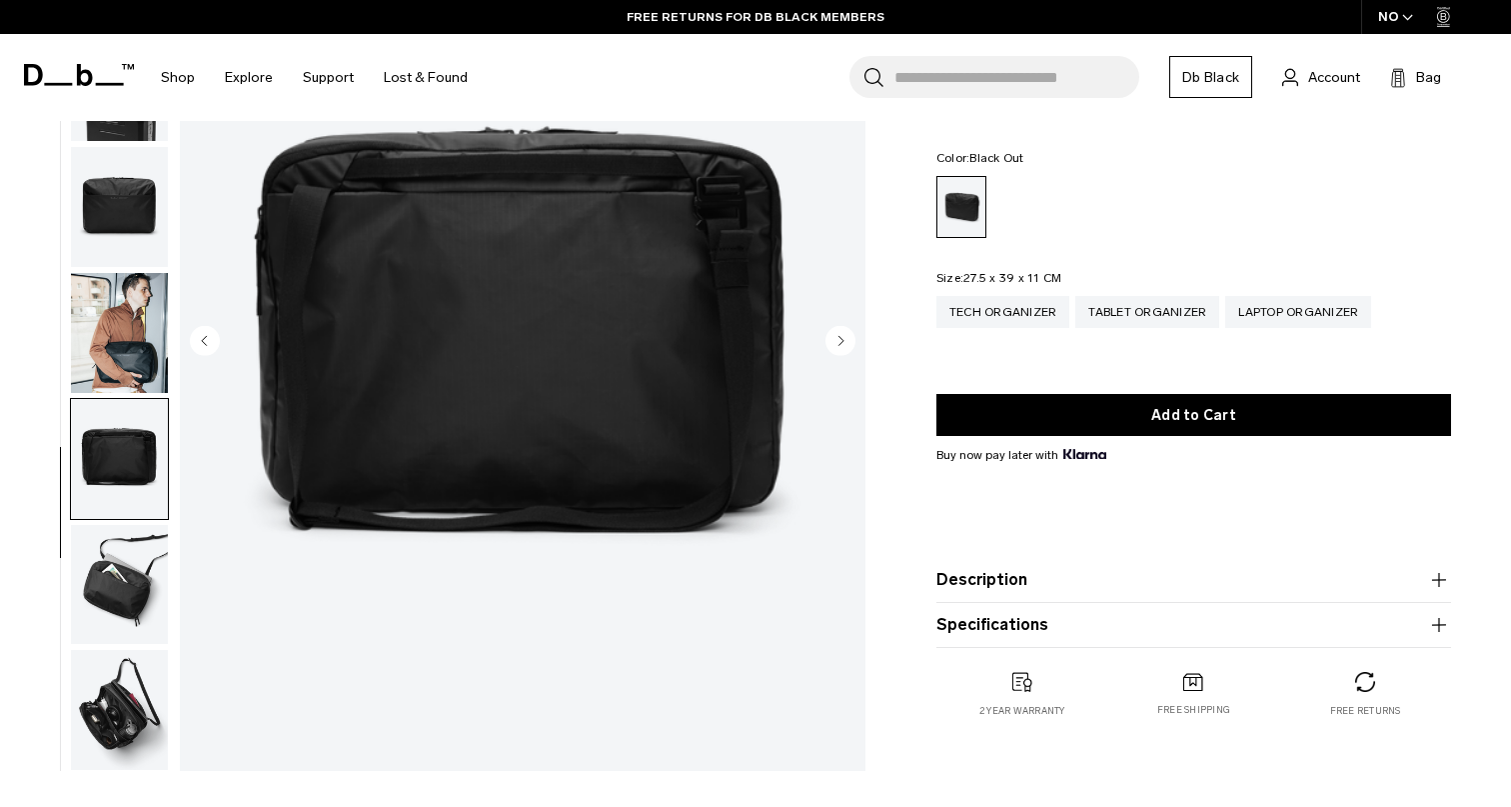
scroll to position [223, 0]
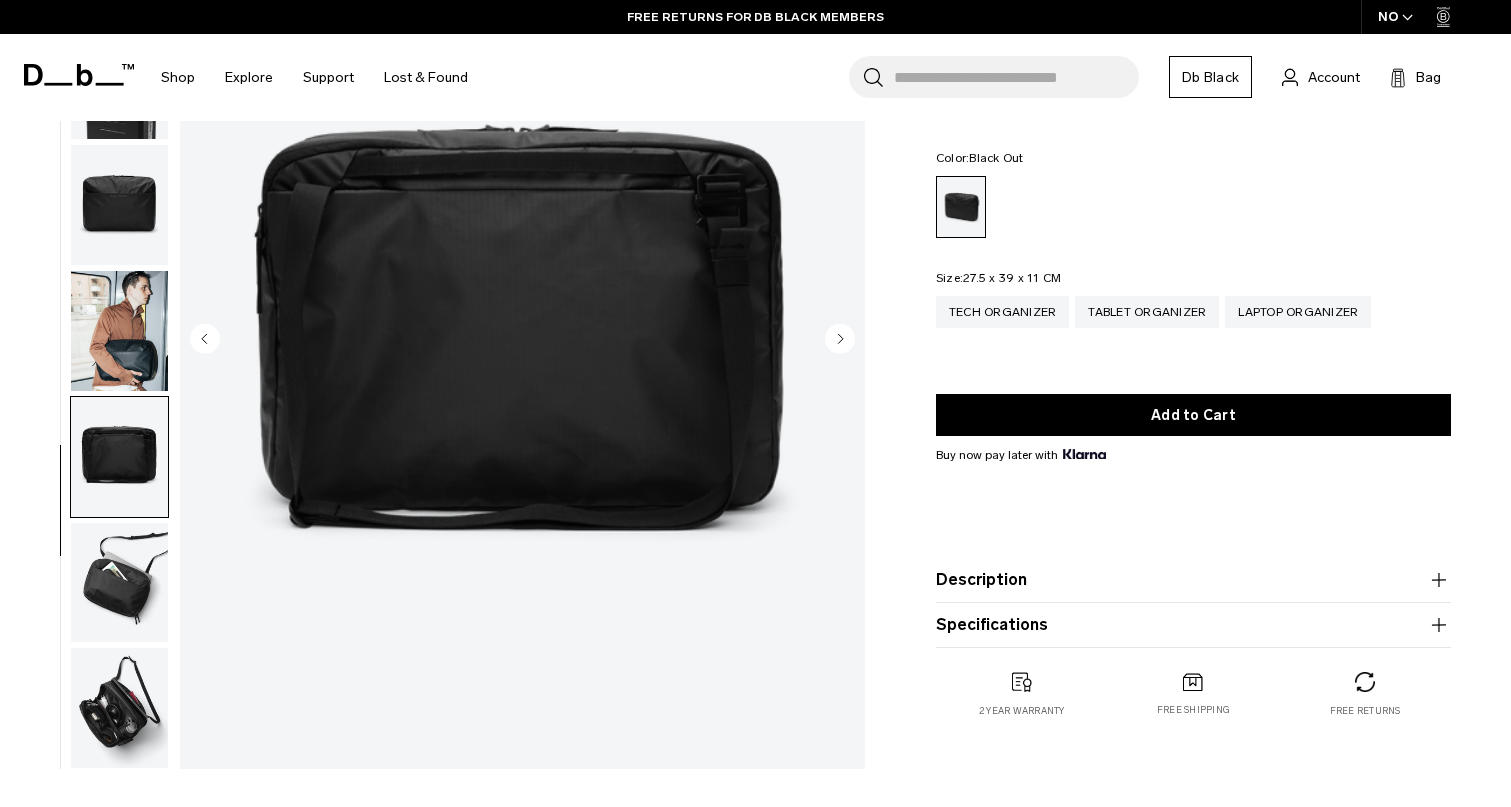
click at [117, 575] on img "button" at bounding box center [119, 583] width 97 height 120
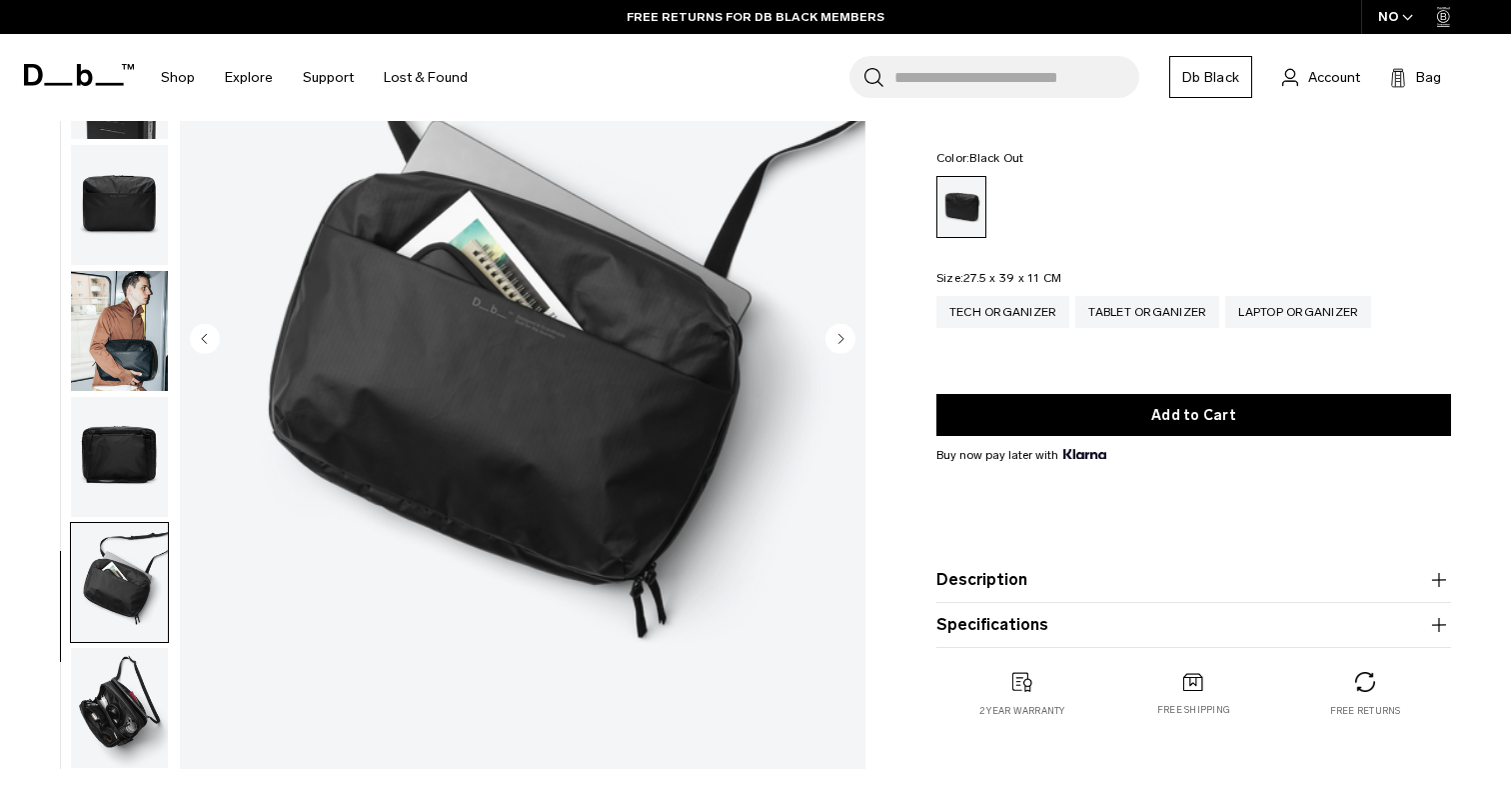
click at [109, 693] on img "button" at bounding box center [119, 708] width 97 height 120
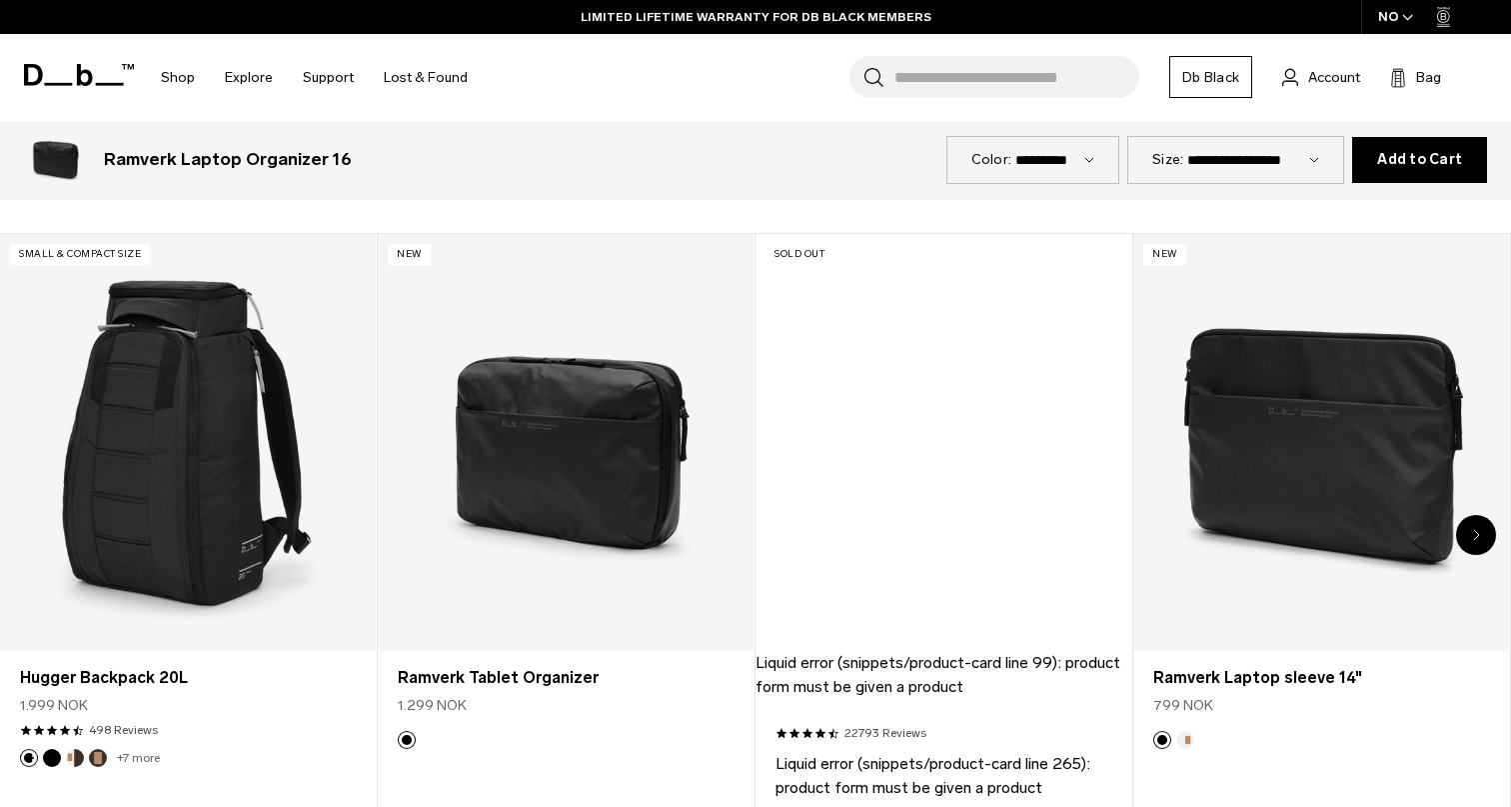
scroll to position [1031, 0]
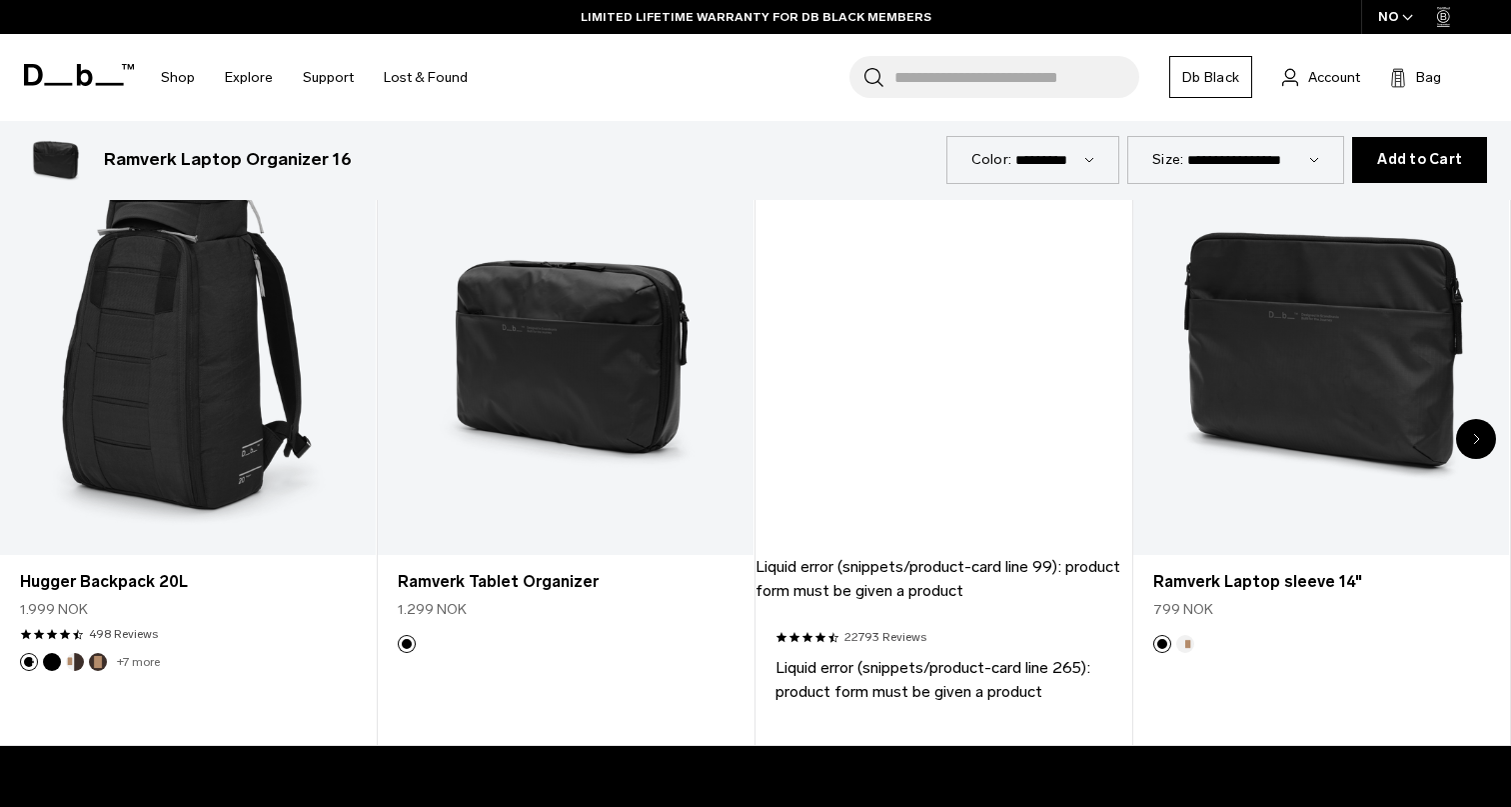
click at [961, 413] on div "3 / 8" at bounding box center [944, 347] width 376 height 418
click at [914, 570] on header "Sold Out Liquid error (snippets/product-card line 99): product form must be giv…" at bounding box center [944, 371] width 376 height 466
click at [914, 664] on footer "Liquid error (snippets/product-card line 265): product form must be given a pro…" at bounding box center [944, 680] width 376 height 48
click at [848, 669] on footer "Liquid error (snippets/product-card line 265): product form must be given a pro…" at bounding box center [944, 680] width 376 height 48
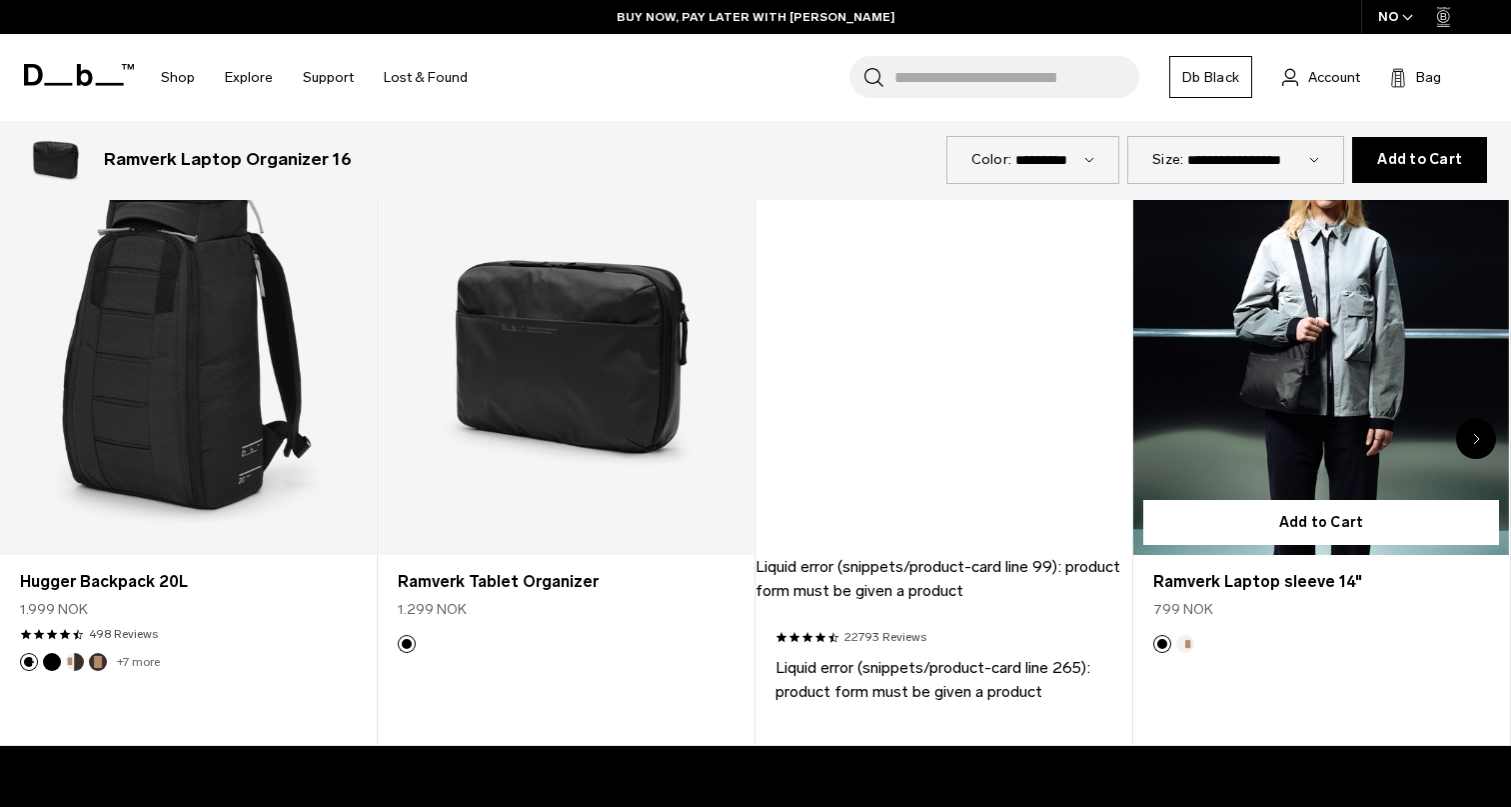
click at [1351, 453] on link "Ramverk Laptop sleeve 14" at bounding box center [1321, 347] width 376 height 418
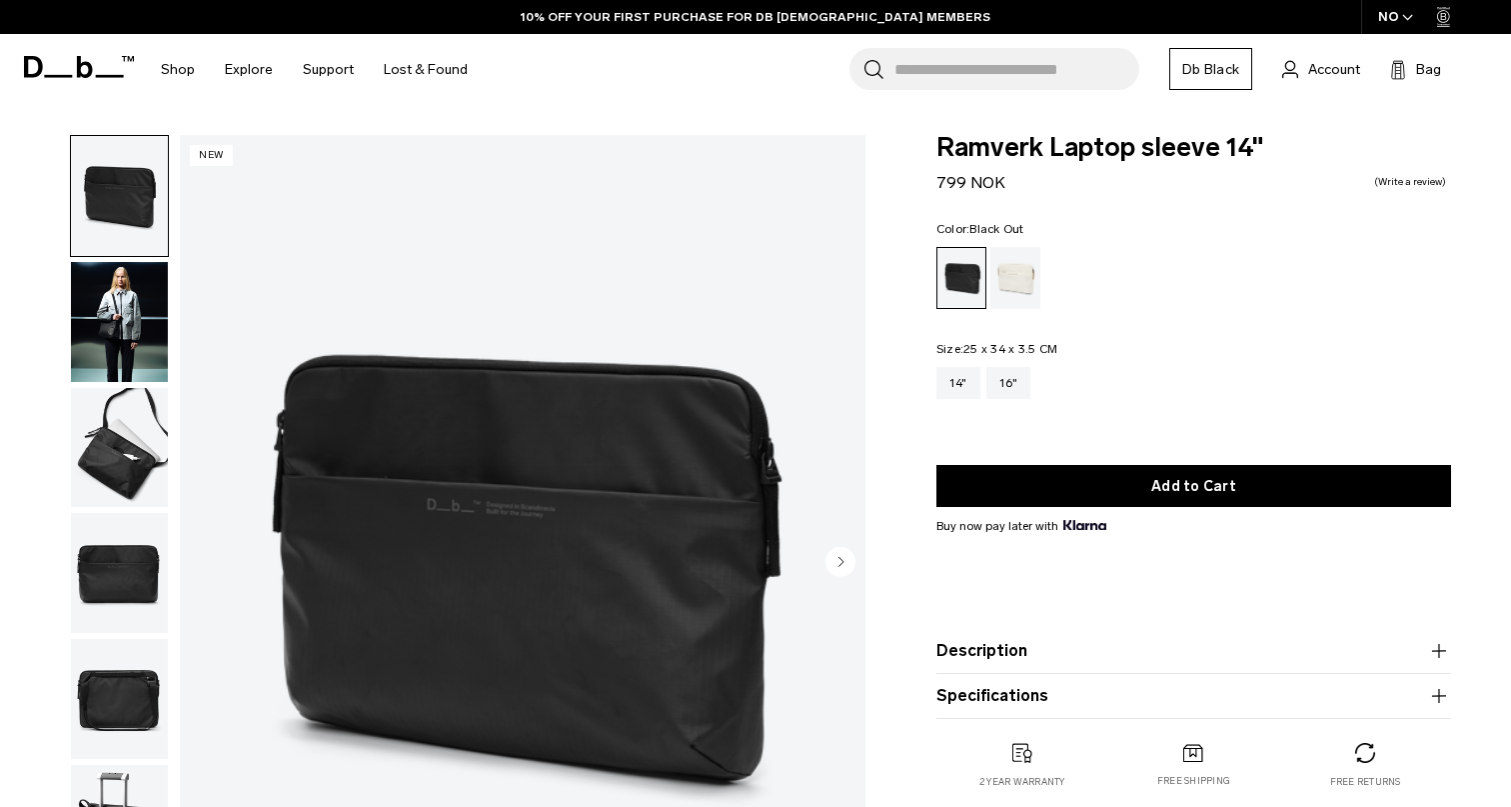
click at [846, 567] on circle "Next slide" at bounding box center [841, 561] width 30 height 30
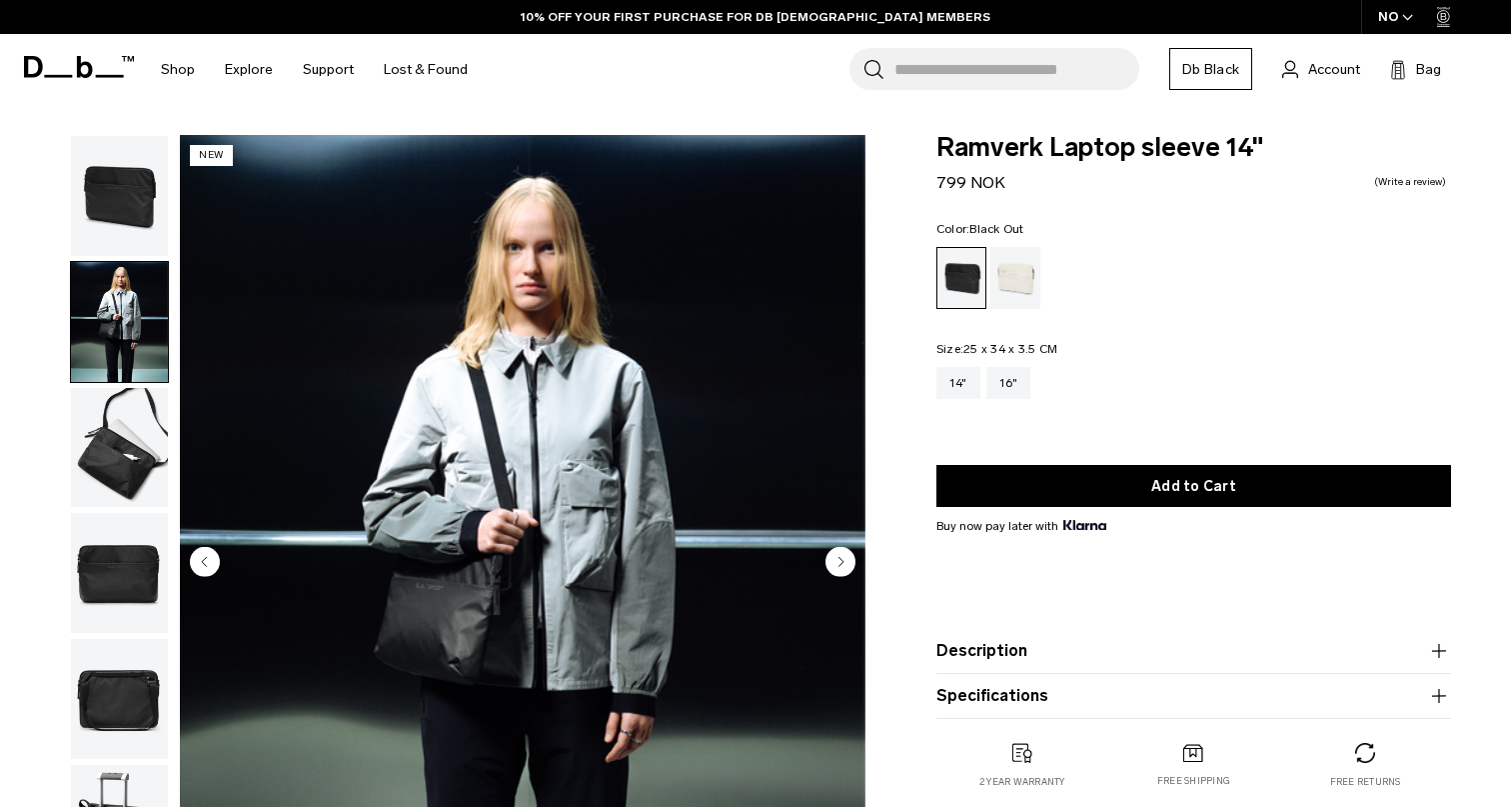
click at [846, 567] on circle "Next slide" at bounding box center [841, 561] width 30 height 30
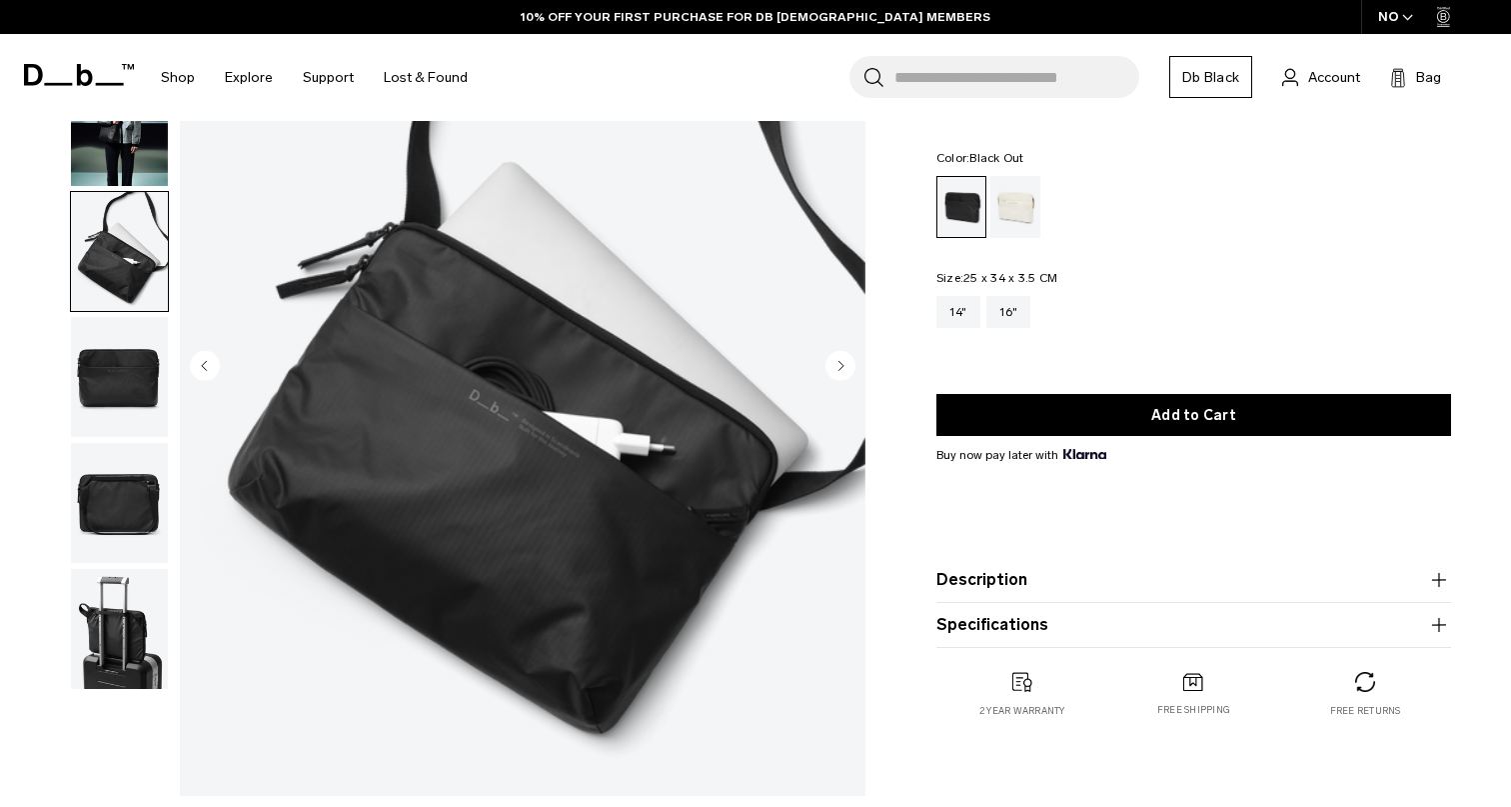
scroll to position [51, 0]
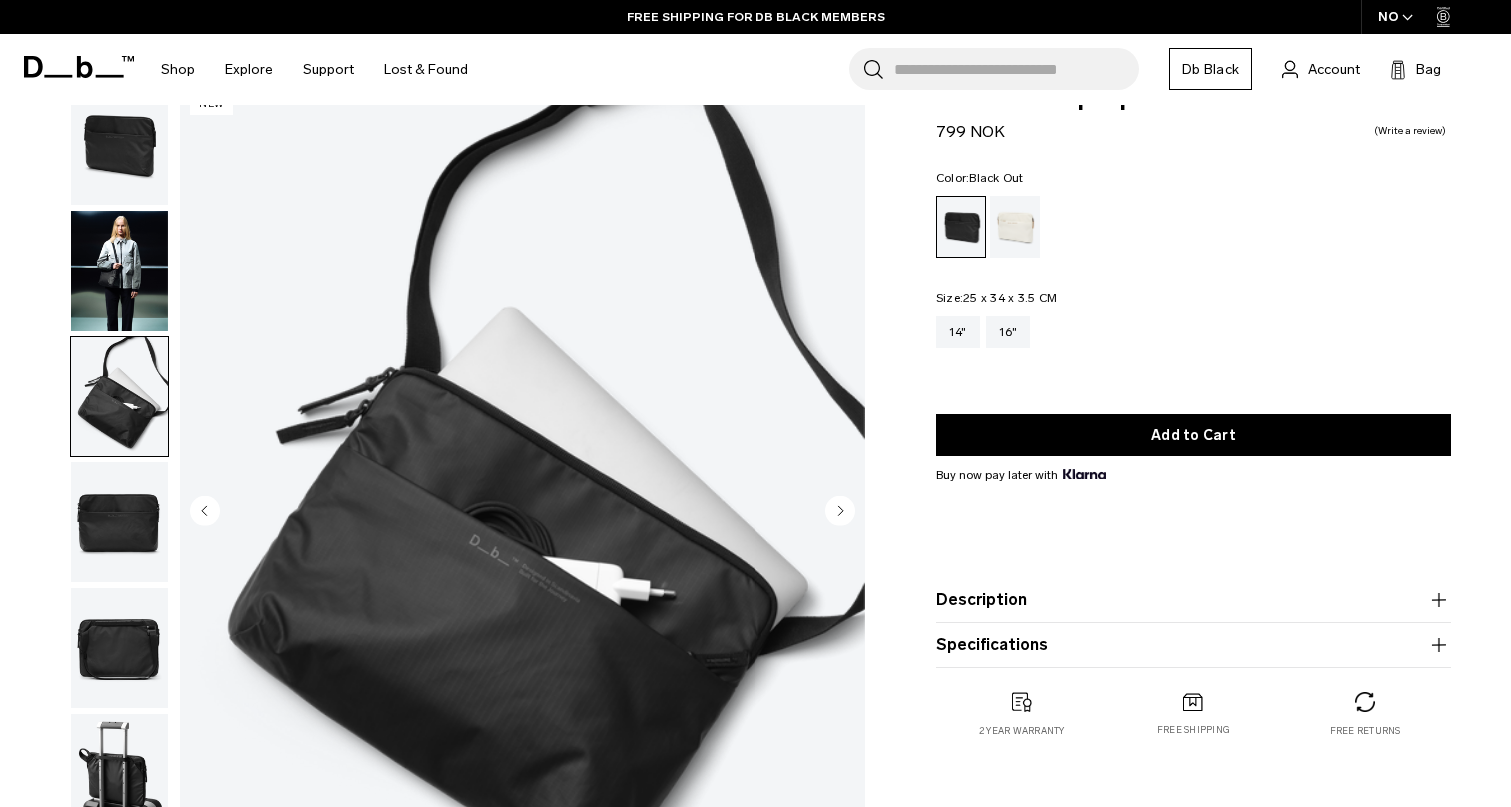
click at [837, 510] on circle "Next slide" at bounding box center [841, 510] width 30 height 30
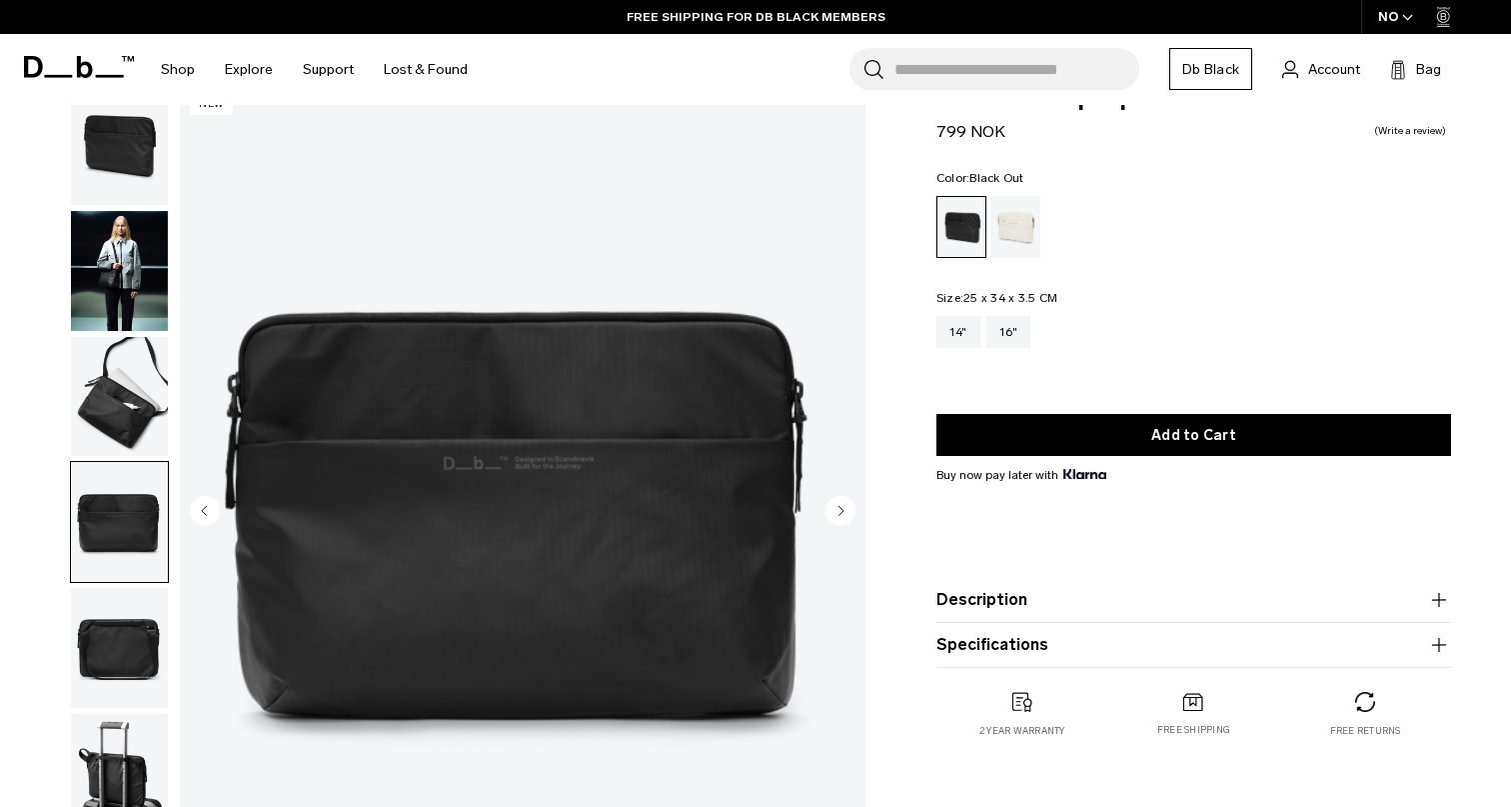
click at [837, 510] on circle "Next slide" at bounding box center [841, 510] width 30 height 30
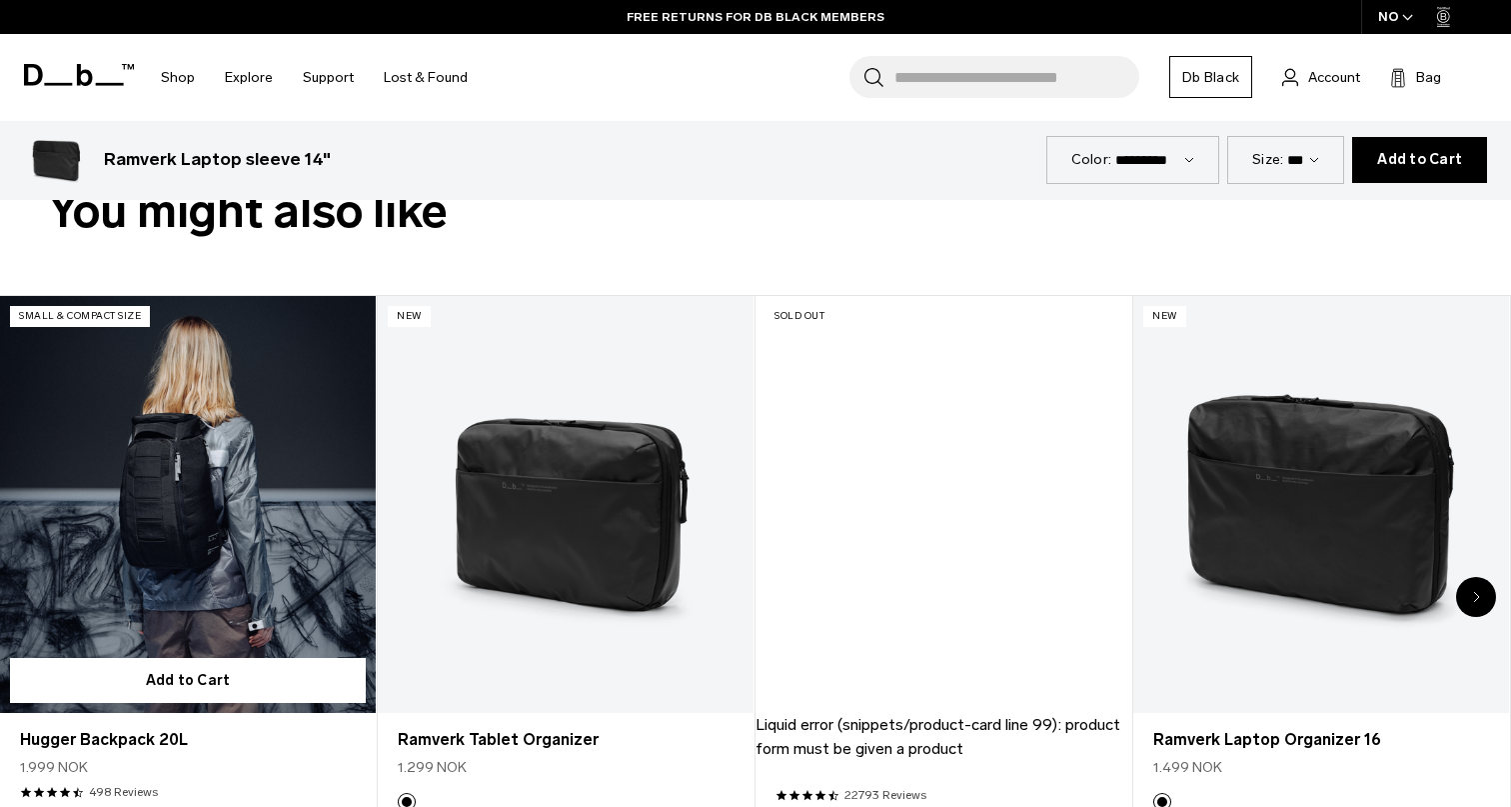
scroll to position [881, 0]
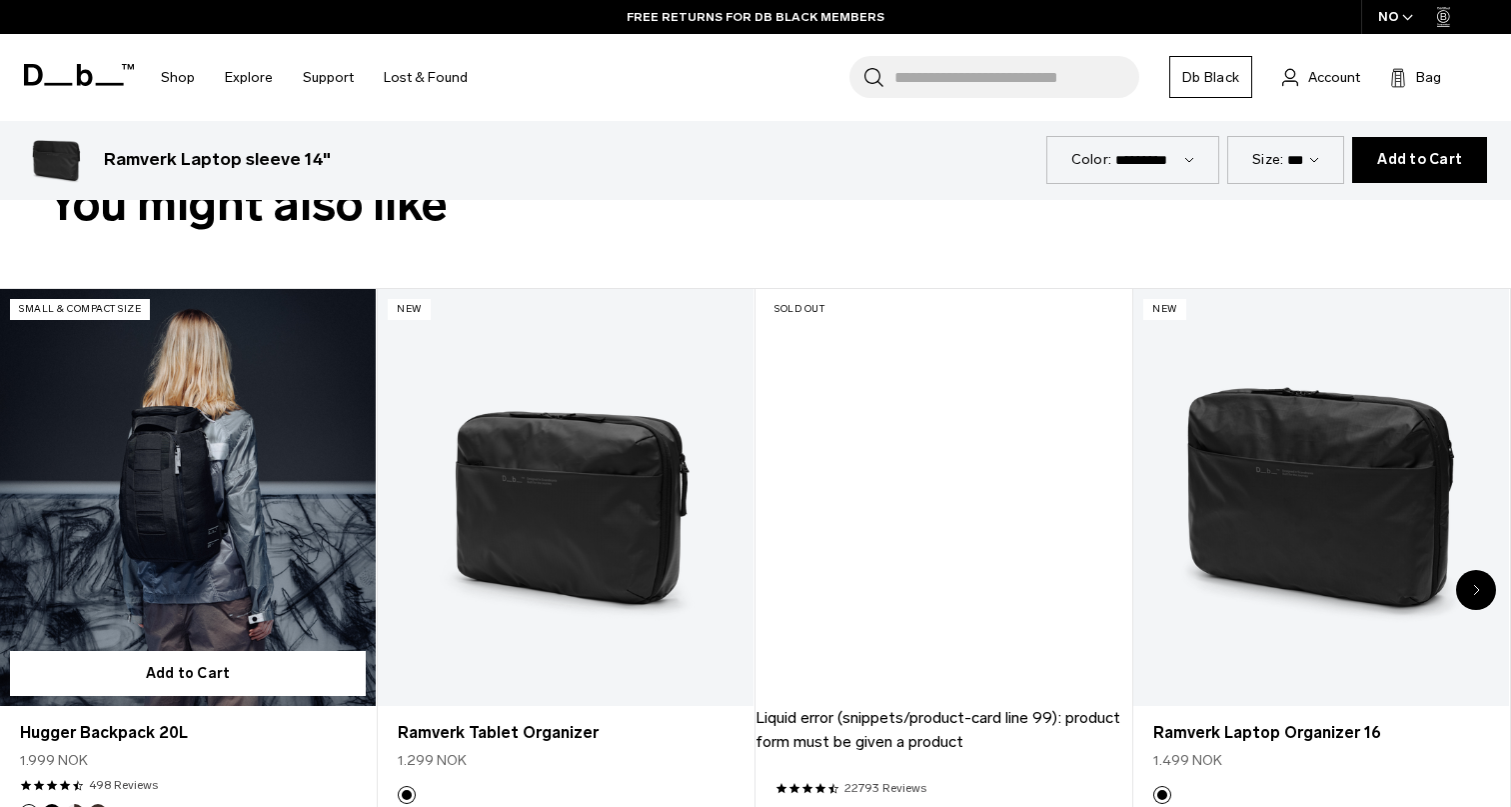
click at [305, 528] on link "Hugger Backpack 20L" at bounding box center [188, 498] width 376 height 418
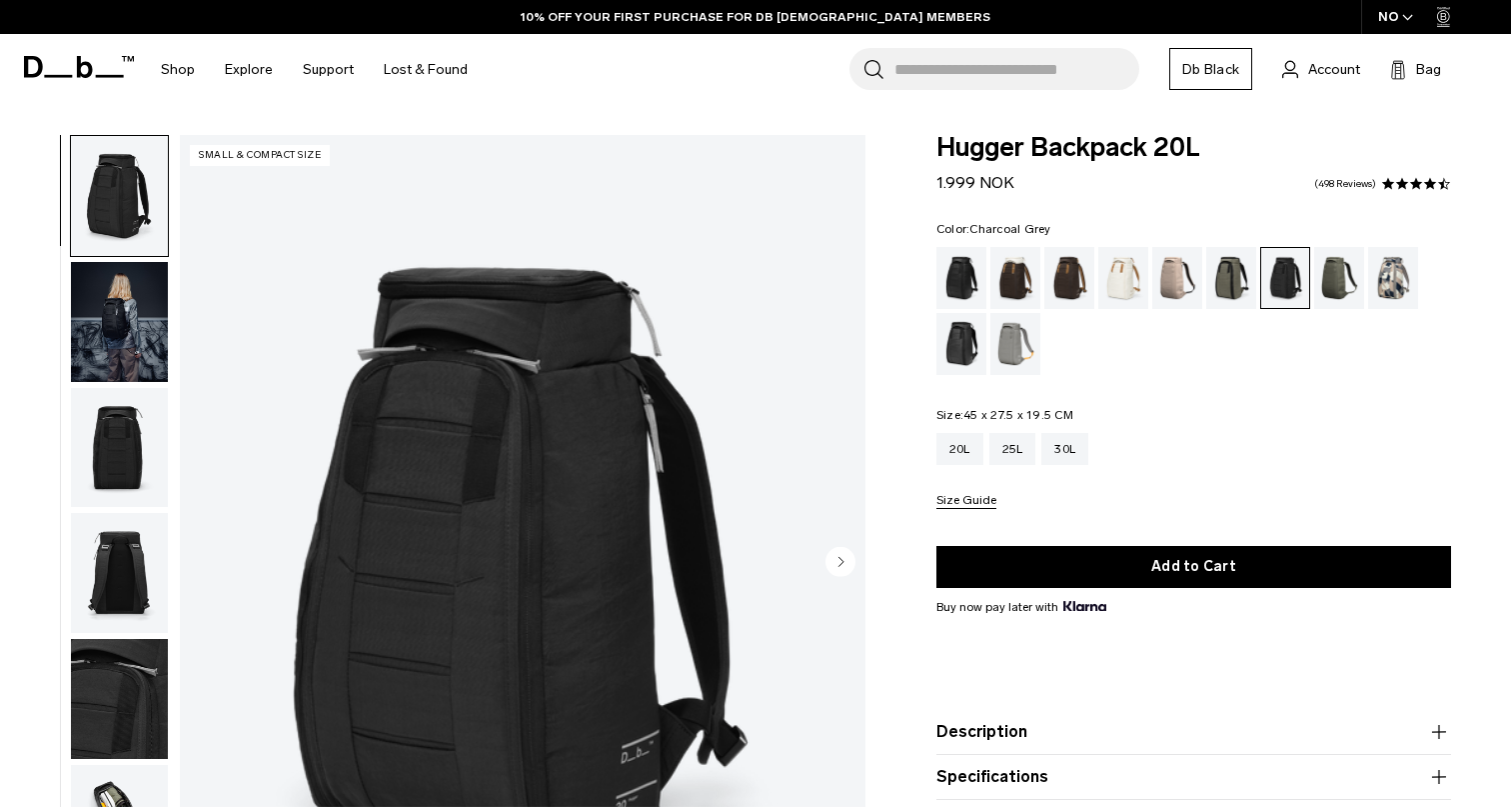
click at [847, 568] on circle "Next slide" at bounding box center [841, 561] width 30 height 30
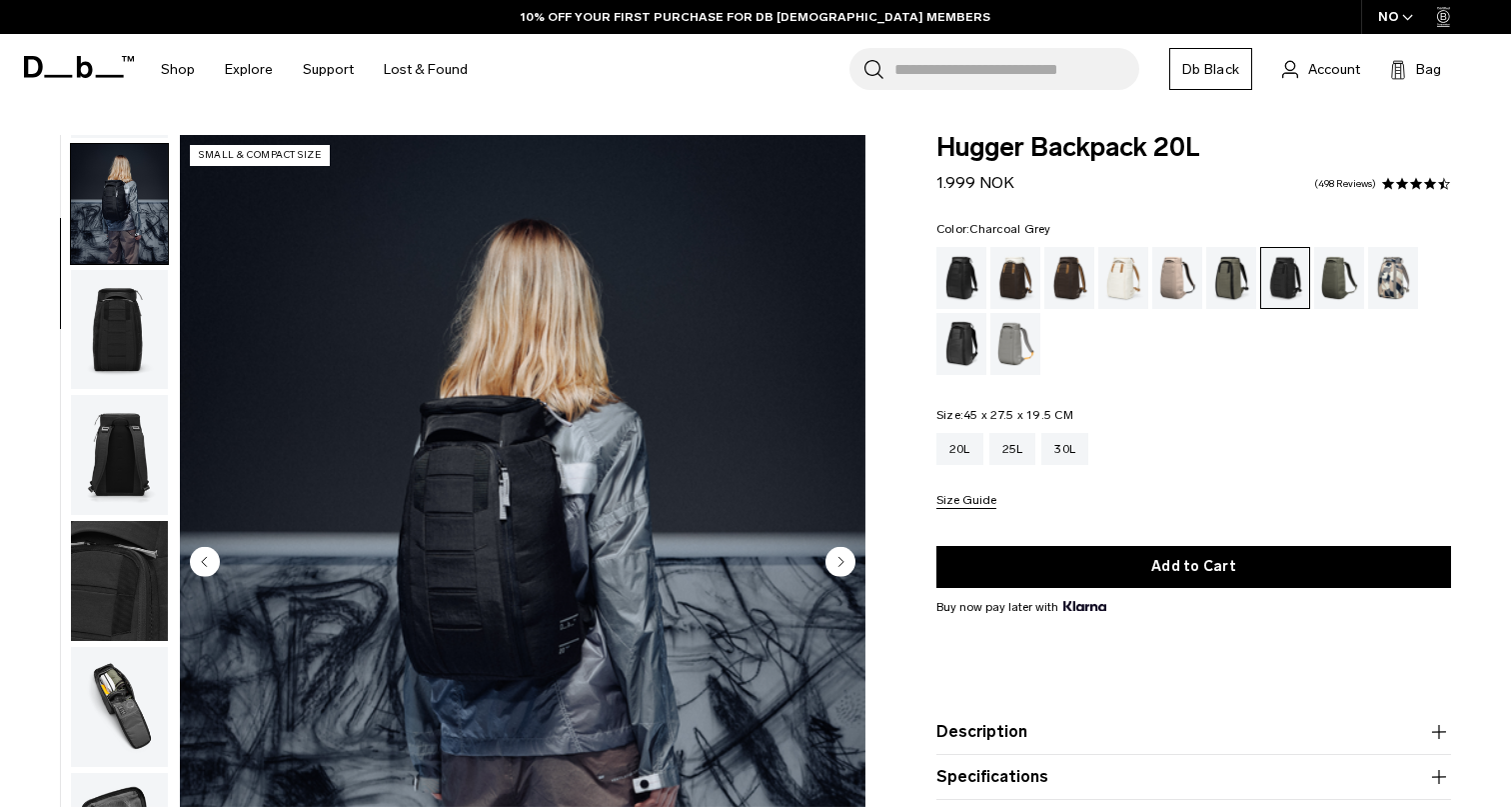
scroll to position [127, 0]
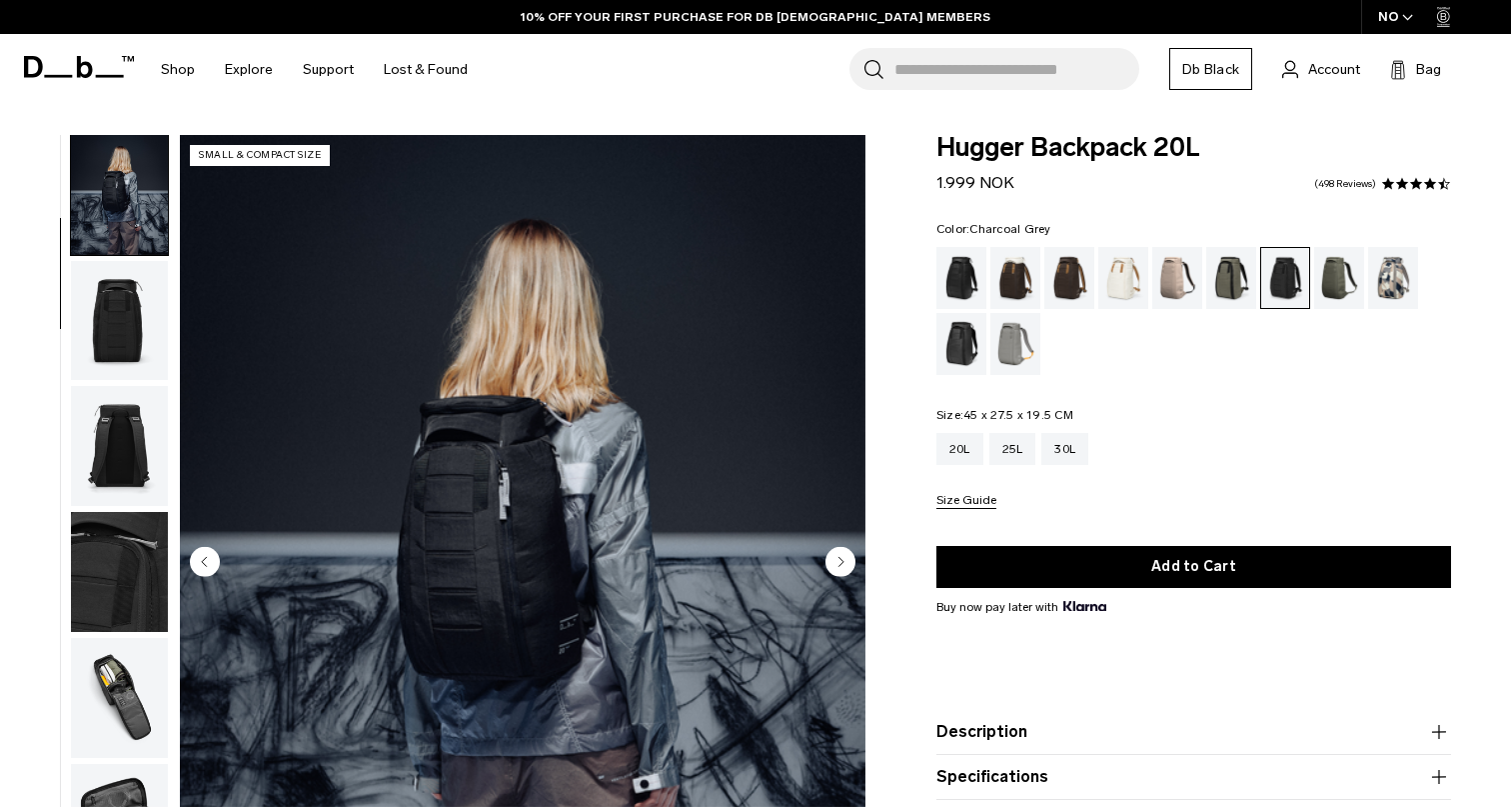
click at [847, 568] on circle "Next slide" at bounding box center [841, 561] width 30 height 30
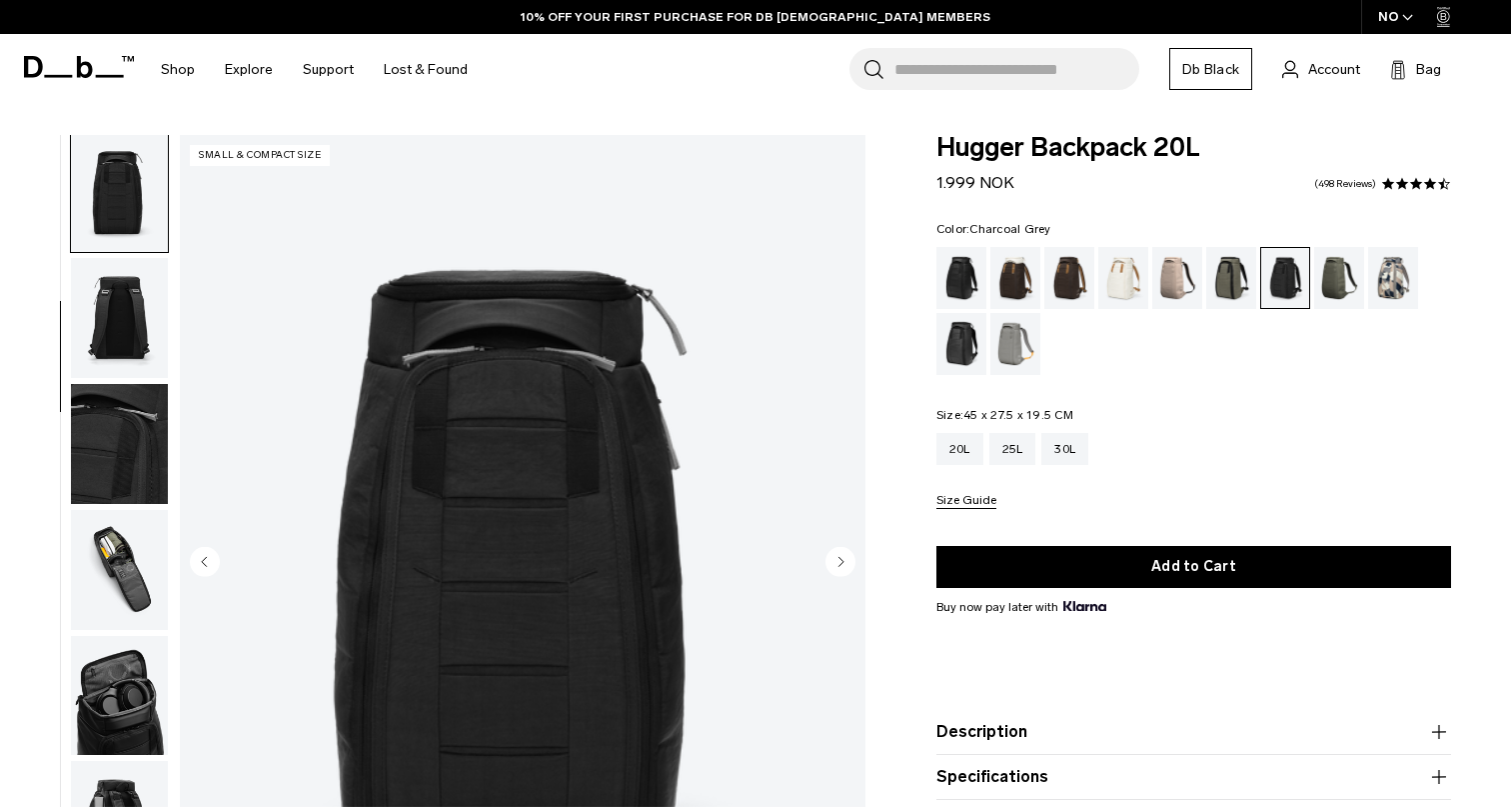
click at [847, 568] on circle "Next slide" at bounding box center [841, 561] width 30 height 30
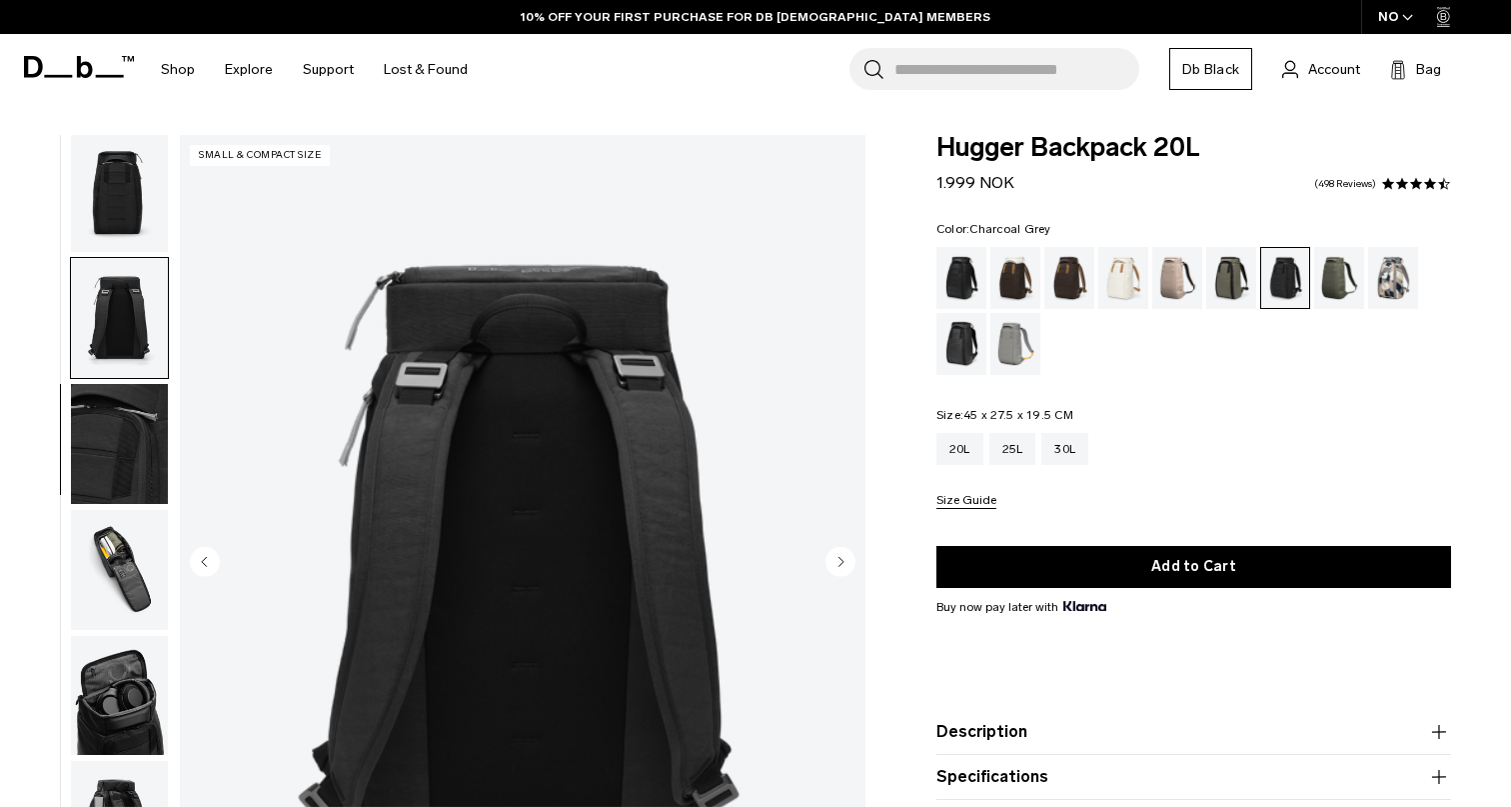
scroll to position [382, 0]
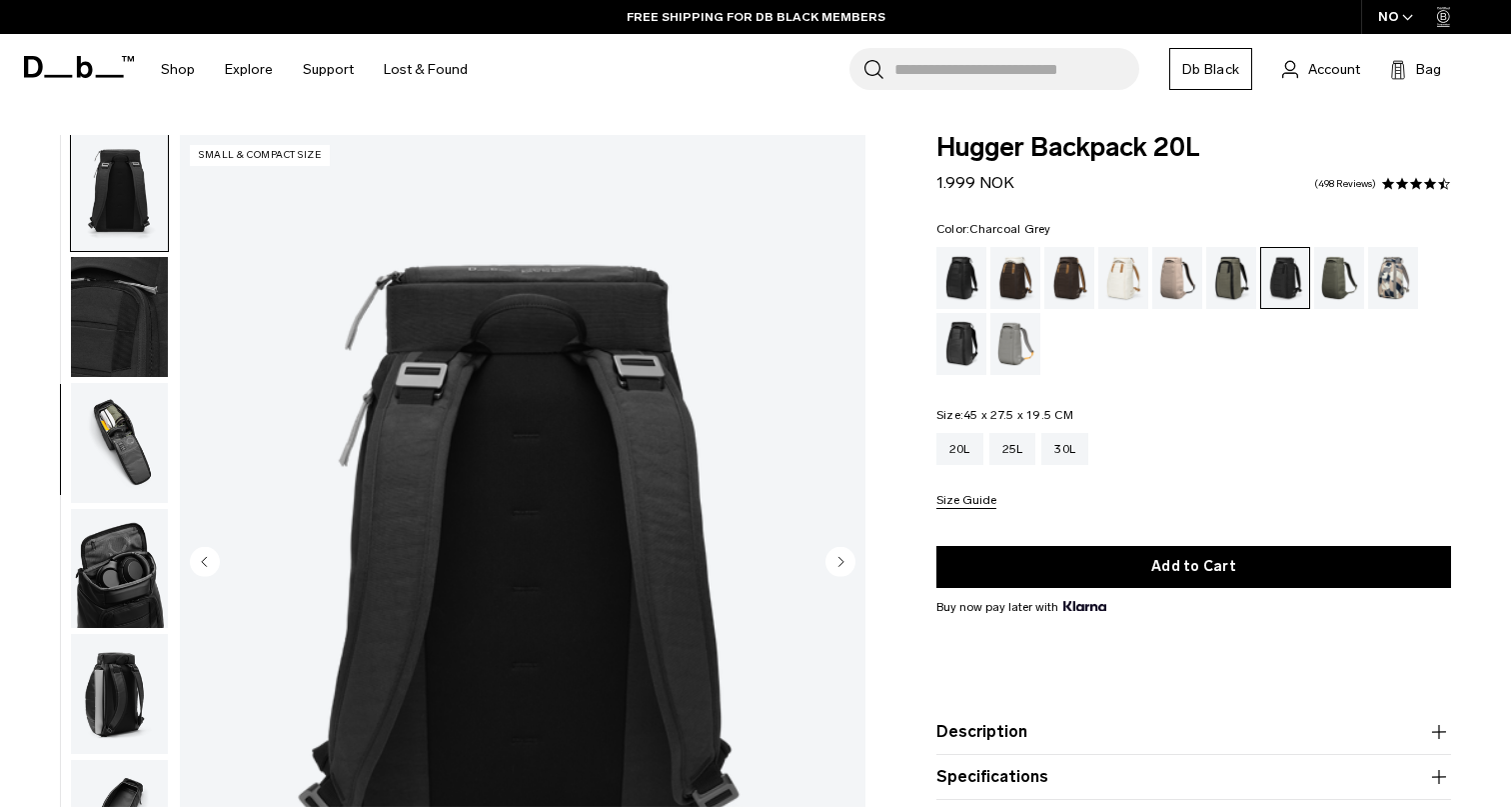
click at [847, 568] on circle "Next slide" at bounding box center [841, 561] width 30 height 30
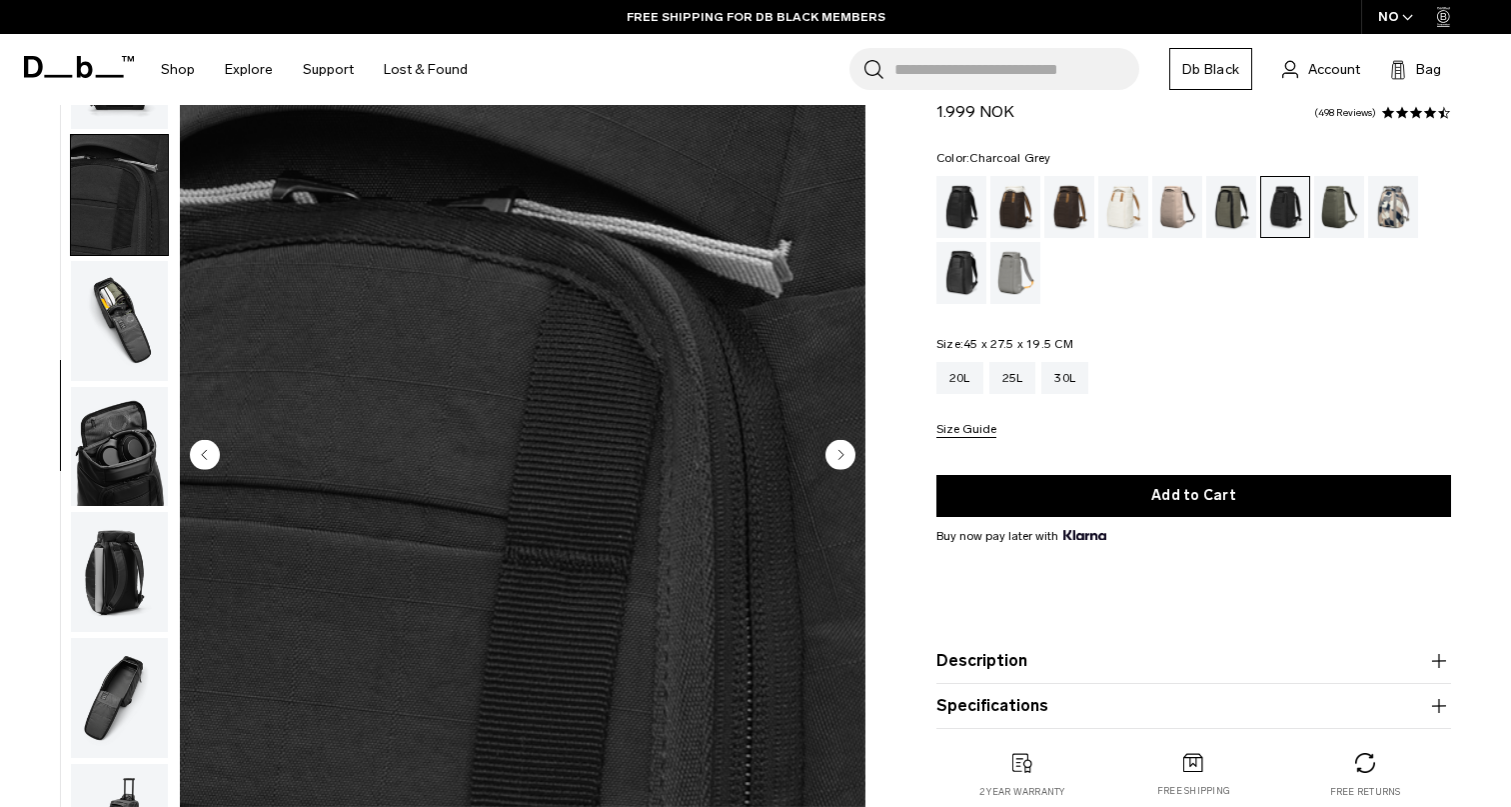
scroll to position [106, 0]
click at [835, 449] on circle "Next slide" at bounding box center [841, 455] width 30 height 30
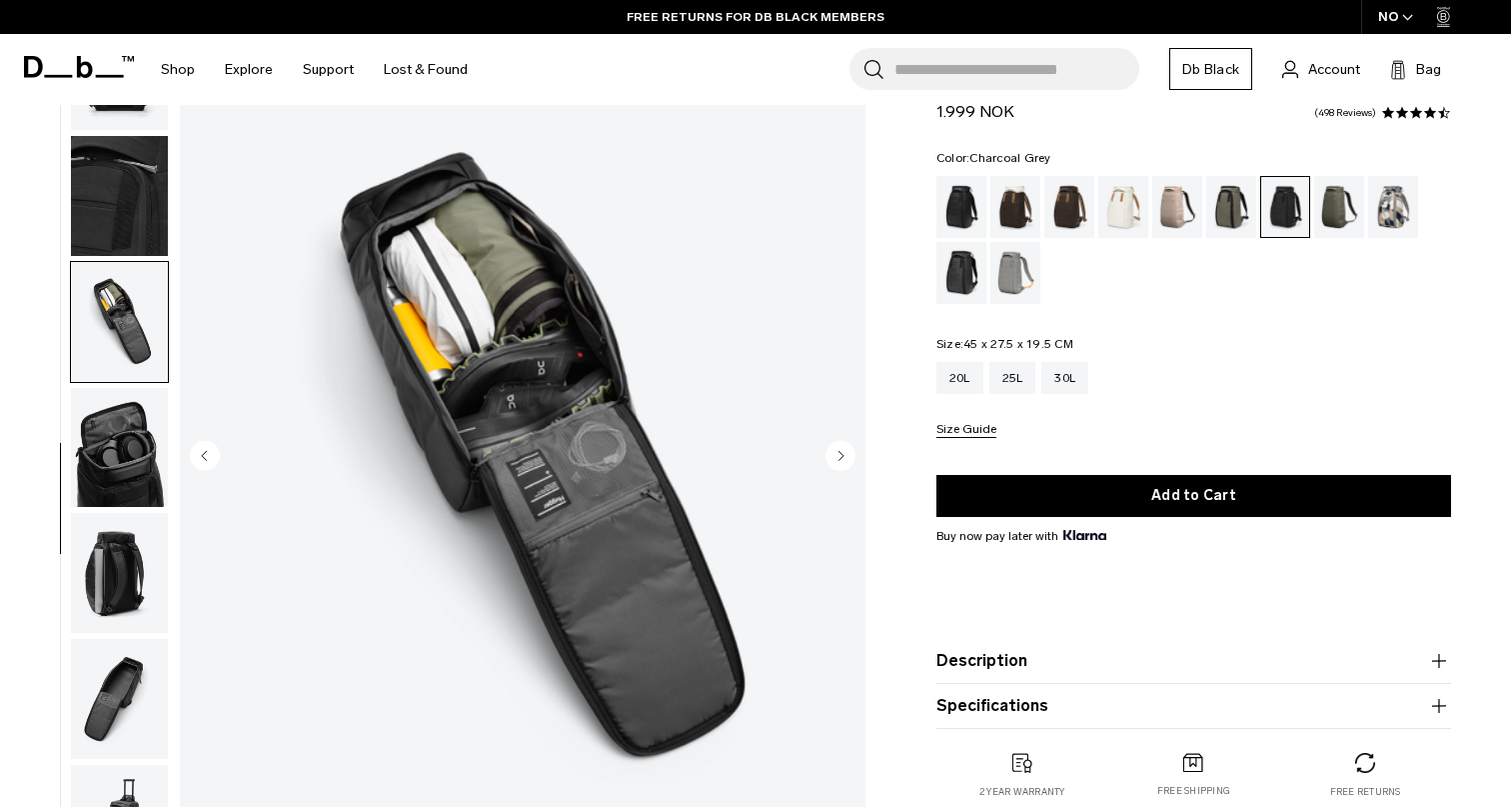
click at [841, 457] on icon "Next slide" at bounding box center [841, 455] width 5 height 9
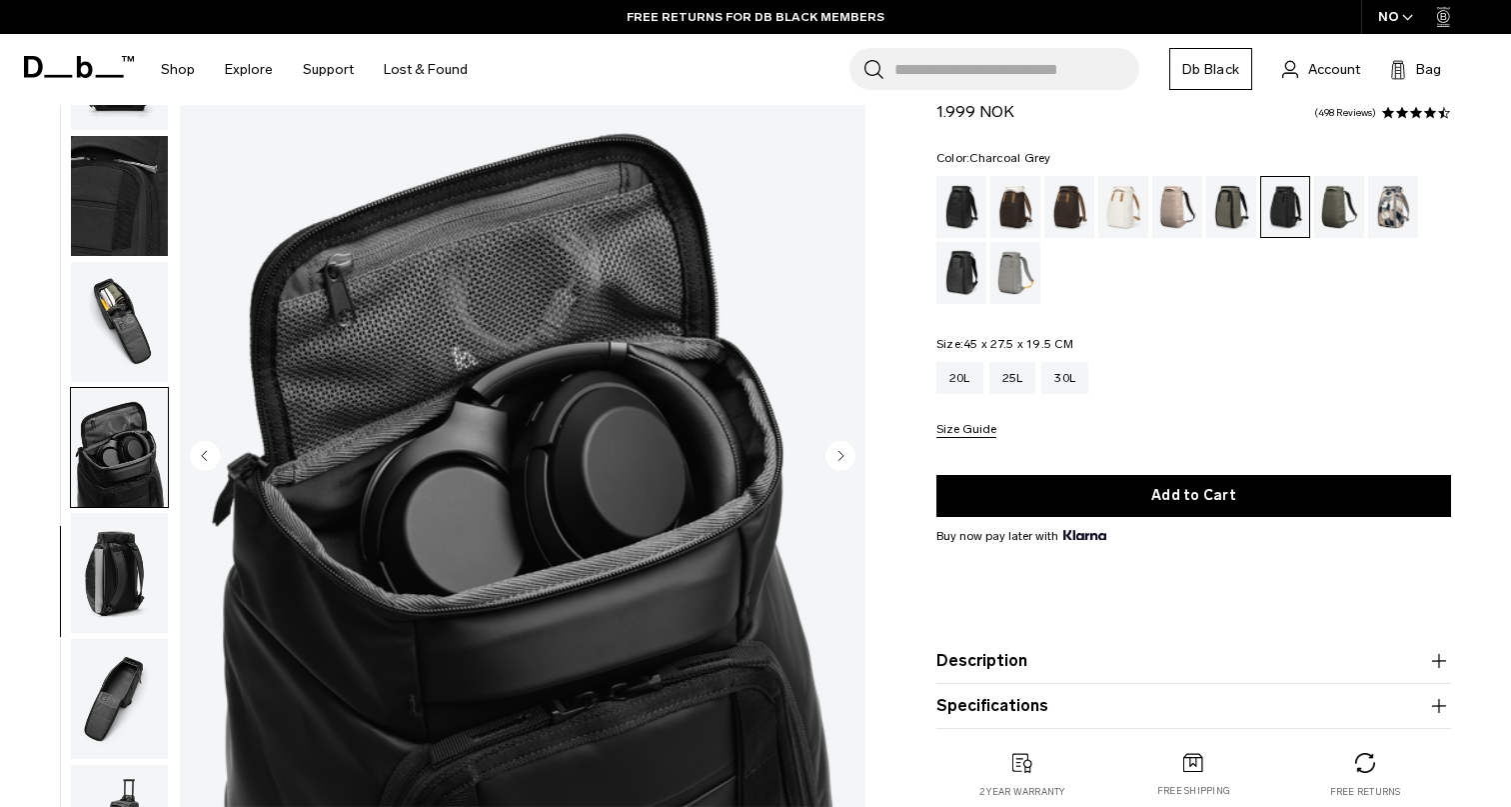
drag, startPoint x: 961, startPoint y: 342, endPoint x: 1046, endPoint y: 340, distance: 85.0
click at [1046, 340] on legend "Size: 45 x 27.5 x 19.5 CM Out of stock" at bounding box center [1005, 344] width 137 height 12
click at [1260, 327] on div "Color: Charcoal Grey Out of stock Size: 45 x 27.5 x 19.5 CM Out of stock 20L 25…" at bounding box center [1194, 295] width 515 height 286
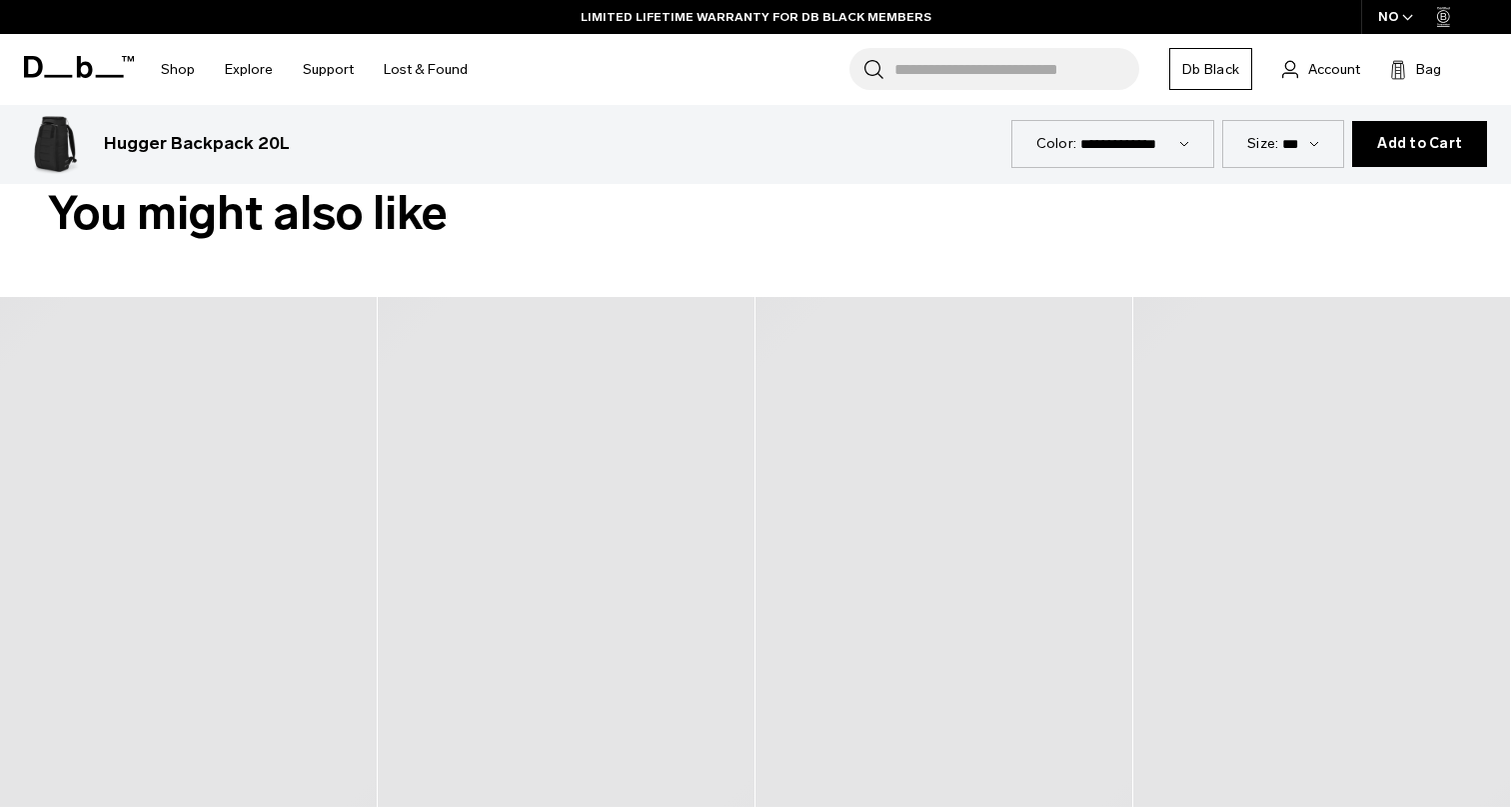
scroll to position [989, 0]
